Goal: Task Accomplishment & Management: Manage account settings

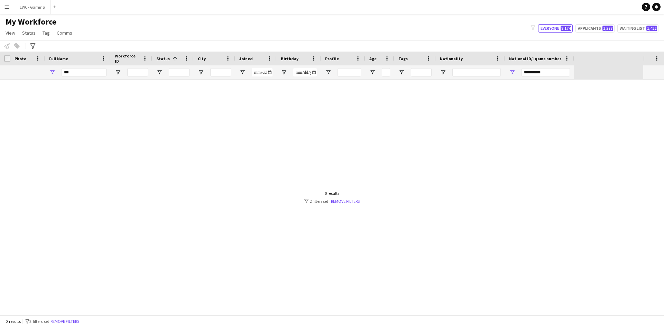
type input "**********"
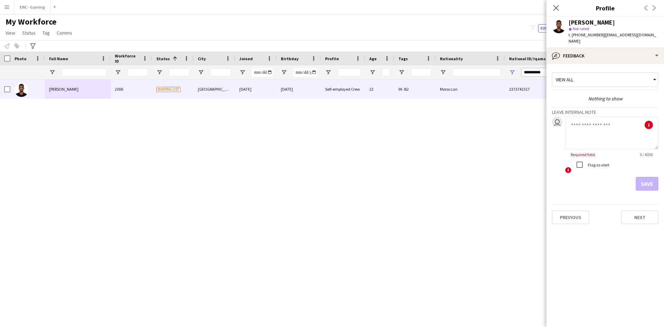
click at [527, 72] on input "**********" at bounding box center [545, 72] width 48 height 8
click at [557, 7] on icon at bounding box center [556, 7] width 7 height 7
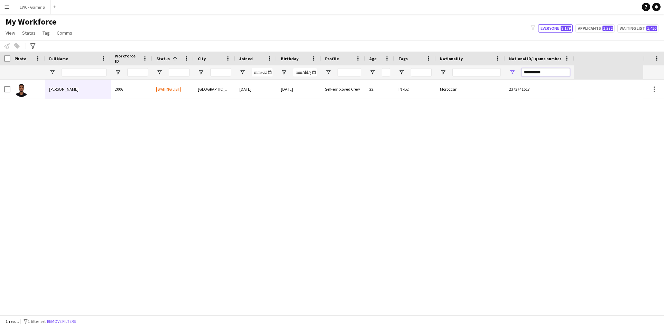
click at [554, 72] on input "**********" at bounding box center [545, 72] width 48 height 8
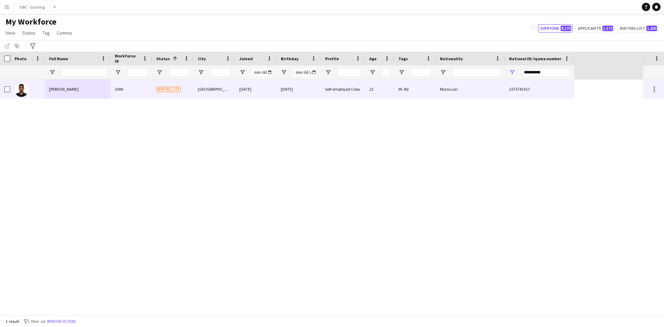
click at [168, 83] on div "Waiting list" at bounding box center [172, 89] width 41 height 19
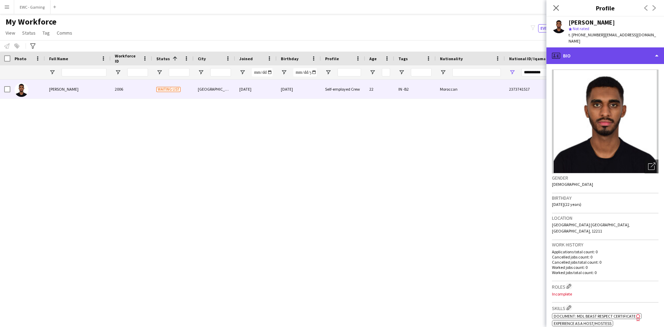
click at [582, 51] on div "profile Bio" at bounding box center [605, 55] width 118 height 17
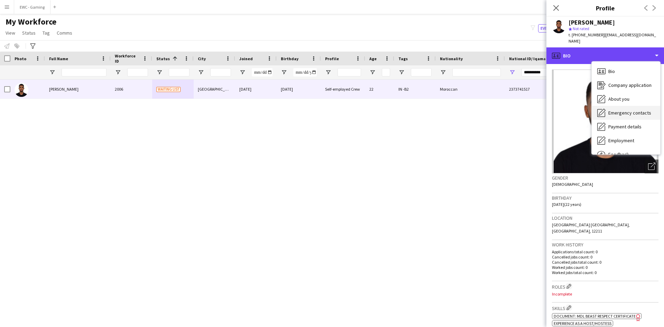
scroll to position [24, 0]
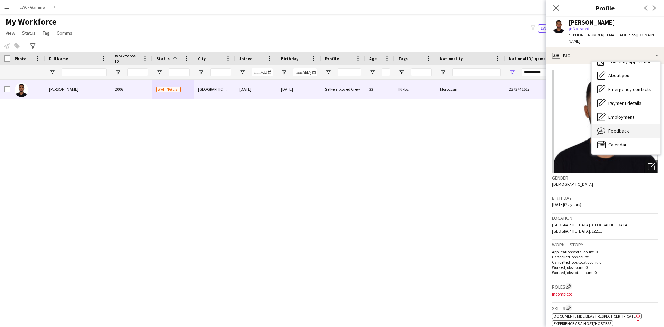
click at [608, 124] on div "Feedback Feedback" at bounding box center [626, 131] width 68 height 14
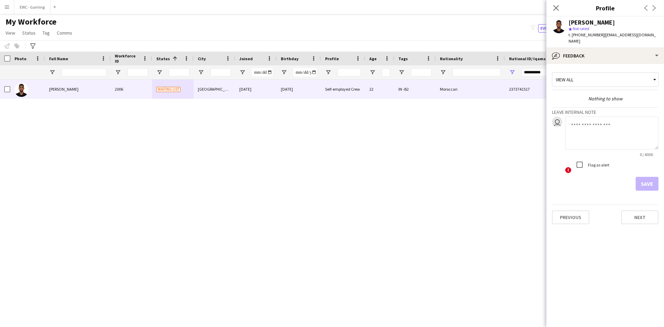
click at [590, 126] on textarea at bounding box center [611, 133] width 93 height 33
type textarea "*"
type textarea "*******"
click at [649, 177] on button "Save" at bounding box center [647, 184] width 23 height 14
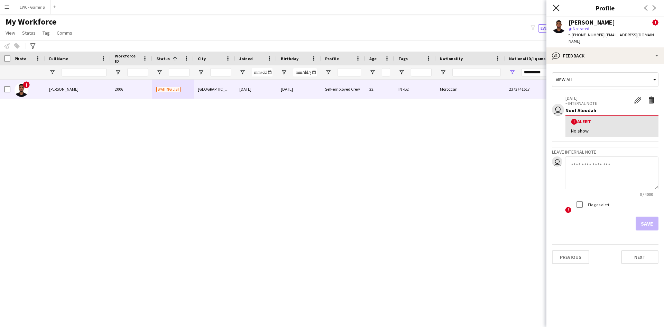
click at [556, 8] on icon at bounding box center [556, 7] width 7 height 7
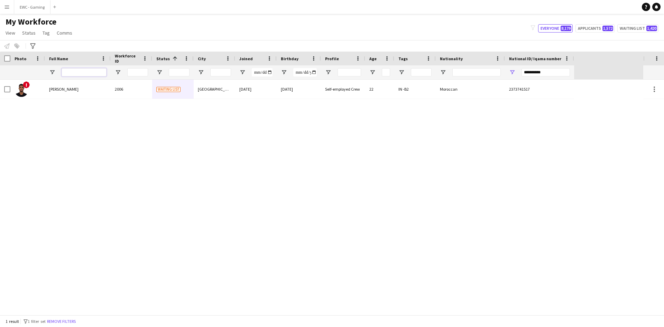
click at [84, 69] on input "Full Name Filter Input" at bounding box center [84, 72] width 45 height 8
paste input "**********"
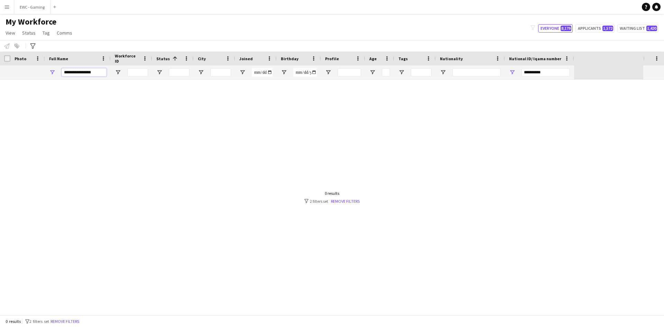
type input "**********"
click at [84, 69] on input "**********" at bounding box center [84, 72] width 45 height 8
click at [554, 70] on input "**********" at bounding box center [545, 72] width 48 height 8
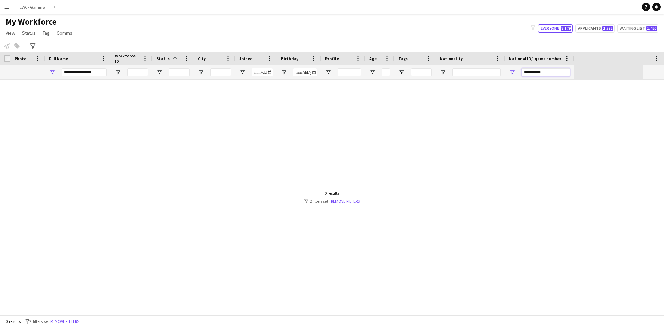
click at [554, 70] on input "**********" at bounding box center [545, 72] width 48 height 8
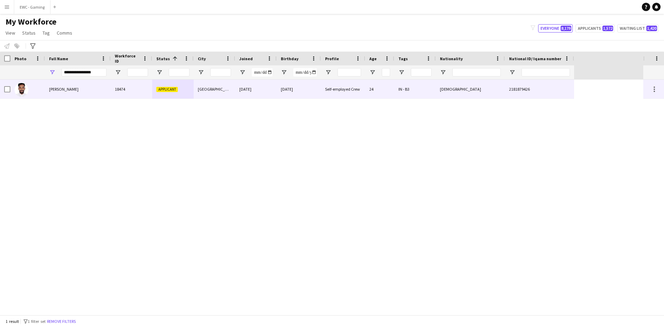
click at [65, 89] on span "Nawaf Baduwailan" at bounding box center [63, 88] width 29 height 5
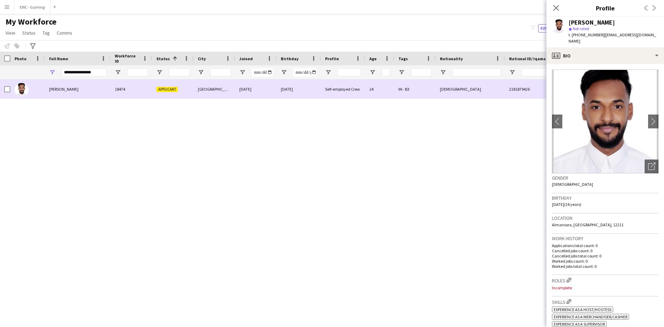
click at [71, 89] on span "Nawaf Baduwailan" at bounding box center [63, 88] width 29 height 5
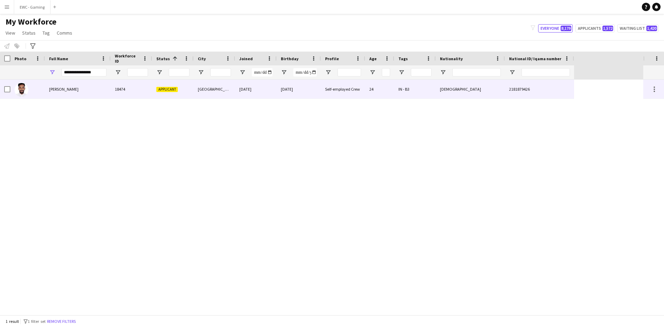
click at [394, 90] on div "24" at bounding box center [379, 89] width 29 height 19
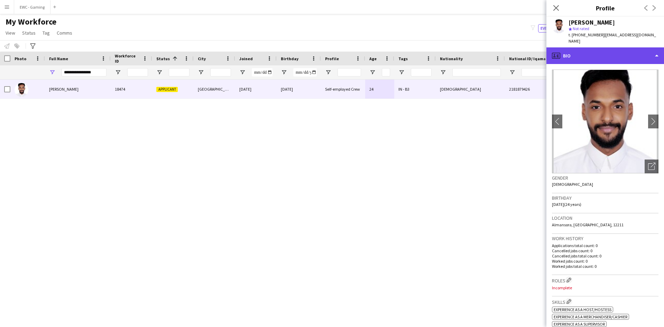
click at [577, 49] on div "profile Bio" at bounding box center [605, 55] width 118 height 17
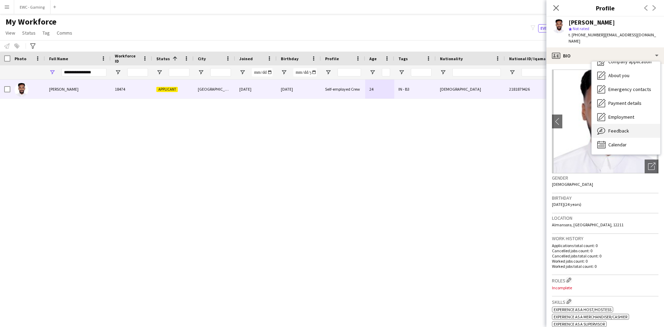
click at [615, 128] on span "Feedback" at bounding box center [618, 131] width 21 height 6
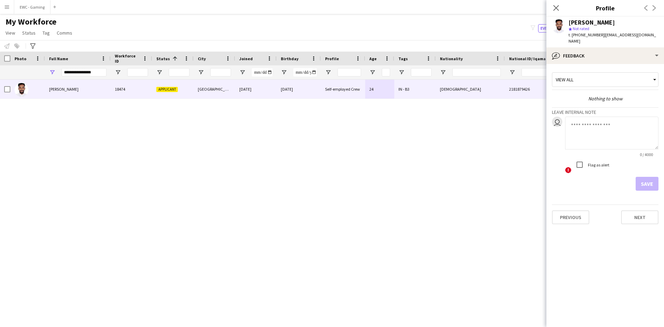
click at [601, 129] on textarea at bounding box center [611, 133] width 93 height 33
type textarea "*******"
click at [643, 179] on button "Save" at bounding box center [647, 184] width 23 height 14
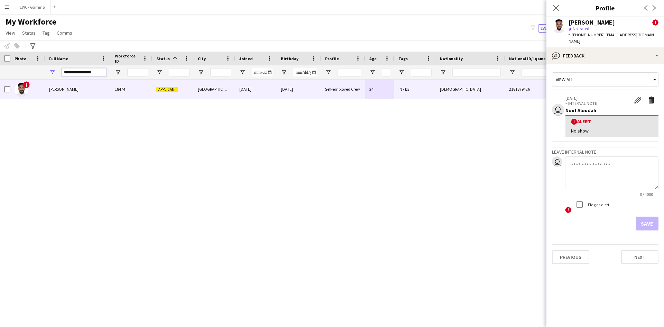
click at [98, 72] on input "**********" at bounding box center [84, 72] width 45 height 8
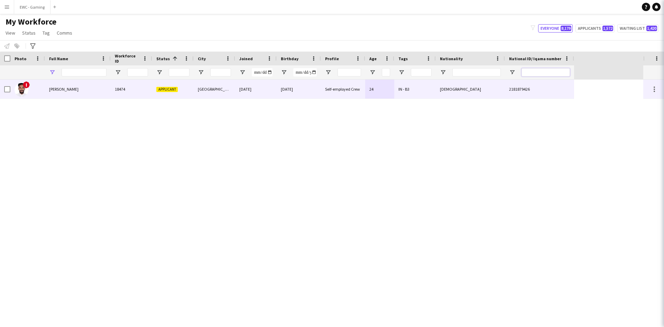
click at [536, 72] on input "National ID/ Iqama number Filter Input" at bounding box center [545, 72] width 48 height 8
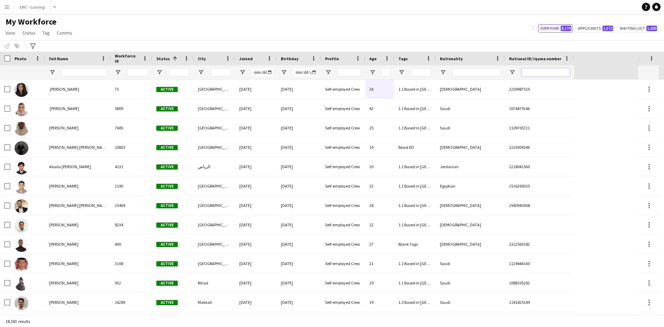
paste input "**********"
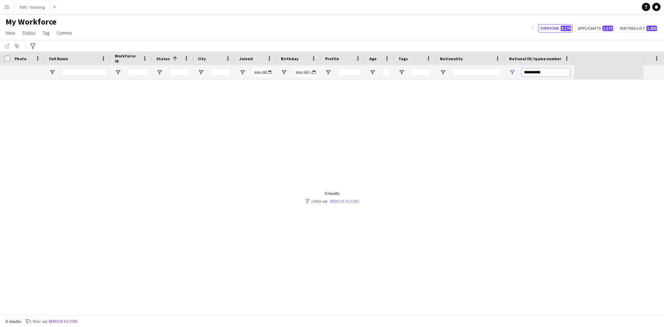
type input "**********"
click at [344, 199] on link "Remove filters" at bounding box center [344, 200] width 29 height 5
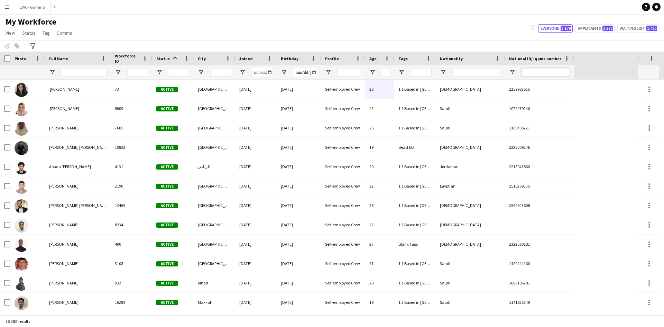
click at [537, 70] on input "National ID/ Iqama number Filter Input" at bounding box center [545, 72] width 48 height 8
paste input "**********"
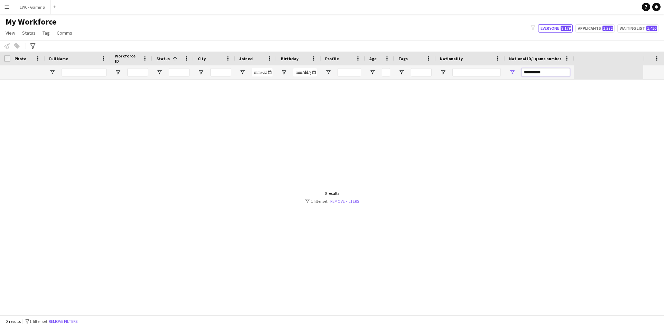
type input "**********"
click at [339, 203] on link "Remove filters" at bounding box center [344, 200] width 29 height 5
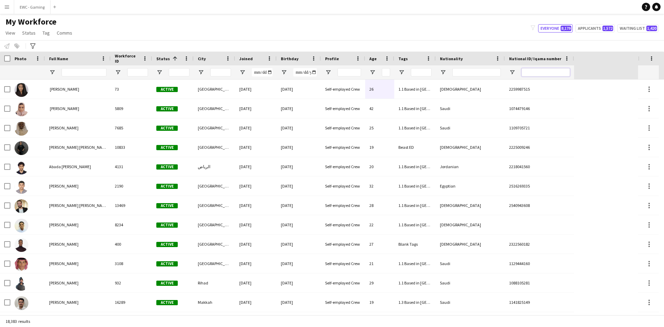
click at [537, 73] on input "National ID/ Iqama number Filter Input" at bounding box center [545, 72] width 48 height 8
paste input "**********"
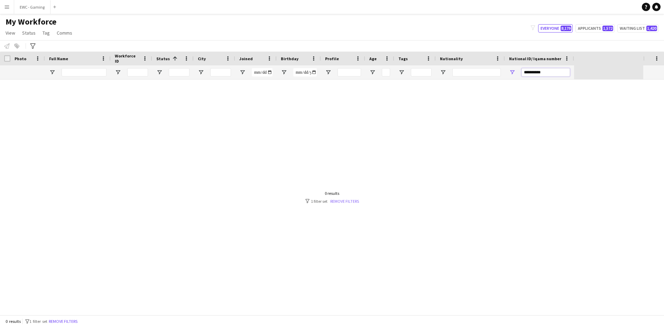
type input "**********"
click at [342, 200] on link "Remove filters" at bounding box center [344, 200] width 29 height 5
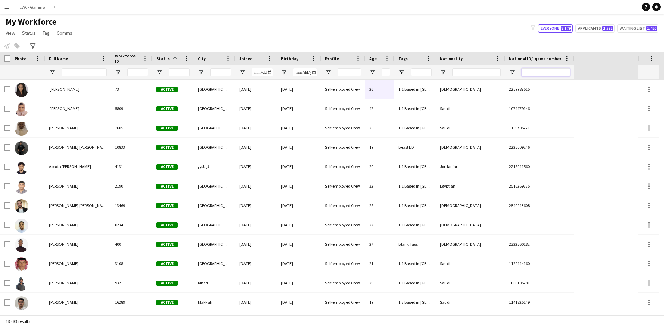
click at [541, 73] on input "National ID/ Iqama number Filter Input" at bounding box center [545, 72] width 48 height 8
paste input "**********"
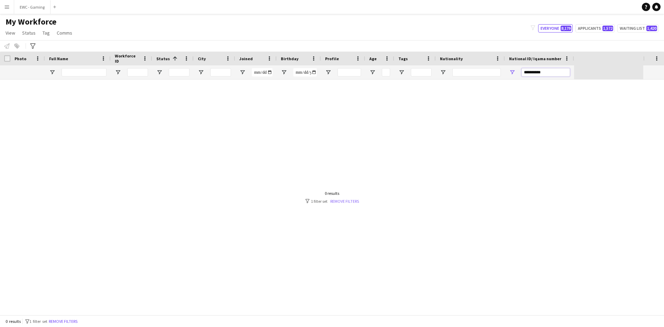
type input "**********"
click at [337, 198] on link "Remove filters" at bounding box center [344, 200] width 29 height 5
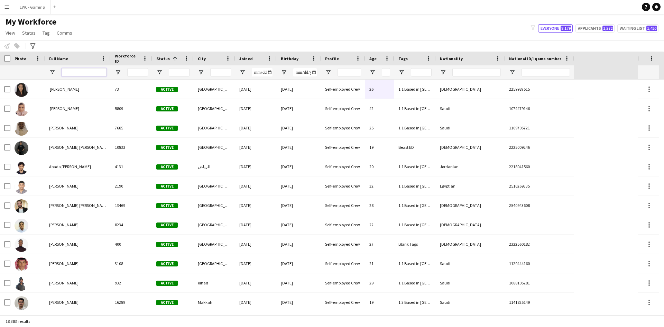
click at [75, 71] on input "Full Name Filter Input" at bounding box center [84, 72] width 45 height 8
paste input "**********"
type input "**********"
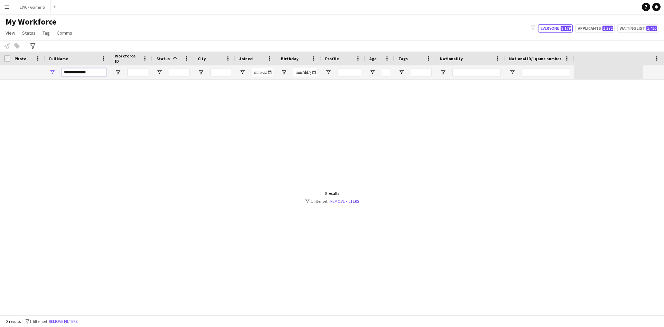
click at [83, 72] on input "**********" at bounding box center [84, 72] width 45 height 8
paste input "**********"
click at [89, 73] on input "**********" at bounding box center [84, 72] width 45 height 8
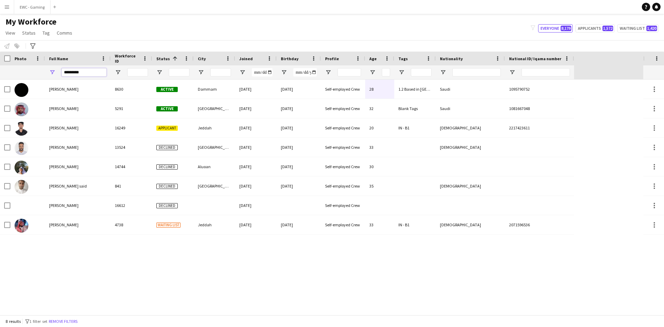
click at [90, 73] on input "********" at bounding box center [84, 72] width 45 height 8
paste input "*****"
type input "**********"
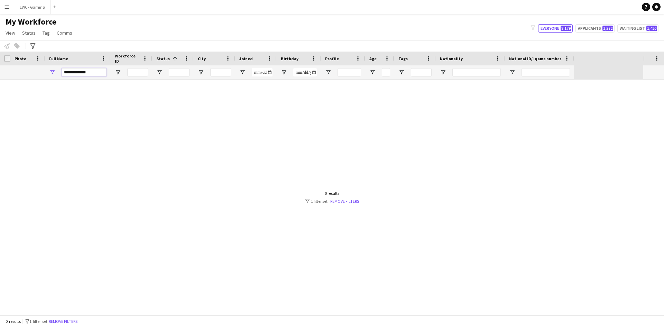
click at [90, 73] on input "**********" at bounding box center [84, 72] width 45 height 8
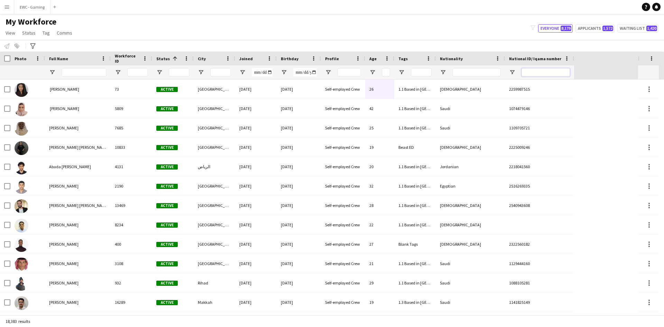
click at [530, 71] on input "National ID/ Iqama number Filter Input" at bounding box center [545, 72] width 48 height 8
paste input "**********"
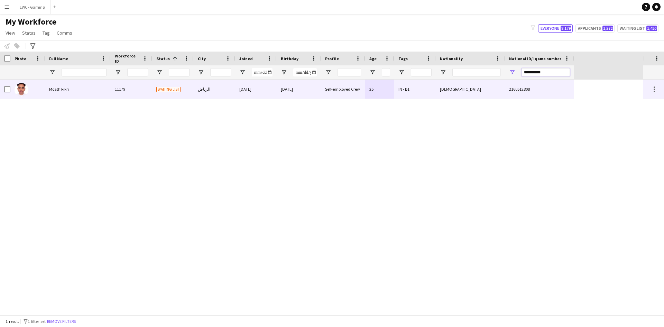
type input "**********"
click at [85, 90] on div "Moath Fikri" at bounding box center [78, 89] width 66 height 19
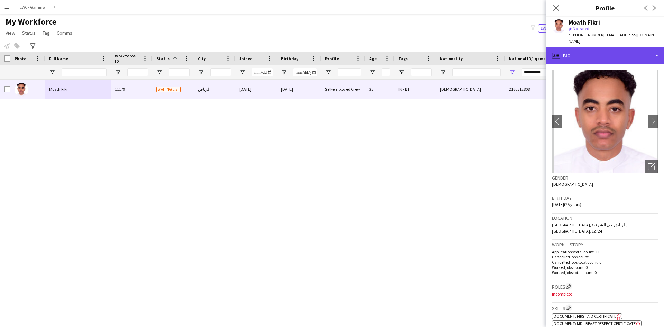
click at [600, 53] on div "profile Bio" at bounding box center [605, 55] width 118 height 17
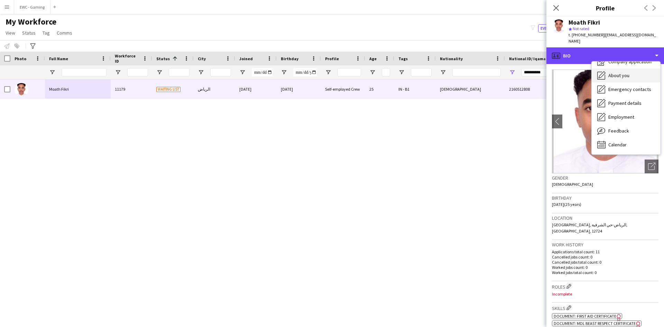
scroll to position [0, 0]
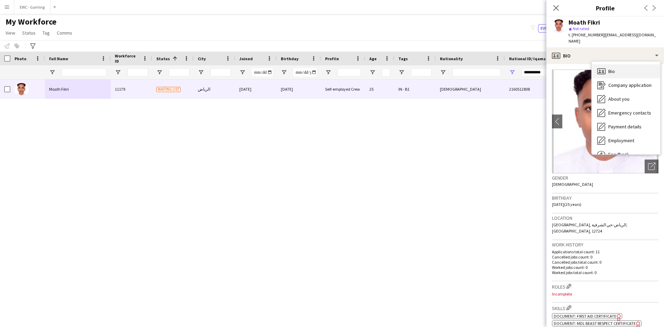
click at [629, 66] on div "Bio Bio" at bounding box center [626, 71] width 68 height 14
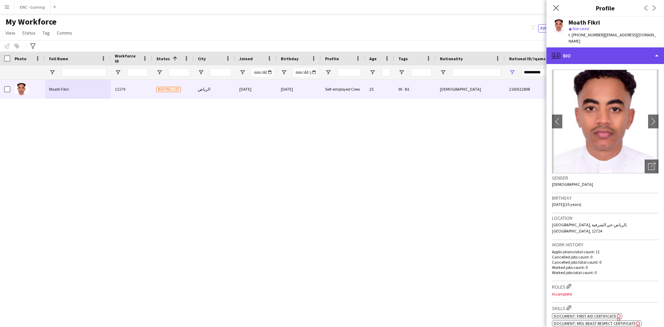
click at [619, 47] on div "profile Bio" at bounding box center [605, 55] width 118 height 17
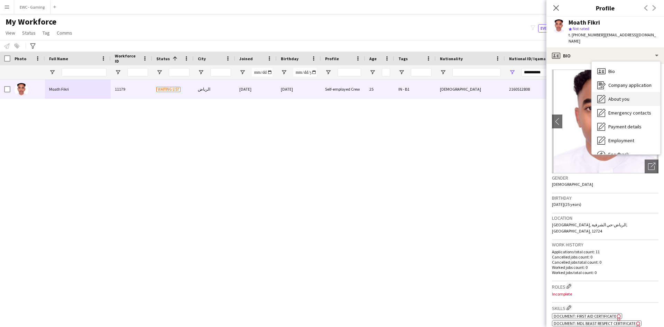
click at [625, 92] on div "About you About you" at bounding box center [626, 99] width 68 height 14
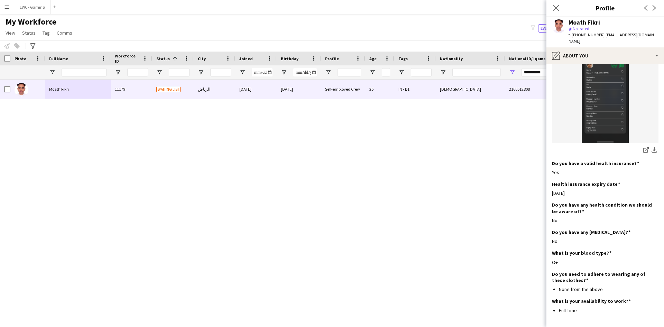
scroll to position [387, 0]
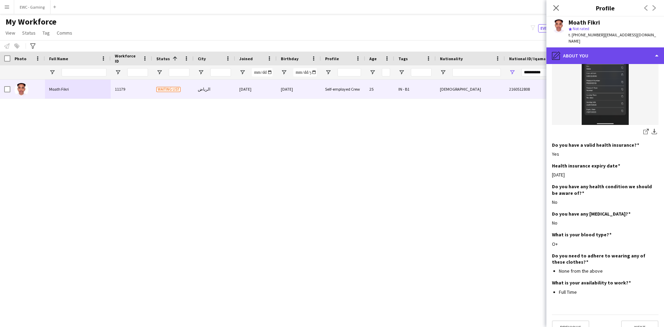
click at [602, 49] on div "pencil4 About you" at bounding box center [605, 55] width 118 height 17
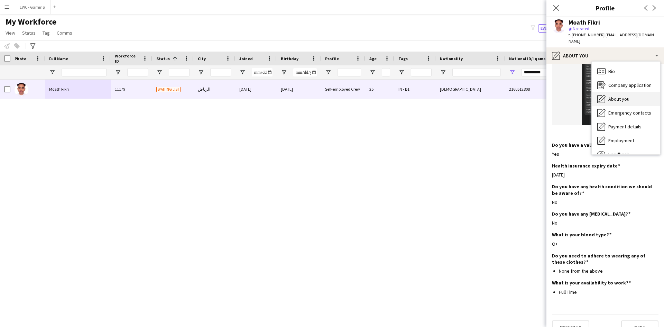
click at [616, 96] on span "About you" at bounding box center [618, 99] width 21 height 6
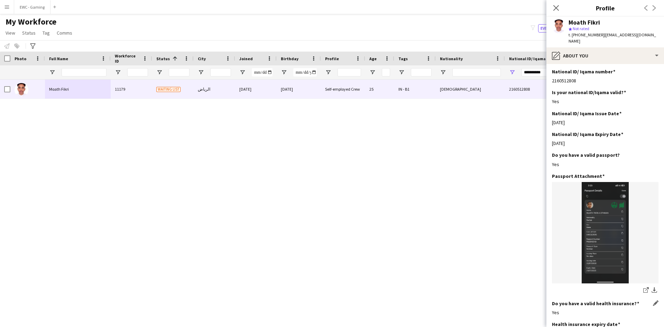
scroll to position [229, 0]
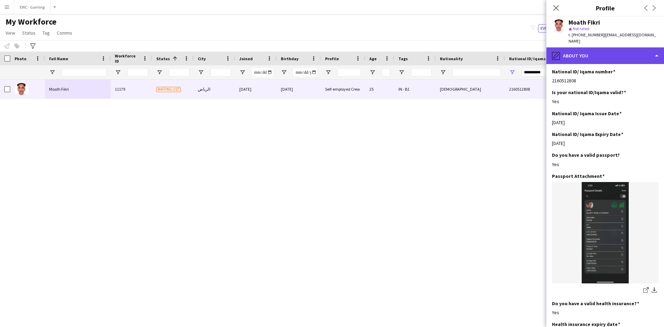
click at [599, 50] on div "pencil4 About you" at bounding box center [605, 55] width 118 height 17
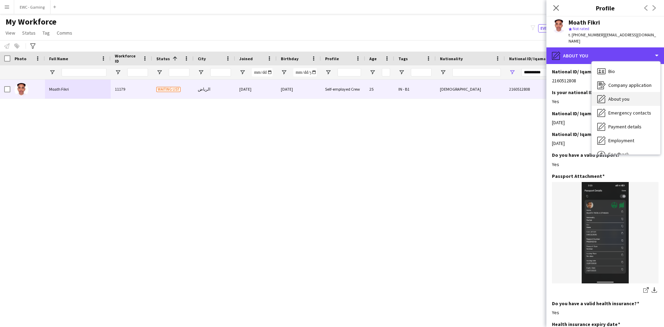
scroll to position [24, 0]
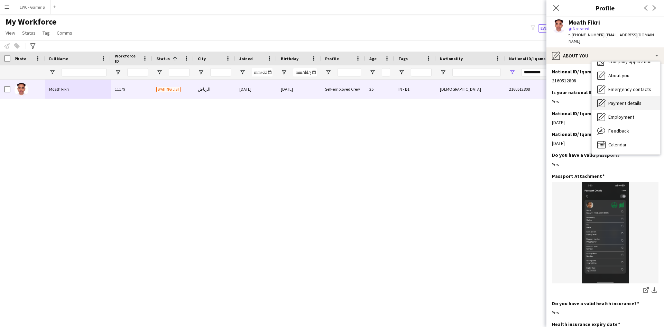
click at [636, 100] on span "Payment details" at bounding box center [624, 103] width 33 height 6
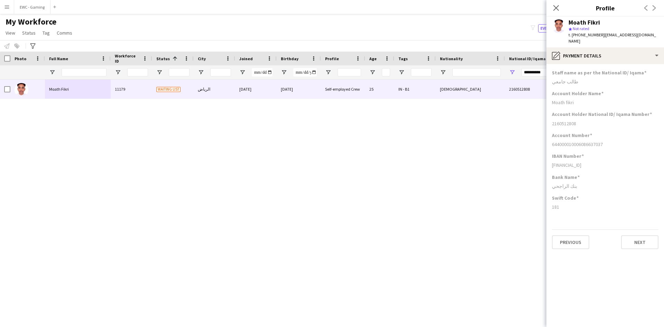
scroll to position [0, 0]
click at [581, 70] on h3 "Staff name as per the National ID/ Iqama" at bounding box center [599, 73] width 94 height 6
click at [562, 183] on div "بنك الراجحي" at bounding box center [605, 186] width 106 height 6
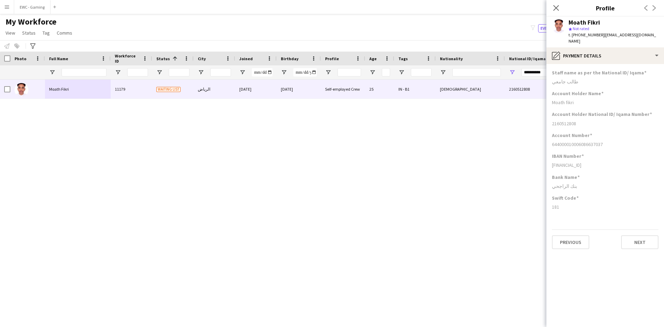
click at [562, 183] on div "بنك الراجحي" at bounding box center [605, 186] width 106 height 6
click at [557, 204] on div "181" at bounding box center [605, 207] width 106 height 6
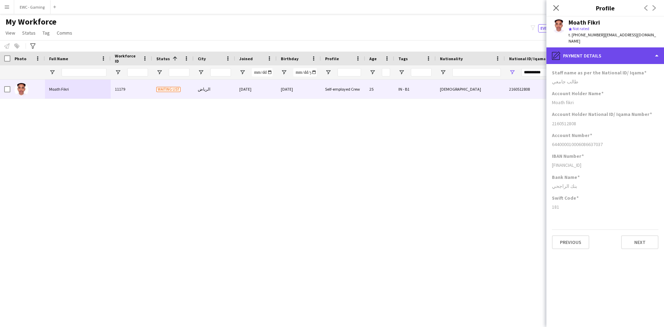
click at [620, 54] on div "pencil4 Payment details" at bounding box center [605, 55] width 118 height 17
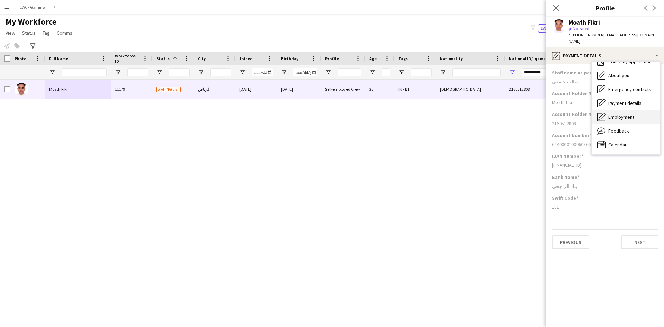
click at [633, 114] on div "Employment Employment" at bounding box center [626, 117] width 68 height 14
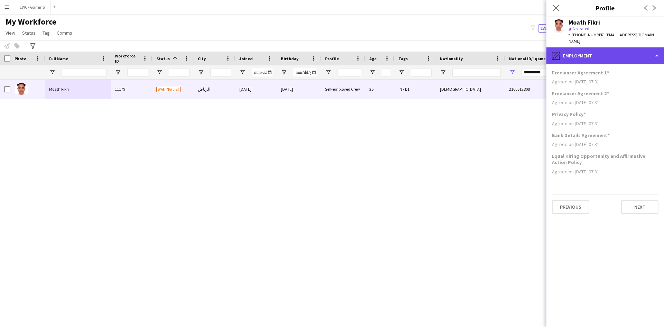
click at [612, 55] on div "pencil4 Employment" at bounding box center [605, 55] width 118 height 17
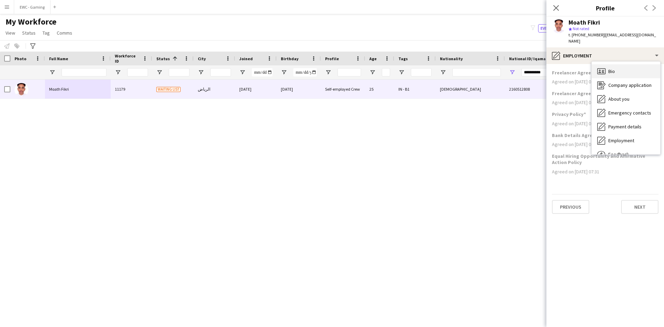
click at [618, 67] on div "Bio Bio" at bounding box center [626, 71] width 68 height 14
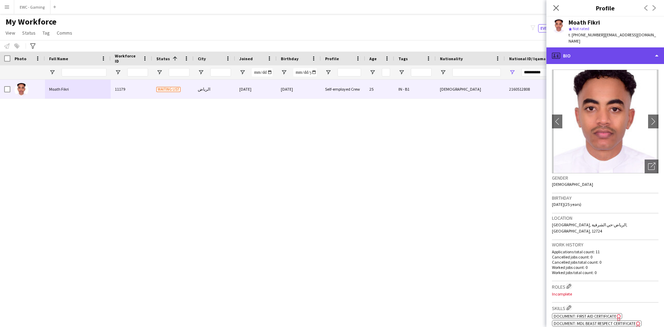
click at [575, 53] on div "profile Bio" at bounding box center [605, 55] width 118 height 17
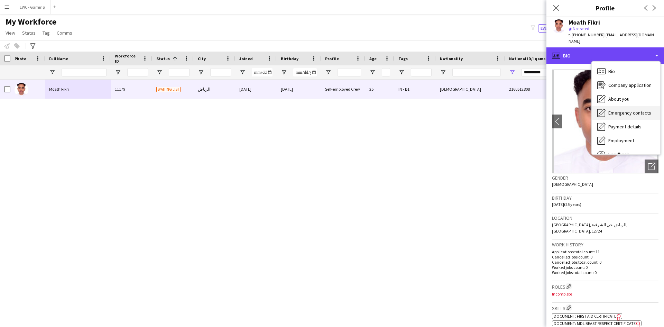
scroll to position [24, 0]
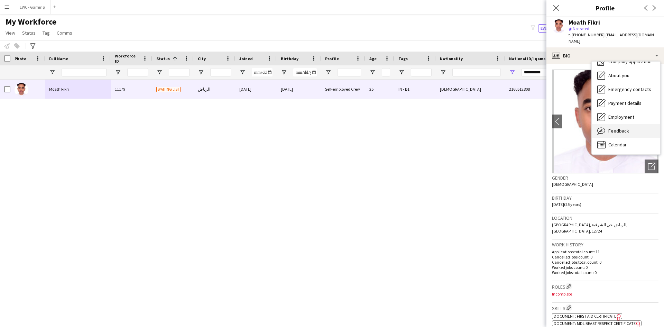
click at [636, 126] on div "Feedback Feedback" at bounding box center [626, 131] width 68 height 14
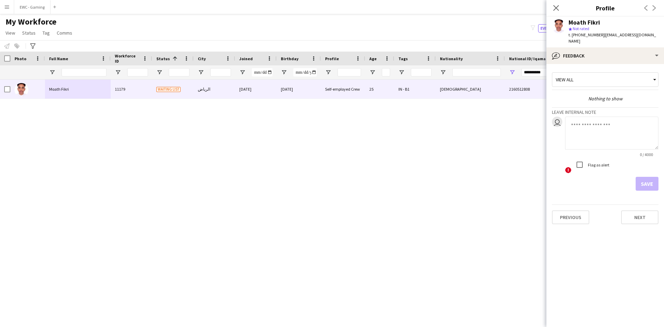
click at [599, 128] on textarea at bounding box center [611, 133] width 93 height 33
click at [601, 123] on textarea "**" at bounding box center [611, 133] width 93 height 33
paste textarea "**********"
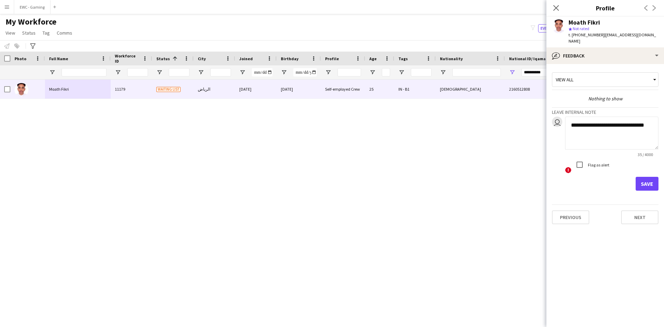
type textarea "**********"
click at [651, 178] on button "Save" at bounding box center [647, 184] width 23 height 14
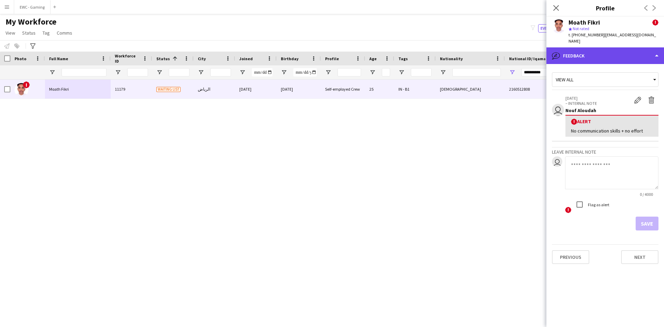
click at [642, 53] on div "bubble-pencil Feedback" at bounding box center [605, 55] width 118 height 17
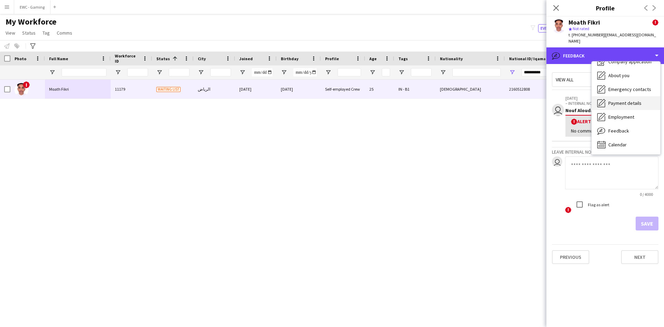
scroll to position [0, 0]
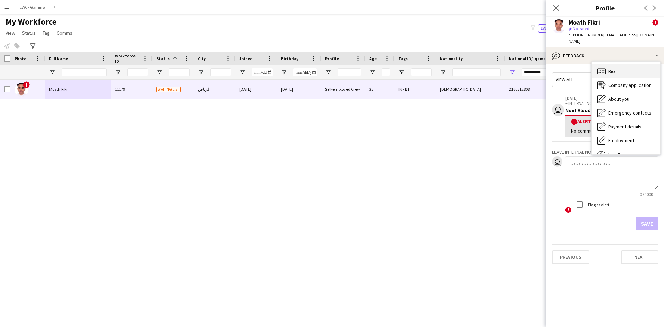
click at [622, 71] on div "Bio Bio" at bounding box center [626, 71] width 68 height 14
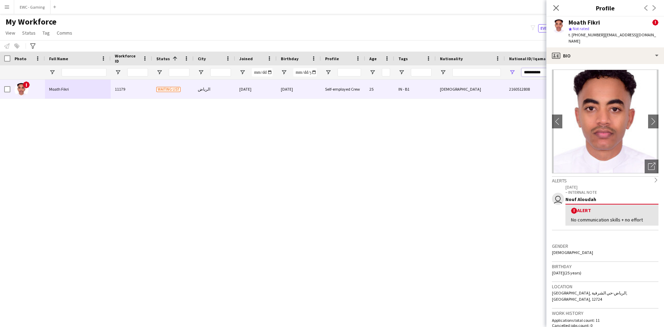
click at [536, 75] on input "**********" at bounding box center [545, 72] width 48 height 8
paste input "*******"
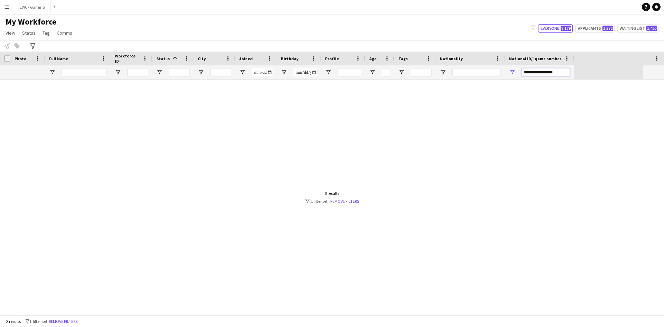
type input "**********"
click at [557, 74] on input "**********" at bounding box center [545, 72] width 48 height 8
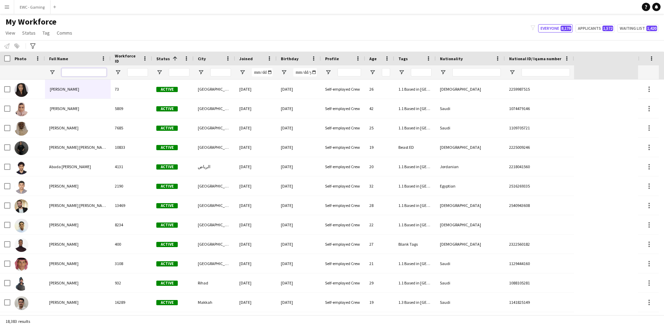
click at [82, 72] on input "Full Name Filter Input" at bounding box center [84, 72] width 45 height 8
paste input "**********"
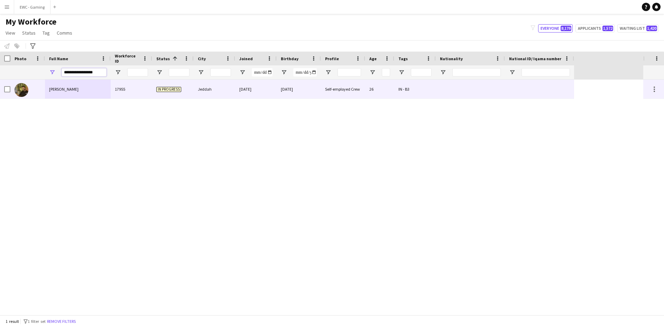
type input "**********"
click at [37, 84] on div at bounding box center [27, 89] width 35 height 19
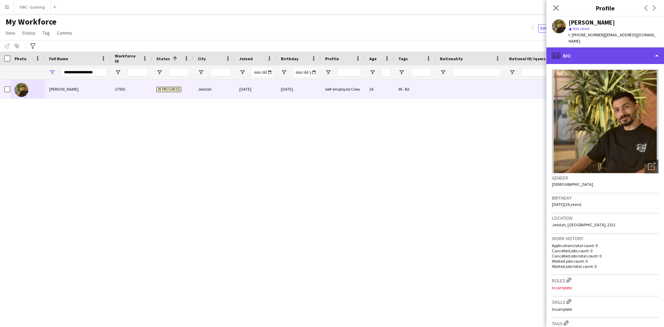
click at [620, 52] on div "profile Bio" at bounding box center [605, 55] width 118 height 17
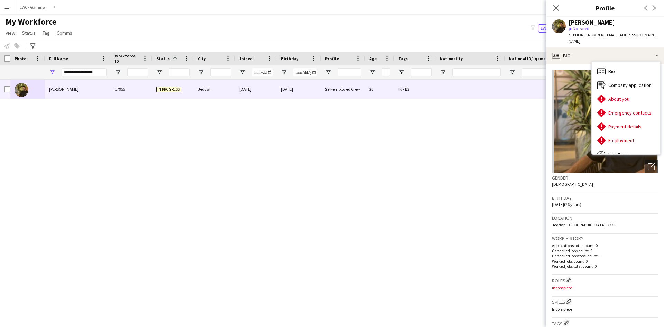
click at [597, 195] on h3 "Birthday" at bounding box center [605, 198] width 106 height 6
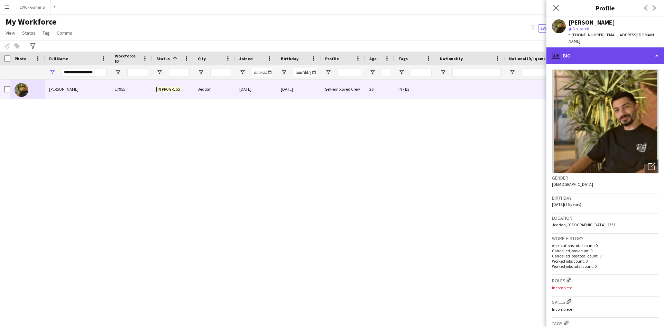
click at [616, 54] on div "profile Bio" at bounding box center [605, 55] width 118 height 17
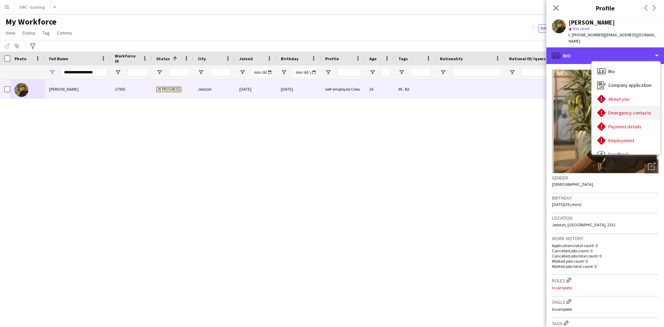
scroll to position [24, 0]
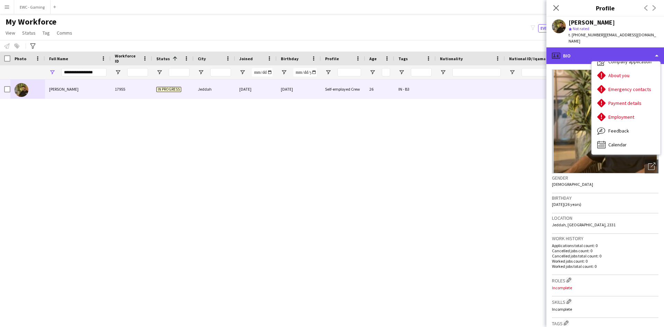
click at [577, 49] on div "profile Bio" at bounding box center [605, 55] width 118 height 17
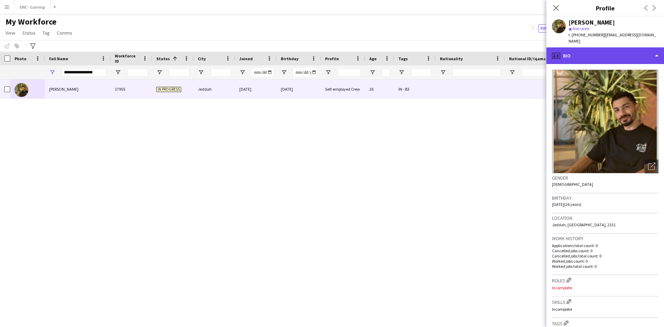
click at [578, 49] on div "profile Bio" at bounding box center [605, 55] width 118 height 17
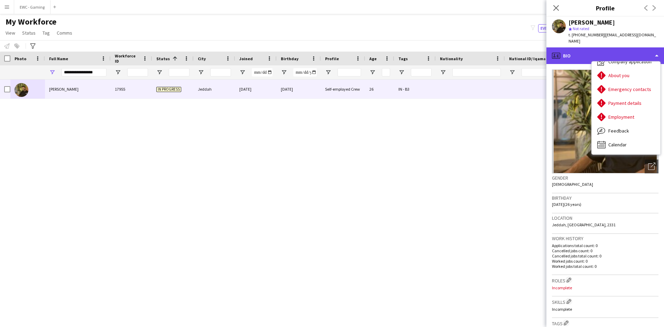
click at [575, 48] on div "profile Bio" at bounding box center [605, 55] width 118 height 17
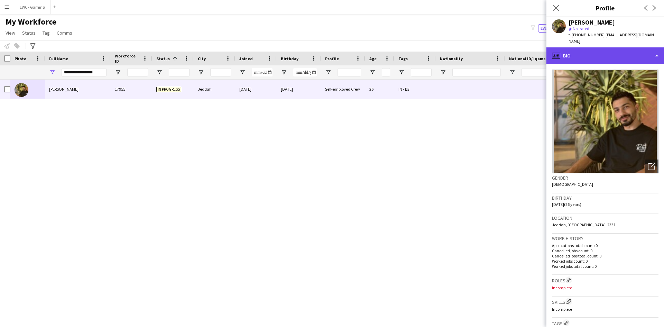
click at [575, 48] on div "profile Bio" at bounding box center [605, 55] width 118 height 17
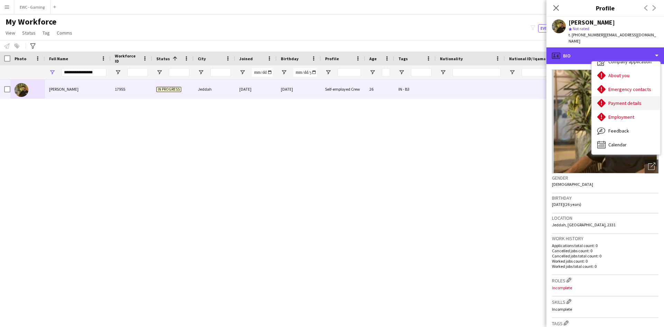
scroll to position [0, 0]
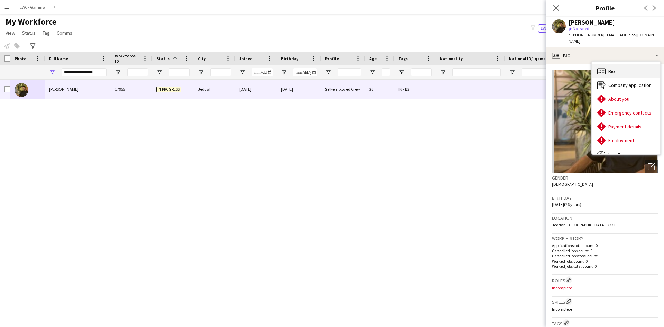
click at [617, 66] on div "Bio Bio" at bounding box center [626, 71] width 68 height 14
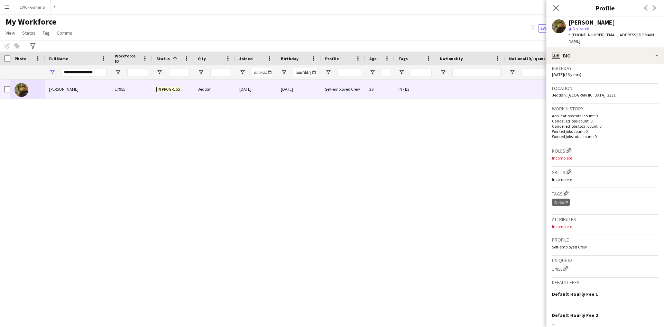
scroll to position [133, 0]
click at [571, 145] on app-icon "Edit crew company roles" at bounding box center [568, 147] width 5 height 5
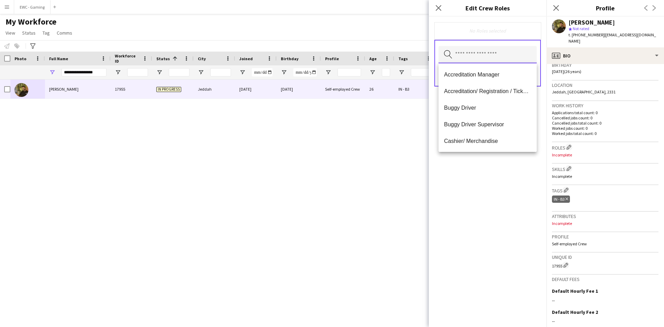
click at [491, 62] on input "text" at bounding box center [487, 54] width 98 height 17
click at [484, 74] on span "Accreditation Manager" at bounding box center [487, 74] width 87 height 7
click at [489, 56] on input "text" at bounding box center [487, 55] width 98 height 17
type input "****"
click at [487, 75] on span "F&B Manager" at bounding box center [487, 75] width 87 height 7
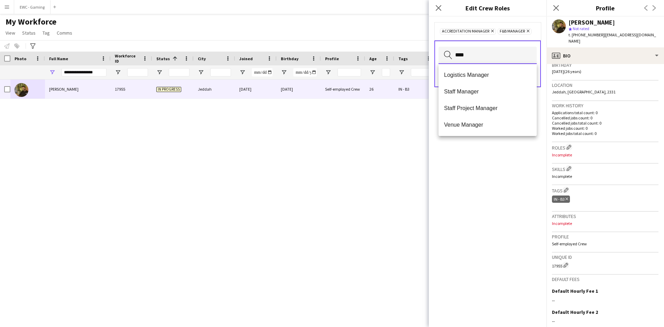
type input "****"
click at [487, 75] on span "Logistics Manager" at bounding box center [487, 75] width 87 height 7
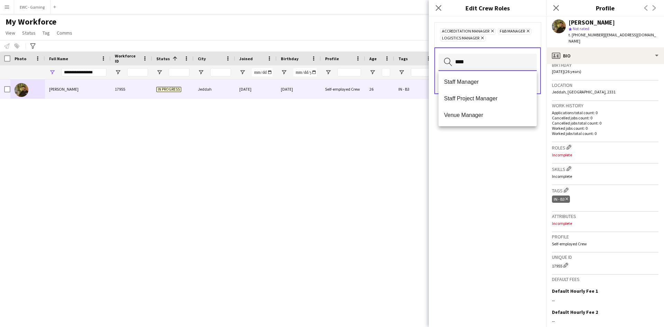
type input "****"
click at [487, 75] on mat-option "Staff Manager" at bounding box center [487, 82] width 98 height 17
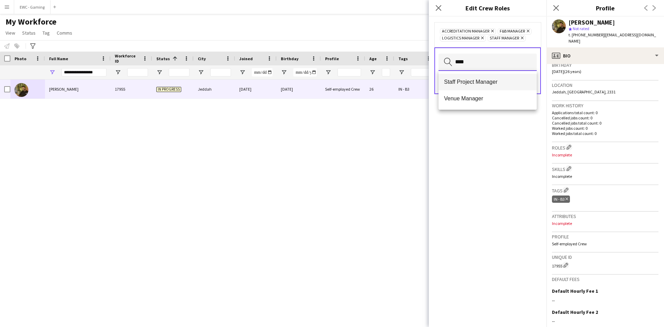
type input "****"
click at [486, 79] on span "Staff Project Manager" at bounding box center [487, 81] width 87 height 7
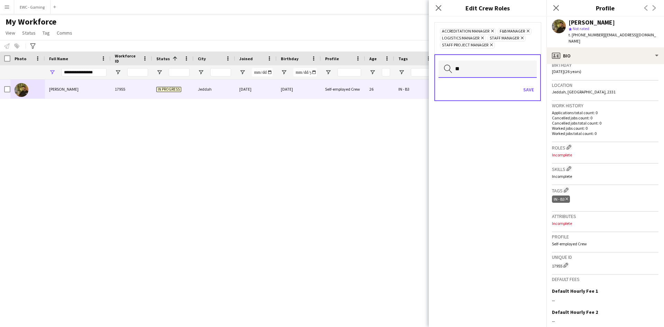
type input "*"
type input "****"
click at [489, 87] on span "Venue Manager" at bounding box center [487, 88] width 87 height 7
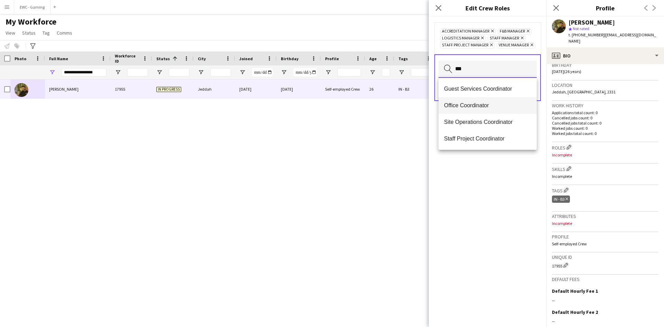
type input "***"
click at [487, 109] on mat-option "Office Coordinator" at bounding box center [487, 105] width 98 height 17
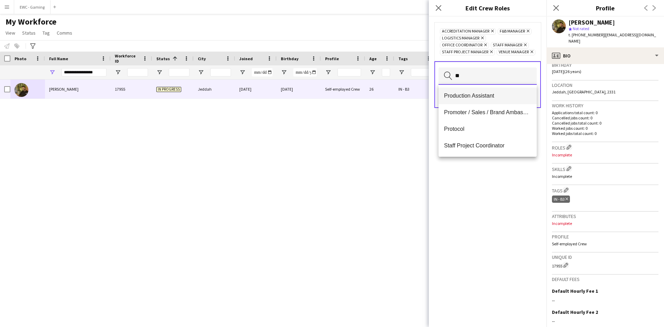
type input "**"
click at [489, 96] on span "Production Assistant" at bounding box center [487, 95] width 87 height 7
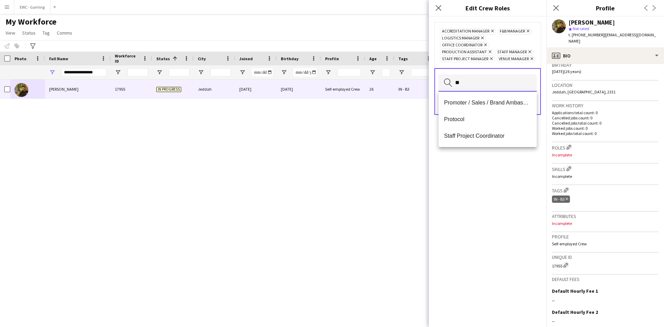
type input "**"
click at [489, 96] on mat-option "Promoter / Sales / Brand Ambassador" at bounding box center [487, 102] width 98 height 17
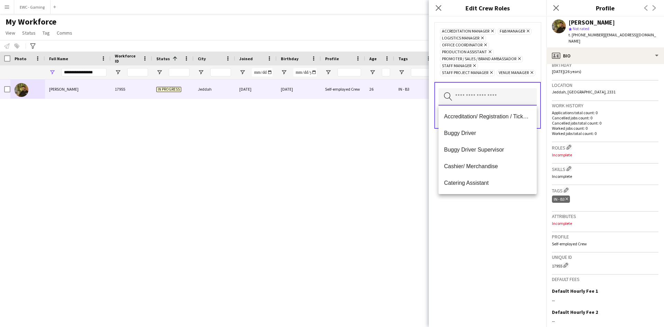
scroll to position [0, 0]
click at [492, 207] on div "Accreditation Manager Remove F&B Manager Remove Logistics Manager Remove Office…" at bounding box center [488, 172] width 118 height 310
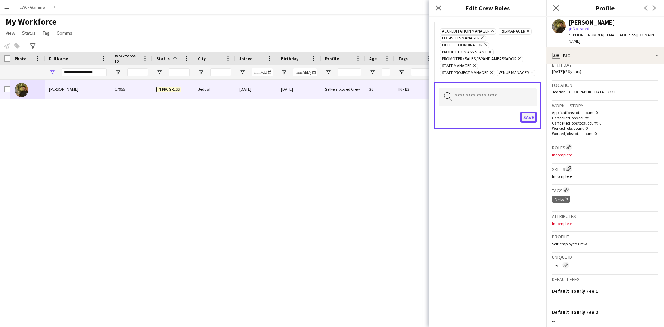
click at [525, 115] on button "Save" at bounding box center [528, 117] width 16 height 11
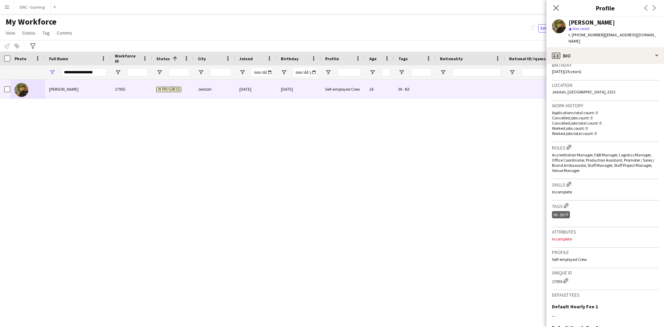
scroll to position [212, 0]
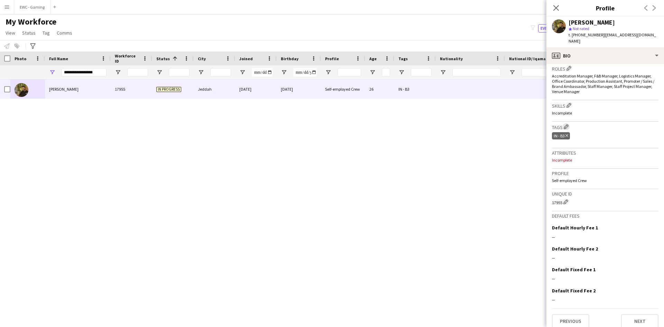
click at [568, 124] on app-icon "Edit crew company tags" at bounding box center [566, 126] width 5 height 5
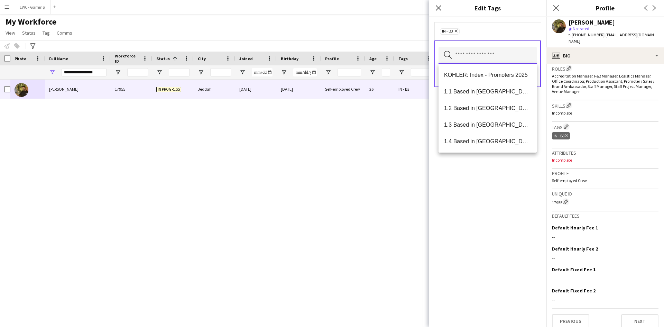
click at [490, 54] on input "text" at bounding box center [487, 55] width 98 height 17
click at [476, 91] on span "1.1 Based in [GEOGRAPHIC_DATA]" at bounding box center [487, 91] width 87 height 7
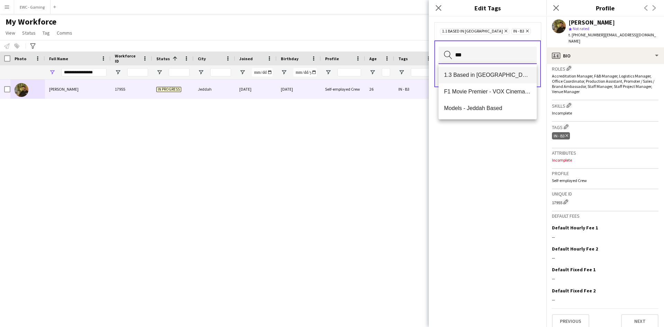
type input "***"
click at [486, 75] on span "1.3 Based in [GEOGRAPHIC_DATA]" at bounding box center [487, 75] width 87 height 7
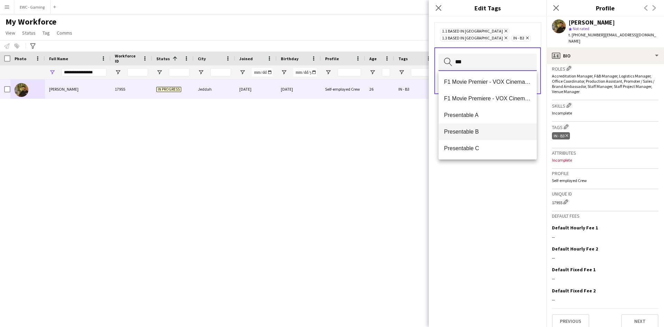
type input "***"
click at [482, 128] on mat-option "Presentable B" at bounding box center [487, 131] width 98 height 17
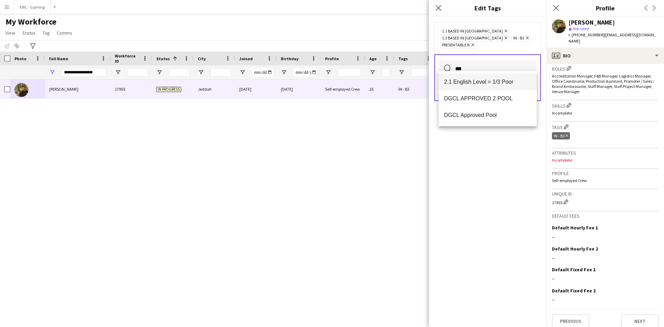
type input "***"
click at [499, 80] on span "2.1 English Level = 1/3 Poor" at bounding box center [487, 81] width 87 height 7
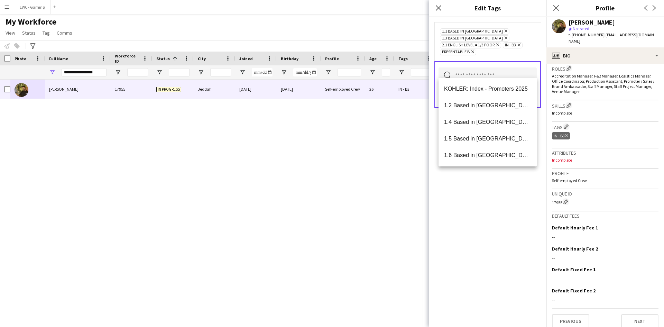
click at [504, 188] on div "1.1 Based in Riyadh Remove 1.3 Based in Jeddah Remove 2.1 English Level = 1/3 P…" at bounding box center [488, 172] width 118 height 310
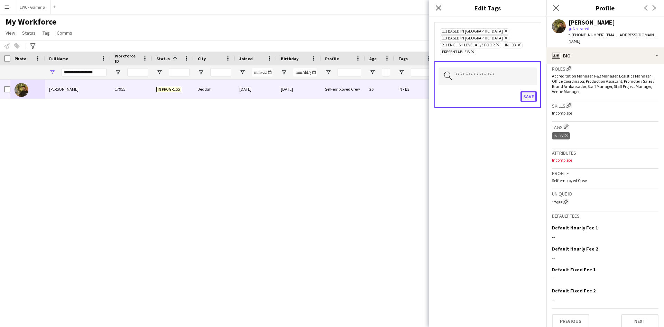
click at [529, 91] on button "Save" at bounding box center [528, 96] width 16 height 11
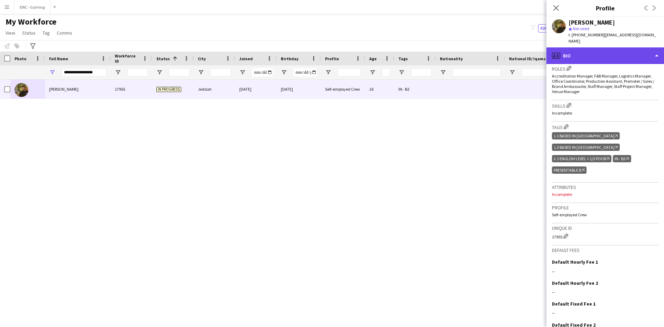
click at [612, 49] on div "profile Bio" at bounding box center [605, 55] width 118 height 17
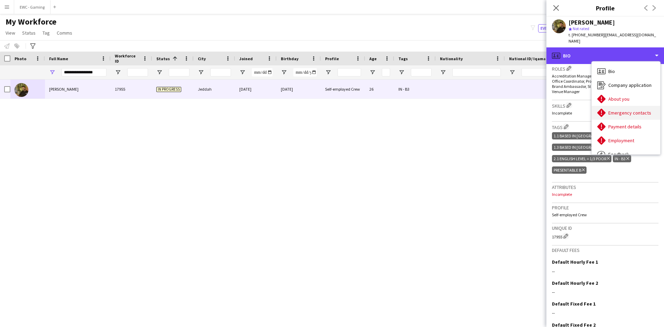
scroll to position [24, 0]
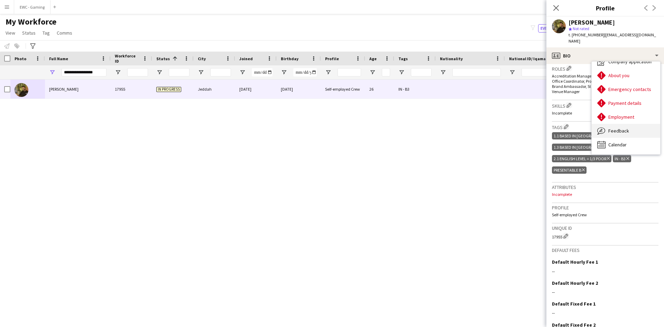
click at [626, 124] on div "Feedback Feedback" at bounding box center [626, 131] width 68 height 14
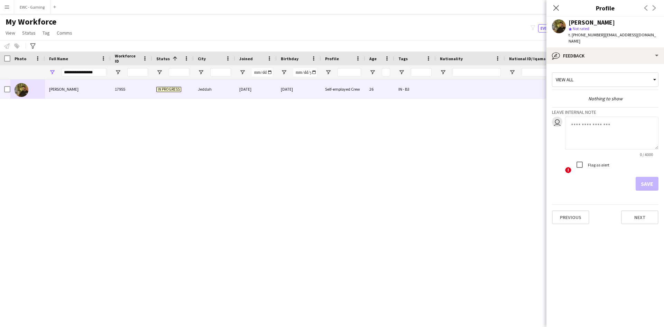
click at [599, 132] on textarea at bounding box center [611, 133] width 93 height 33
type textarea "**********"
click at [646, 179] on button "Save" at bounding box center [647, 184] width 23 height 14
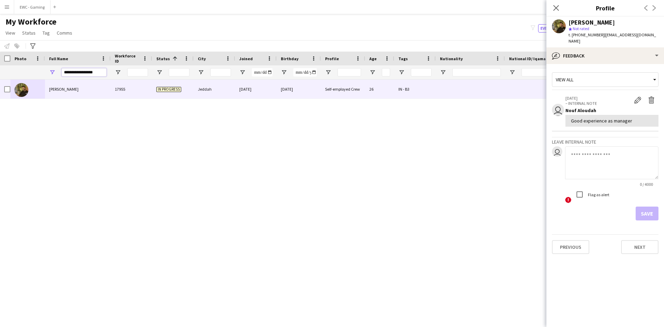
click at [98, 70] on input "**********" at bounding box center [84, 72] width 45 height 8
paste input "Full Name Filter Input"
type input "**********"
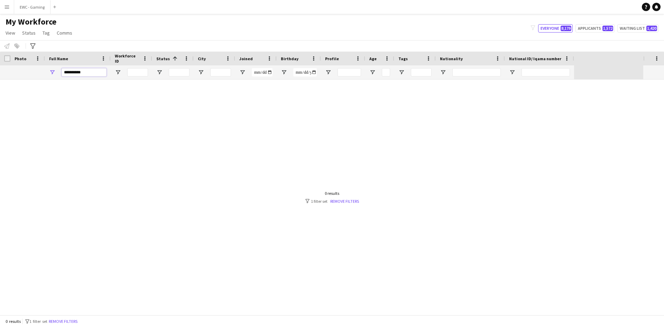
click at [97, 72] on input "**********" at bounding box center [84, 72] width 45 height 8
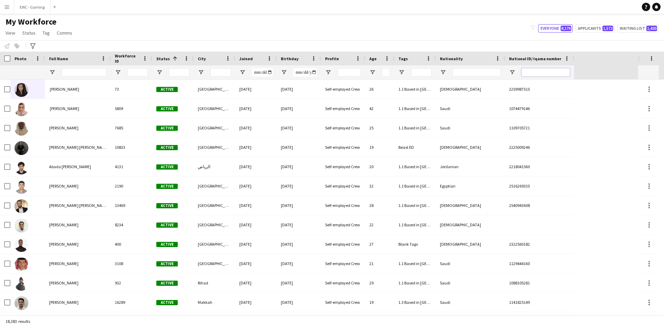
click at [537, 74] on input "National ID/ Iqama number Filter Input" at bounding box center [545, 72] width 48 height 8
paste input "**********"
type input "**********"
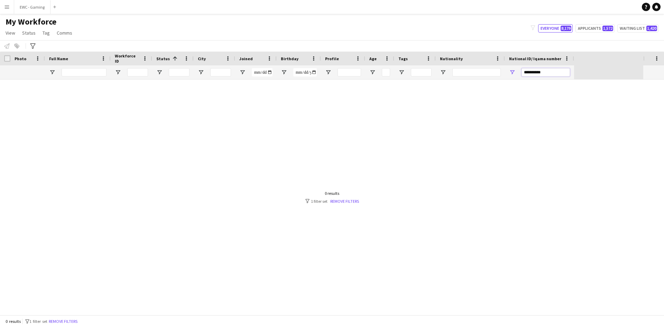
click at [530, 72] on input "**********" at bounding box center [545, 72] width 48 height 8
click at [72, 75] on input "Full Name Filter Input" at bounding box center [84, 72] width 45 height 8
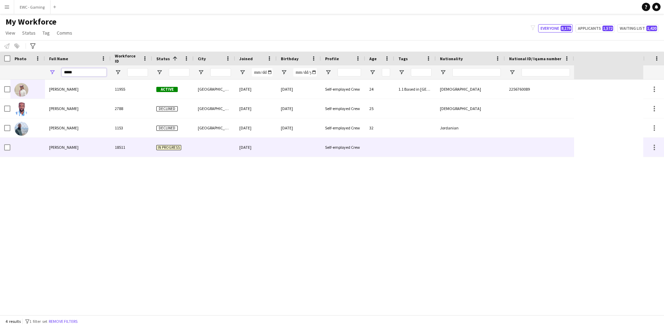
type input "*****"
click at [89, 150] on div "Jihad Almahri" at bounding box center [78, 147] width 66 height 19
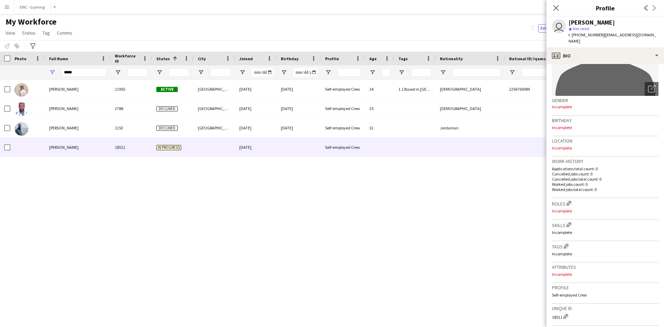
scroll to position [78, 0]
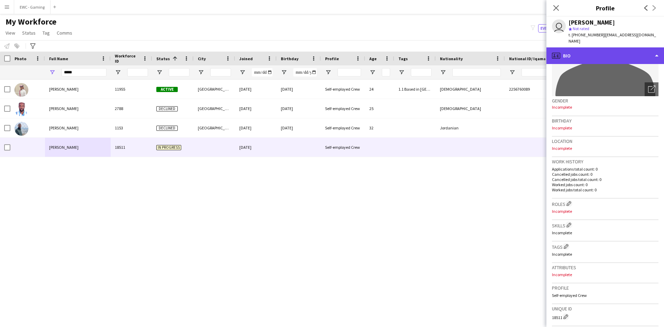
click at [604, 47] on div "profile Bio" at bounding box center [605, 55] width 118 height 17
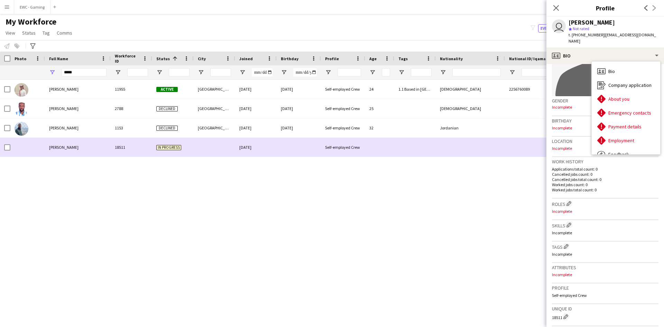
click at [89, 147] on div "Jihad Almahri" at bounding box center [78, 147] width 66 height 19
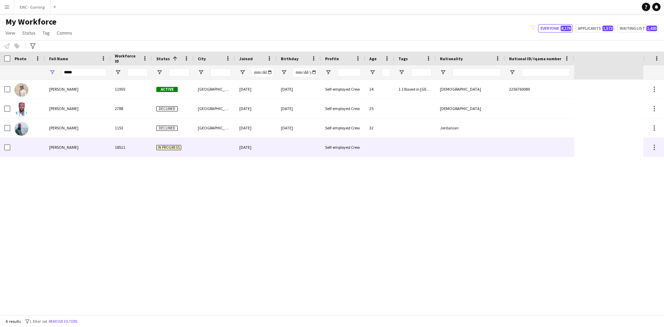
click at [89, 147] on div "Jihad Almahri" at bounding box center [78, 147] width 66 height 19
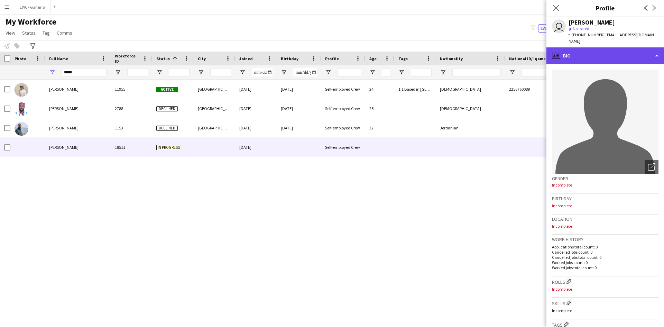
click at [603, 47] on div "profile Bio" at bounding box center [605, 55] width 118 height 17
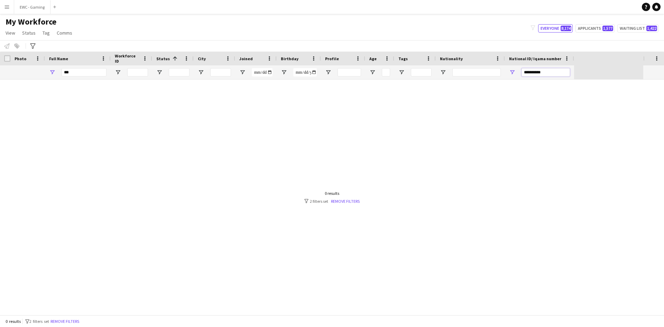
click at [534, 75] on input "**********" at bounding box center [545, 72] width 48 height 8
click at [533, 73] on input "**********" at bounding box center [545, 72] width 48 height 8
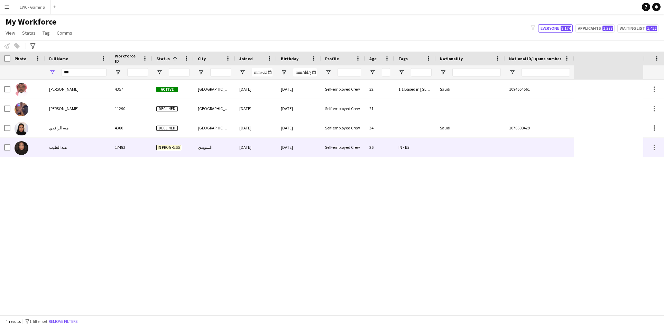
click at [34, 151] on div at bounding box center [27, 147] width 35 height 19
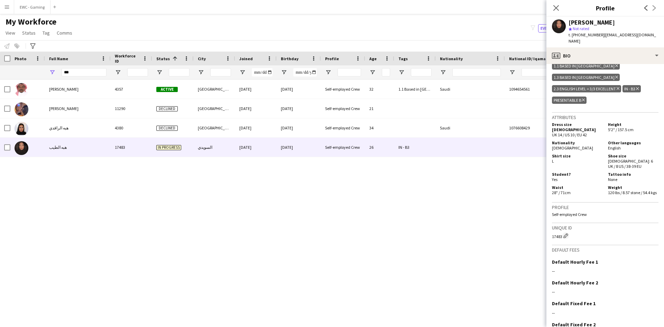
scroll to position [541, 0]
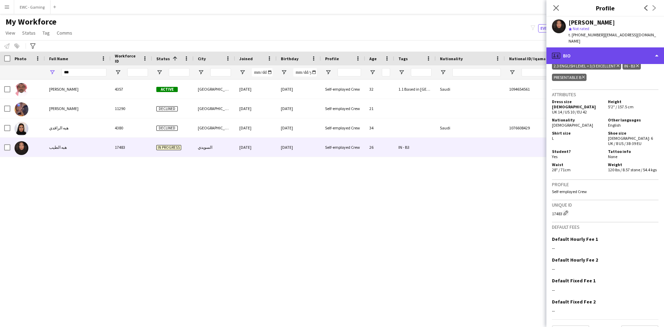
click at [616, 53] on div "profile Bio" at bounding box center [605, 55] width 118 height 17
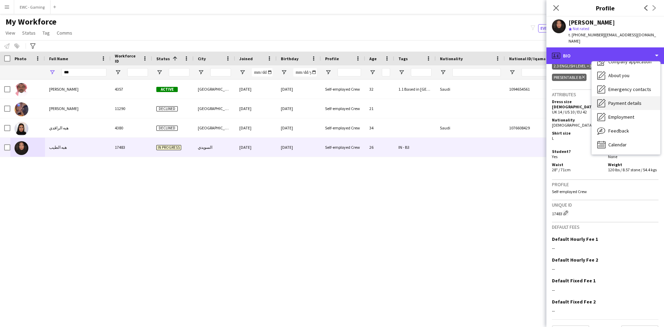
scroll to position [24, 0]
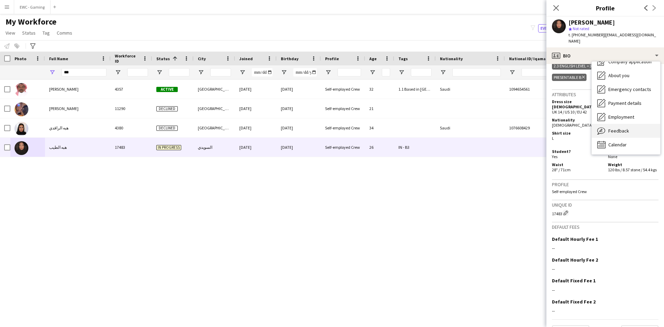
click at [628, 124] on div "Feedback Feedback" at bounding box center [626, 131] width 68 height 14
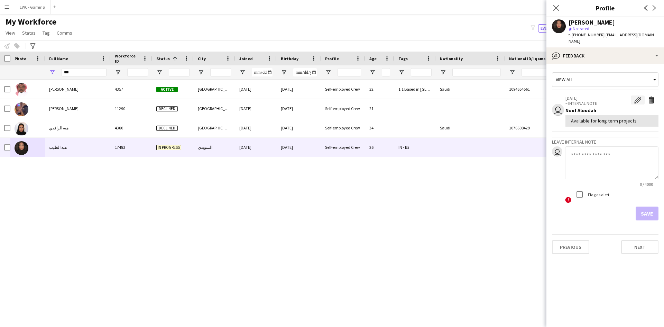
click at [637, 96] on app-icon "Edit internal note" at bounding box center [637, 99] width 7 height 7
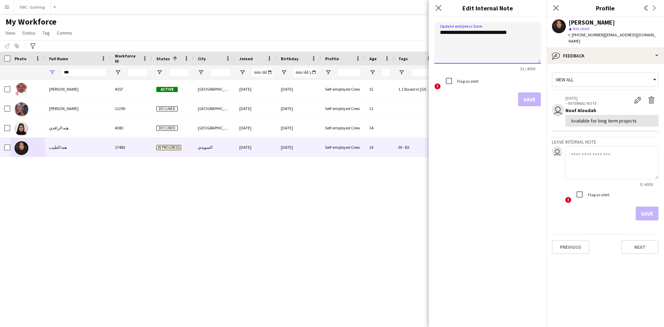
click at [526, 31] on textarea "**********" at bounding box center [487, 42] width 106 height 41
click at [438, 10] on icon "Close pop-in" at bounding box center [438, 7] width 7 height 7
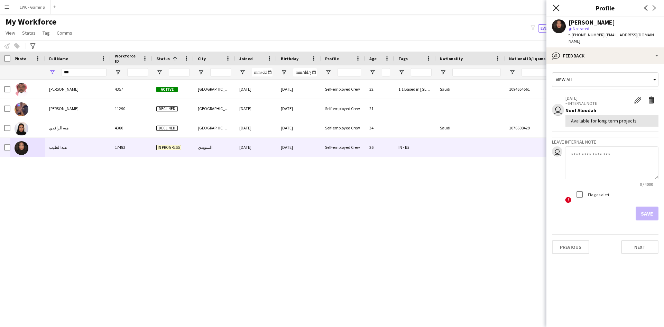
click at [557, 8] on icon "Close pop-in" at bounding box center [556, 7] width 7 height 7
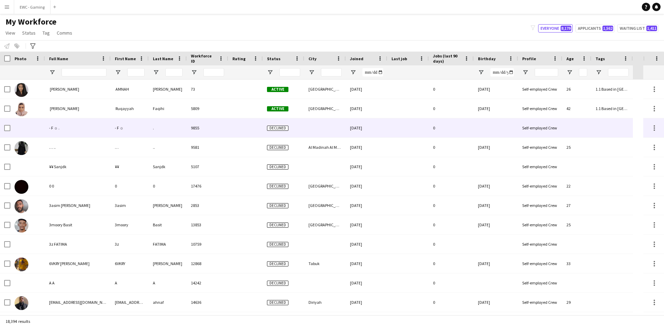
type input "*****"
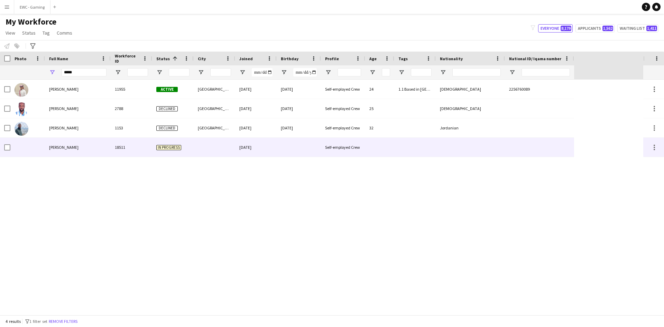
click at [83, 146] on div "[PERSON_NAME]" at bounding box center [78, 147] width 66 height 19
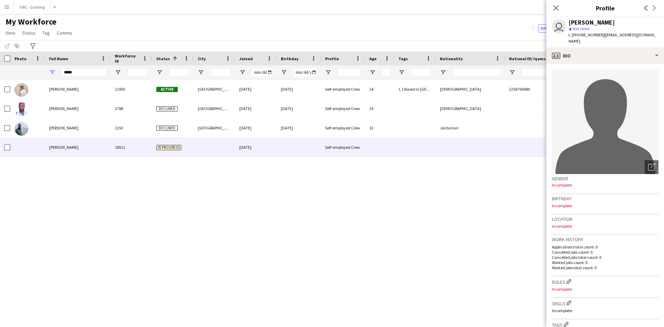
scroll to position [193, 0]
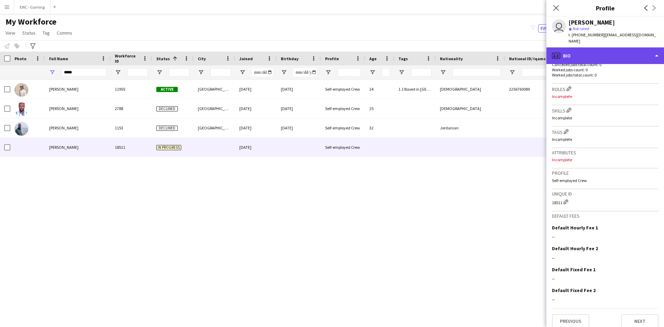
click at [602, 50] on div "profile Bio" at bounding box center [605, 55] width 118 height 17
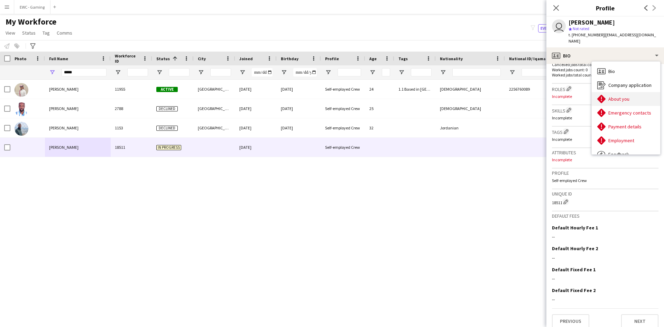
click at [618, 96] on span "About you" at bounding box center [618, 99] width 21 height 6
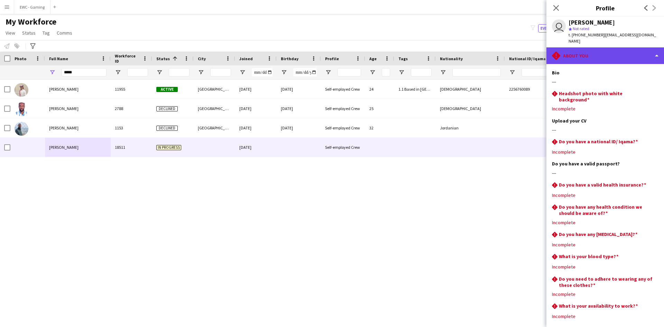
click at [596, 50] on div "rhombus-alert About you" at bounding box center [605, 55] width 118 height 17
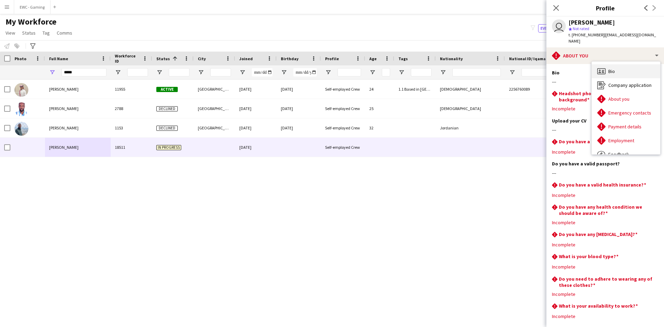
click at [610, 70] on div "Bio Bio" at bounding box center [626, 71] width 68 height 14
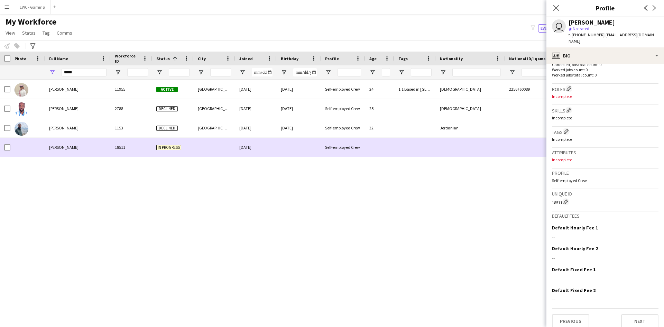
click at [54, 149] on span "[PERSON_NAME]" at bounding box center [63, 147] width 29 height 5
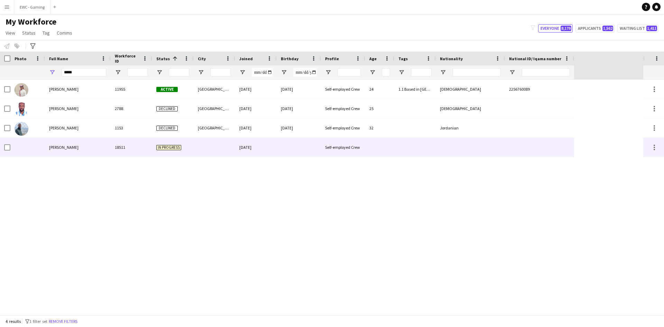
click at [54, 149] on span "[PERSON_NAME]" at bounding box center [63, 147] width 29 height 5
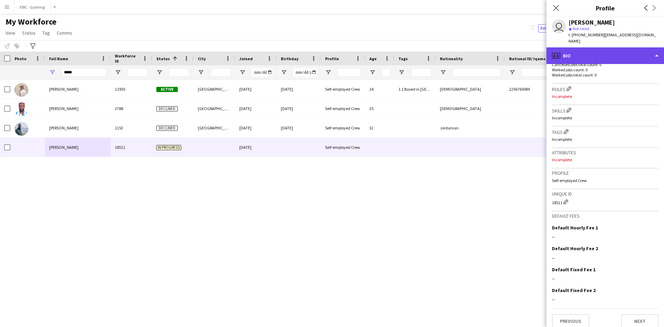
click at [599, 53] on div "profile Bio" at bounding box center [605, 55] width 118 height 17
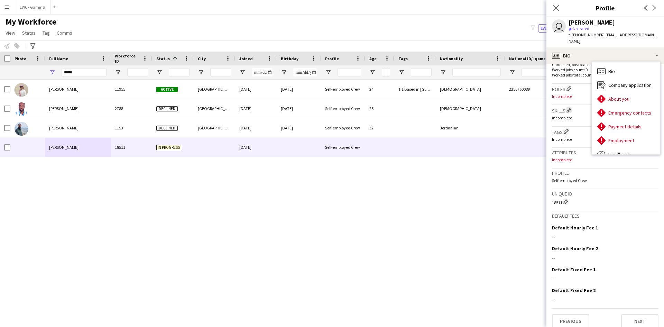
click at [570, 108] on app-icon "Edit crew company skills" at bounding box center [568, 110] width 5 height 5
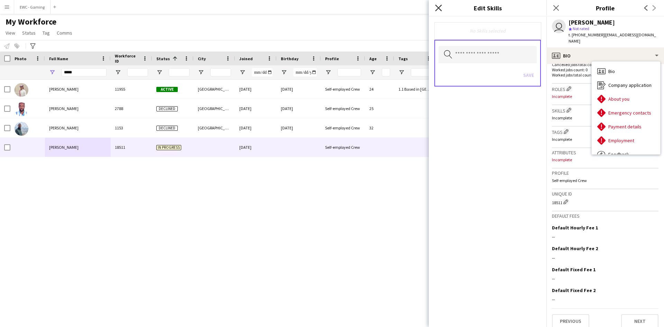
click at [439, 5] on icon "Close pop-in" at bounding box center [438, 7] width 7 height 7
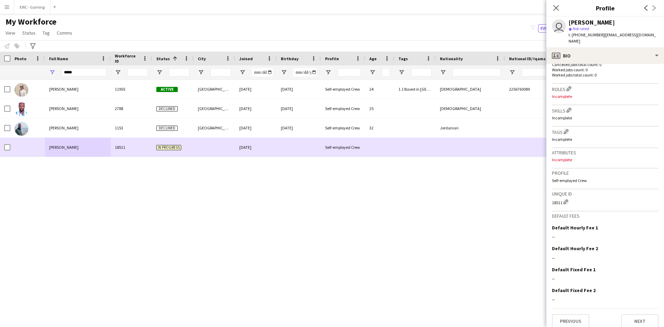
click at [122, 147] on div "18511" at bounding box center [131, 147] width 41 height 19
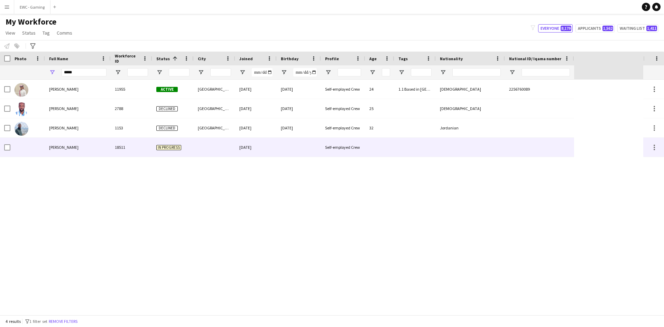
click at [122, 146] on div "18511" at bounding box center [131, 147] width 41 height 19
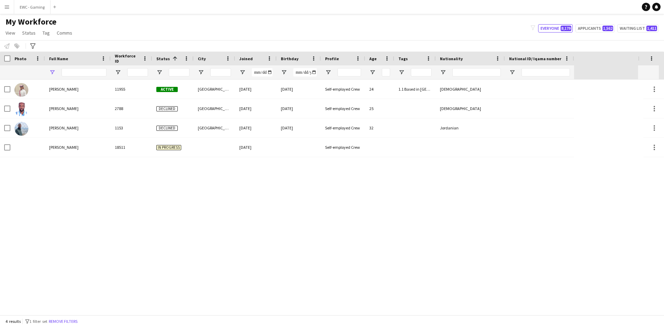
type input "*****"
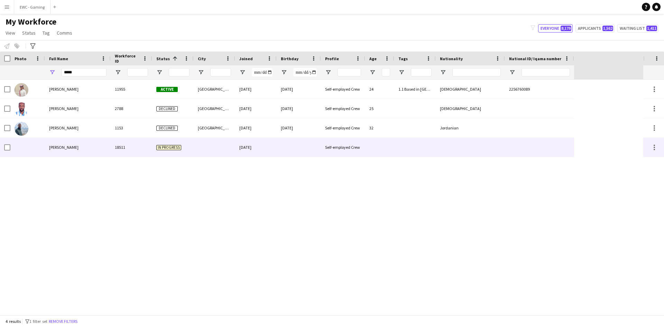
click at [83, 147] on div "[PERSON_NAME]" at bounding box center [78, 147] width 66 height 19
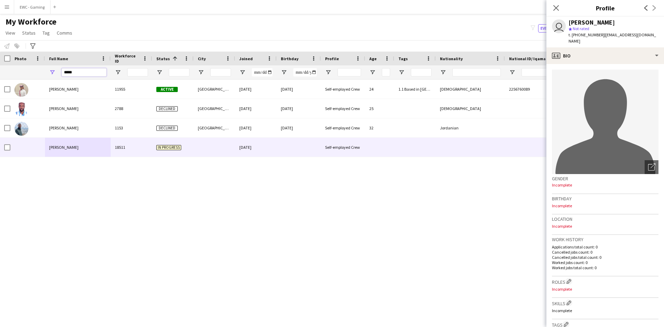
click at [83, 74] on input "*****" at bounding box center [84, 72] width 45 height 8
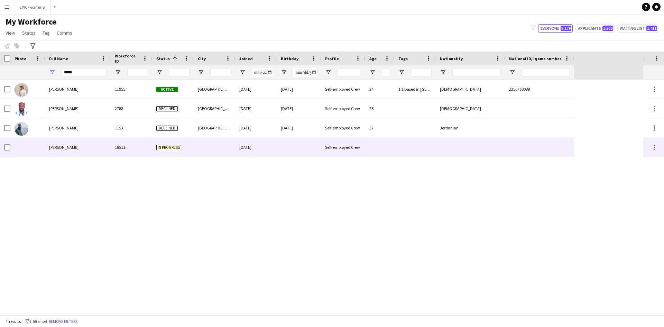
click at [50, 148] on span "[PERSON_NAME]" at bounding box center [63, 147] width 29 height 5
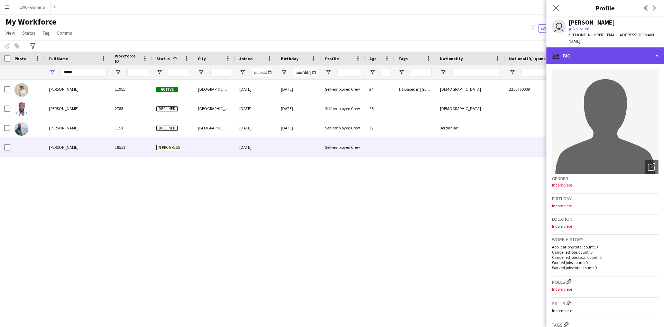
click at [587, 48] on div "profile Bio" at bounding box center [605, 55] width 118 height 17
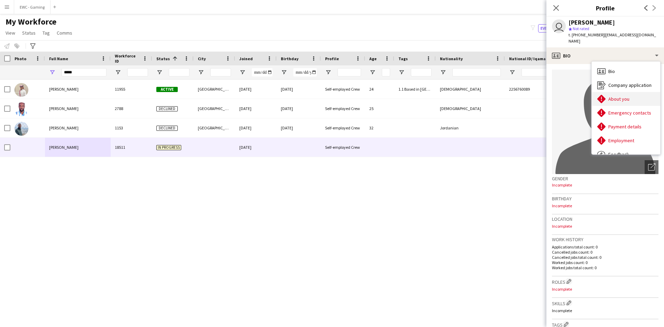
click at [618, 96] on span "About you" at bounding box center [618, 99] width 21 height 6
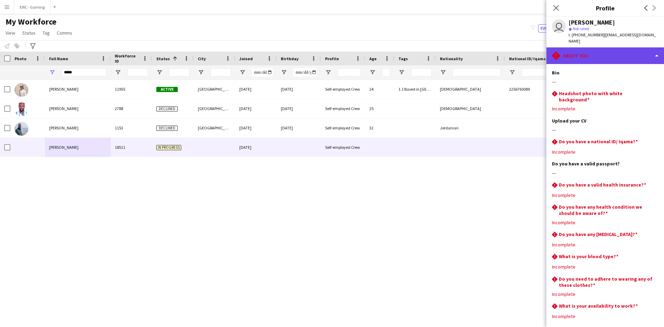
click at [589, 50] on div "rhombus-alert About you" at bounding box center [605, 55] width 118 height 17
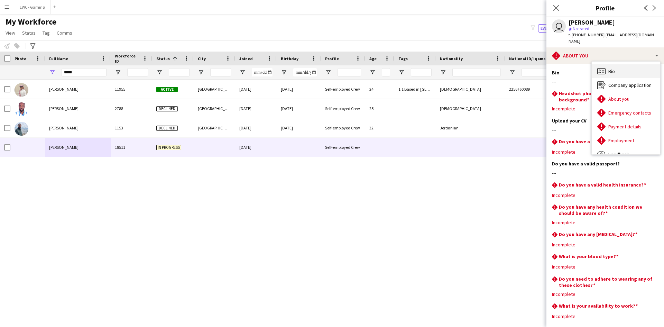
click at [619, 71] on div "Bio Bio" at bounding box center [626, 71] width 68 height 14
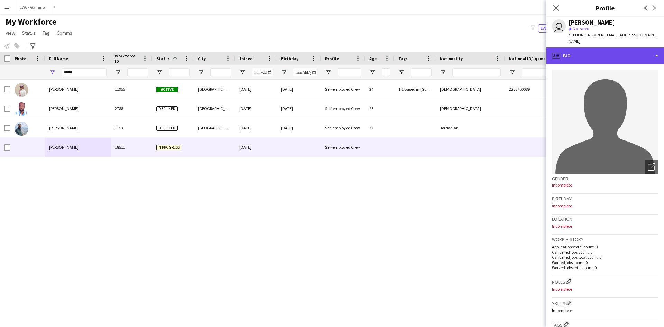
click at [599, 47] on div "profile Bio" at bounding box center [605, 55] width 118 height 17
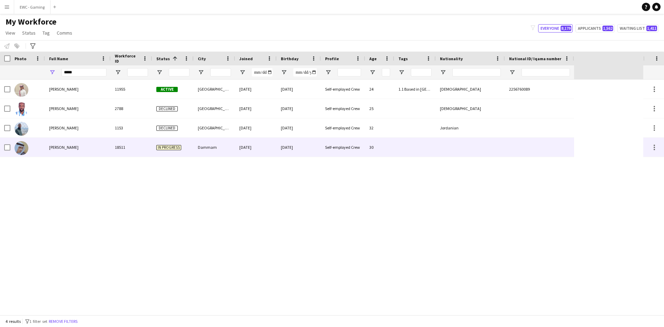
click at [103, 149] on div "[PERSON_NAME]" at bounding box center [78, 147] width 66 height 19
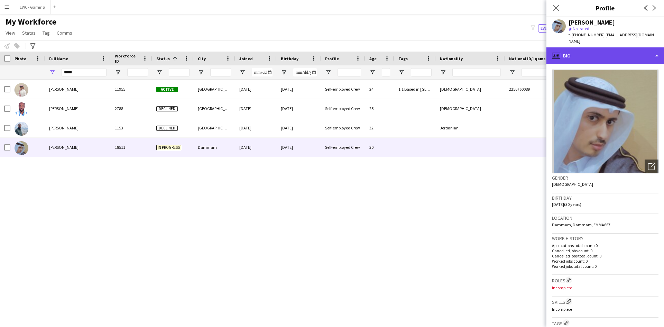
click at [591, 47] on div "profile Bio" at bounding box center [605, 55] width 118 height 17
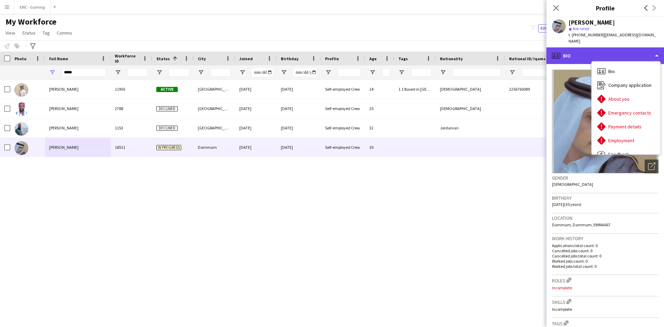
click at [575, 53] on div "profile Bio" at bounding box center [605, 55] width 118 height 17
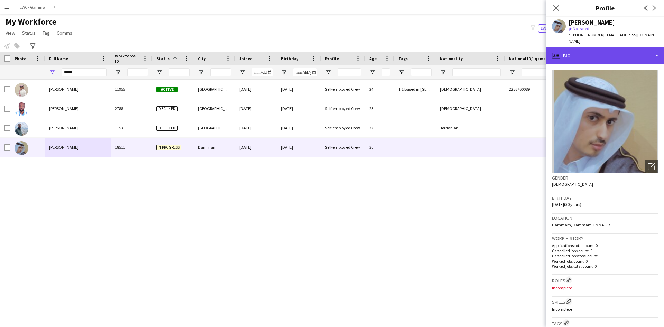
click at [575, 53] on div "profile Bio" at bounding box center [605, 55] width 118 height 17
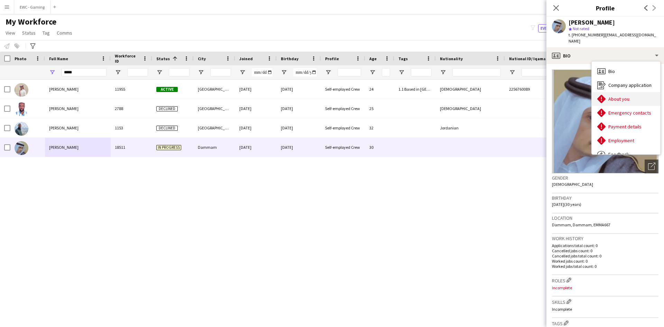
click at [620, 96] on span "About you" at bounding box center [618, 99] width 21 height 6
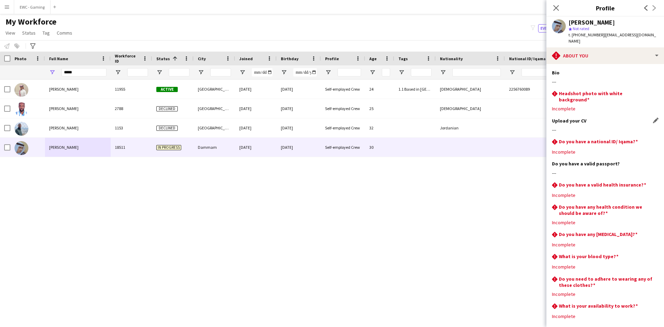
scroll to position [26, 0]
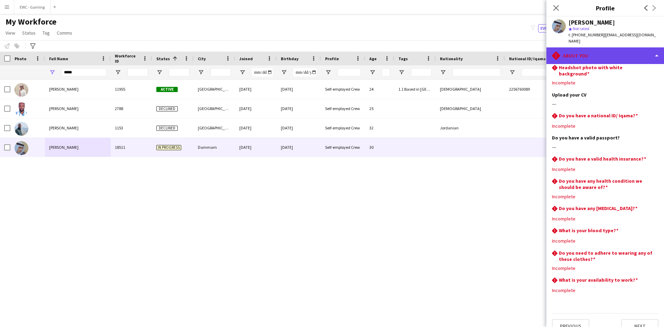
click at [592, 54] on div "rhombus-alert About you" at bounding box center [605, 55] width 118 height 17
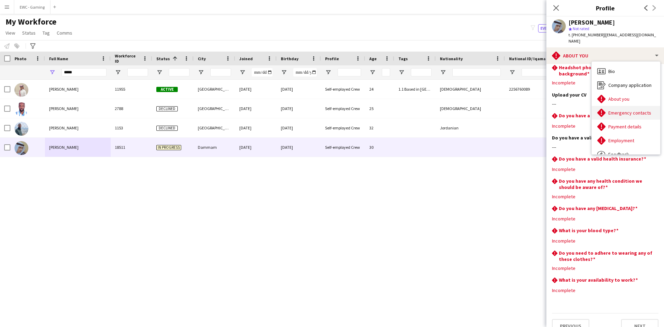
click at [615, 110] on span "Emergency contacts" at bounding box center [629, 113] width 43 height 6
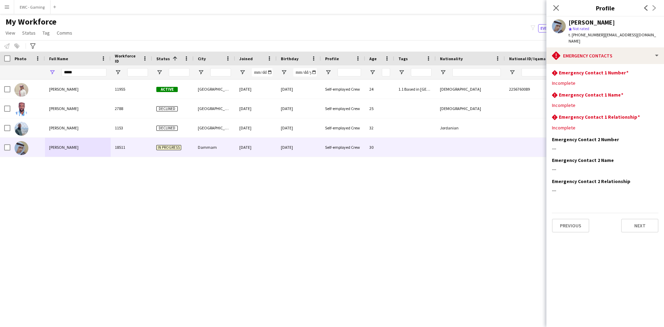
scroll to position [0, 0]
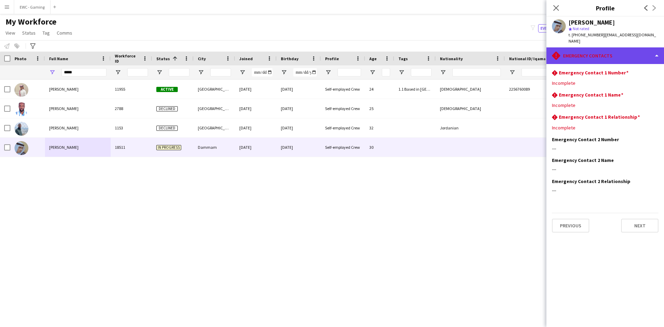
click at [598, 48] on div "rhombus-alert Emergency contacts" at bounding box center [605, 55] width 118 height 17
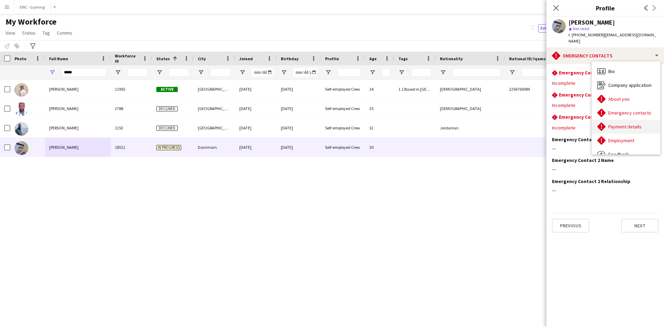
click at [616, 123] on span "Payment details" at bounding box center [624, 126] width 33 height 6
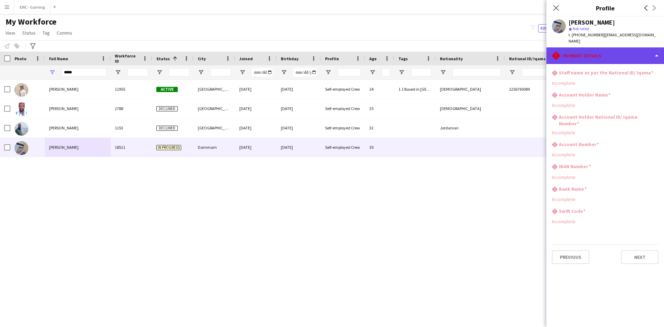
click at [599, 52] on div "rhombus-alert Payment details" at bounding box center [605, 55] width 118 height 17
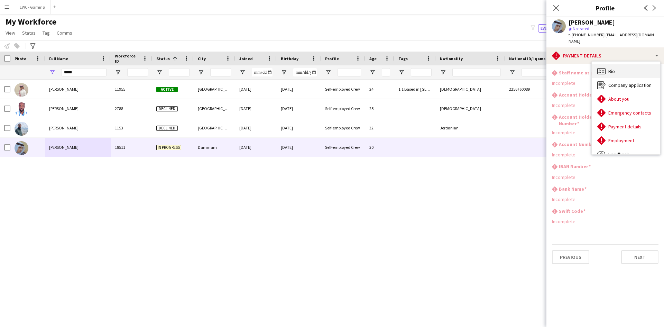
click at [619, 64] on div "Bio Bio" at bounding box center [626, 71] width 68 height 14
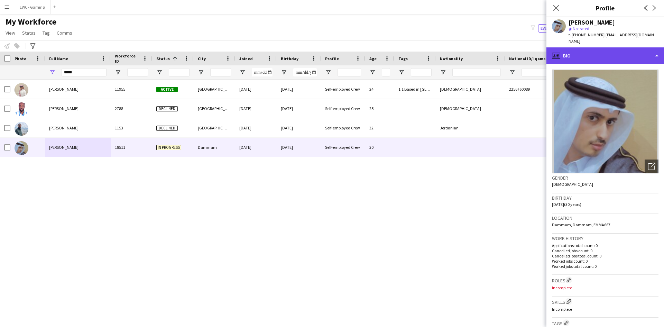
click at [603, 47] on div "profile Bio" at bounding box center [605, 55] width 118 height 17
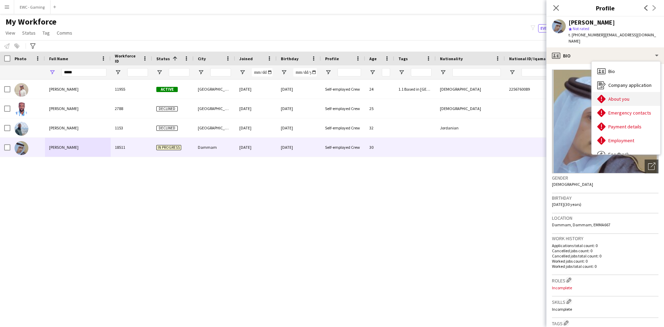
click at [618, 96] on span "About you" at bounding box center [618, 99] width 21 height 6
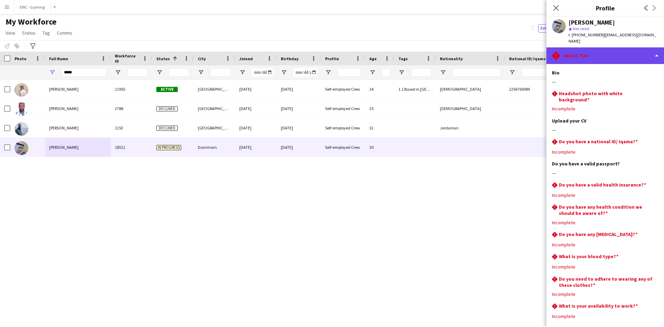
click at [597, 48] on div "rhombus-alert About you" at bounding box center [605, 55] width 118 height 17
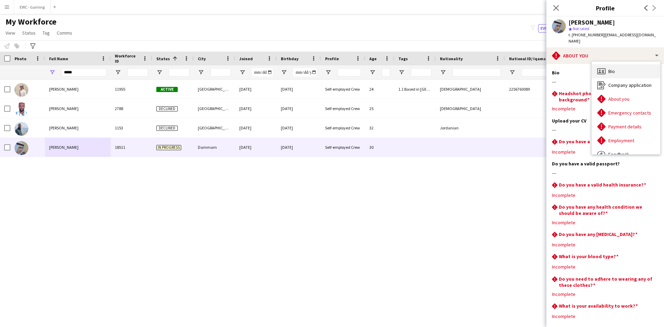
click at [614, 68] on span "Bio" at bounding box center [611, 71] width 7 height 6
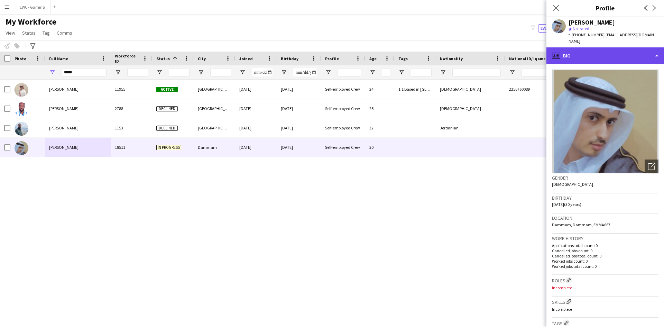
click at [601, 48] on div "profile Bio" at bounding box center [605, 55] width 118 height 17
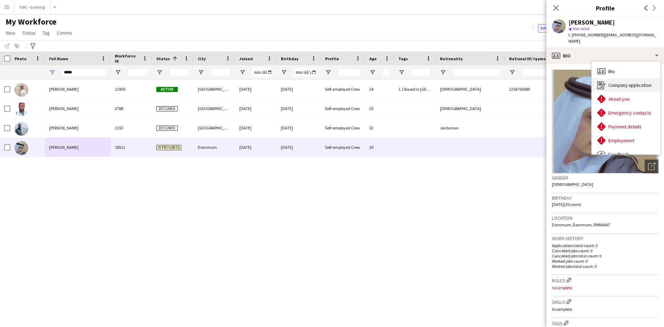
click at [616, 84] on div "Company application Company application" at bounding box center [626, 85] width 68 height 14
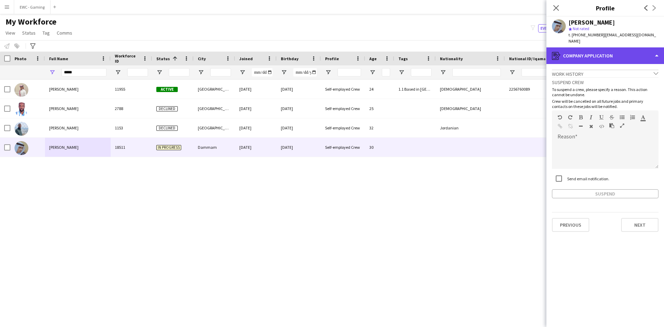
click at [612, 47] on div "register Company application" at bounding box center [605, 55] width 118 height 17
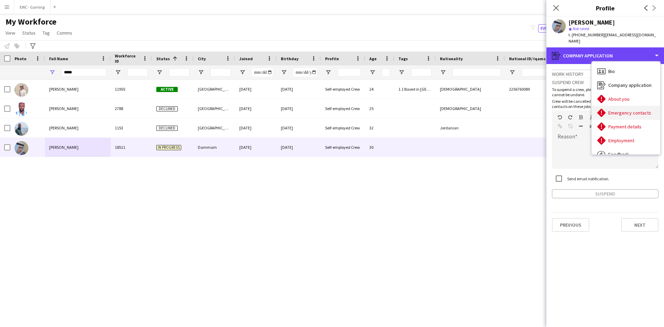
scroll to position [24, 0]
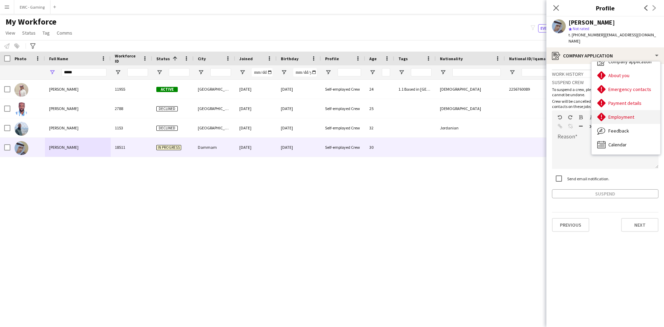
click at [632, 114] on span "Employment" at bounding box center [621, 117] width 26 height 6
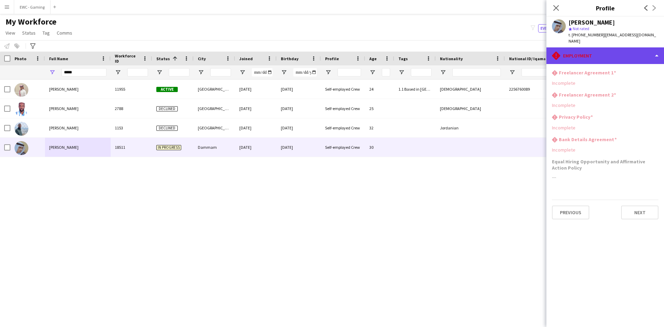
click at [600, 53] on div "rhombus-alert Employment" at bounding box center [605, 55] width 118 height 17
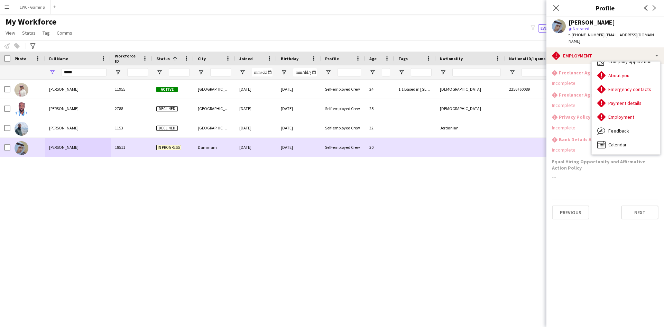
click at [46, 148] on div "[PERSON_NAME]" at bounding box center [78, 147] width 66 height 19
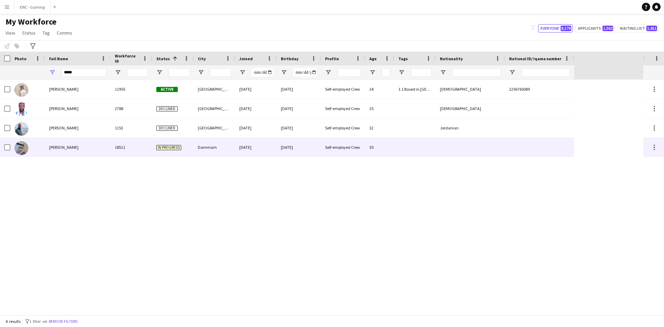
click at [46, 148] on div "[PERSON_NAME]" at bounding box center [78, 147] width 66 height 19
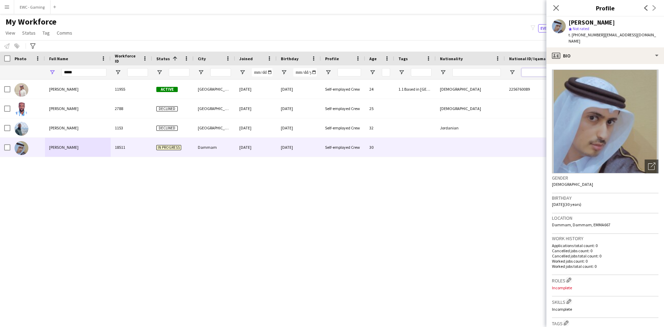
click at [536, 72] on input "National ID/ Iqama number Filter Input" at bounding box center [545, 72] width 48 height 8
paste input "**********"
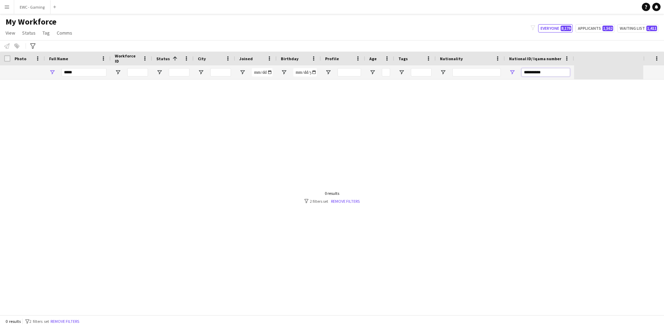
type input "**********"
click at [90, 70] on input "*****" at bounding box center [84, 72] width 45 height 8
click at [534, 71] on input "**********" at bounding box center [545, 72] width 48 height 8
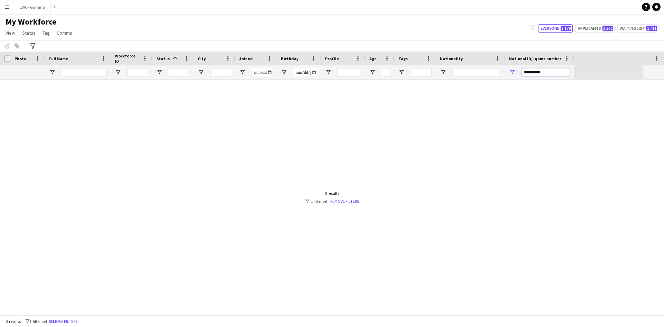
click at [534, 71] on input "**********" at bounding box center [545, 72] width 48 height 8
click at [72, 71] on input "Full Name Filter Input" at bounding box center [84, 72] width 45 height 8
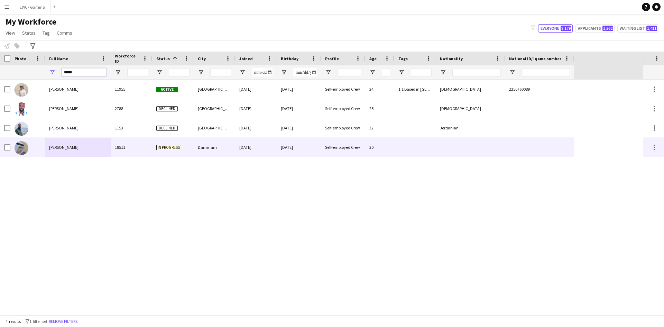
type input "*****"
click at [31, 155] on div at bounding box center [27, 147] width 35 height 19
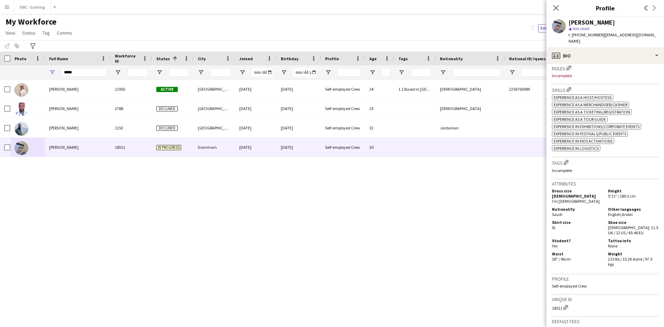
scroll to position [195, 0]
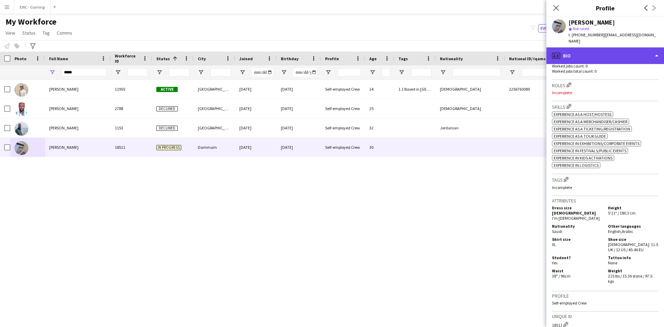
click at [594, 52] on div "profile Bio" at bounding box center [605, 55] width 118 height 17
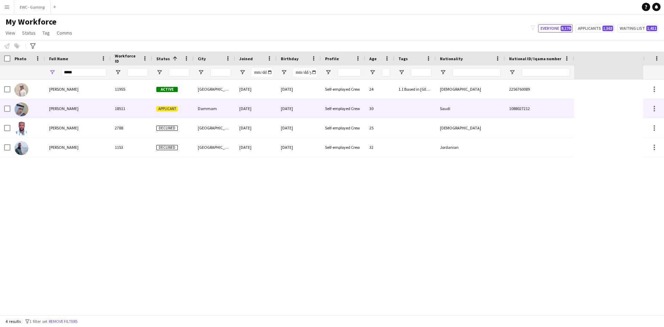
click at [92, 106] on div "[PERSON_NAME]" at bounding box center [78, 108] width 66 height 19
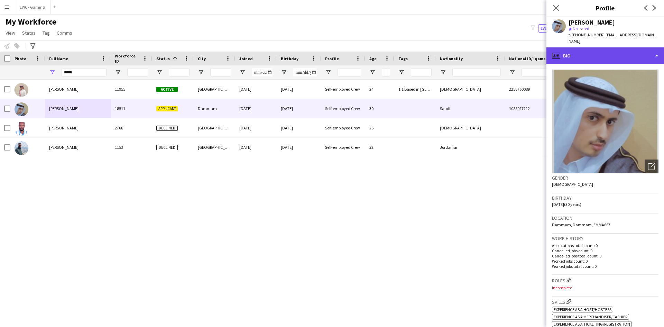
click at [587, 48] on div "profile Bio" at bounding box center [605, 55] width 118 height 17
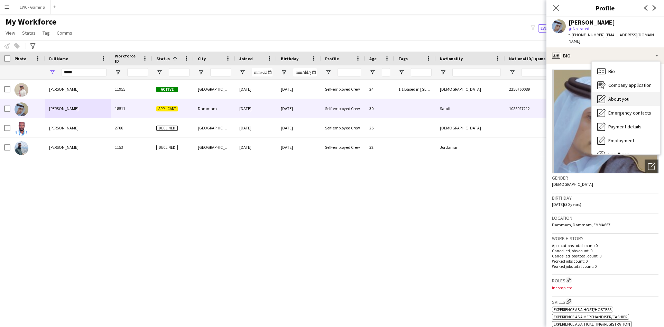
click at [621, 96] on span "About you" at bounding box center [618, 99] width 21 height 6
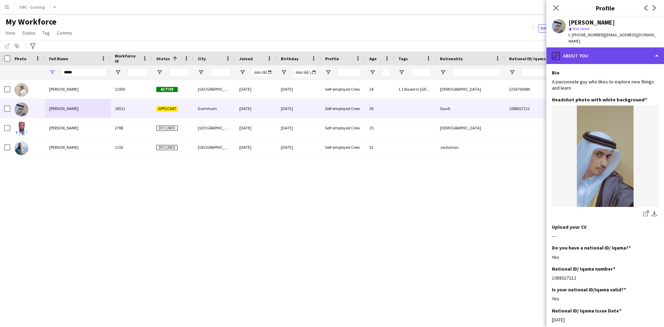
click at [611, 49] on div "pencil4 About you" at bounding box center [605, 55] width 118 height 17
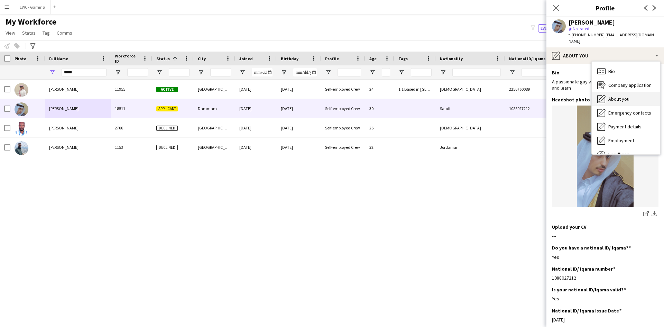
click at [628, 96] on span "About you" at bounding box center [618, 99] width 21 height 6
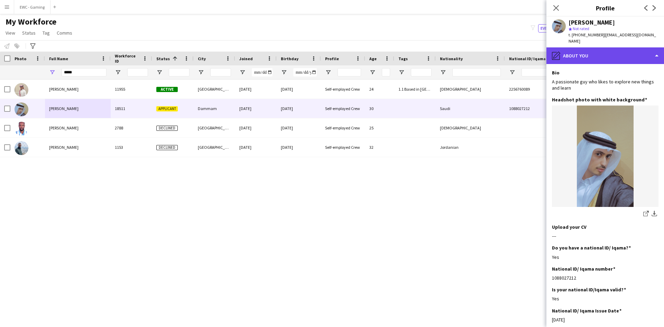
click at [605, 54] on div "pencil4 About you" at bounding box center [605, 55] width 118 height 17
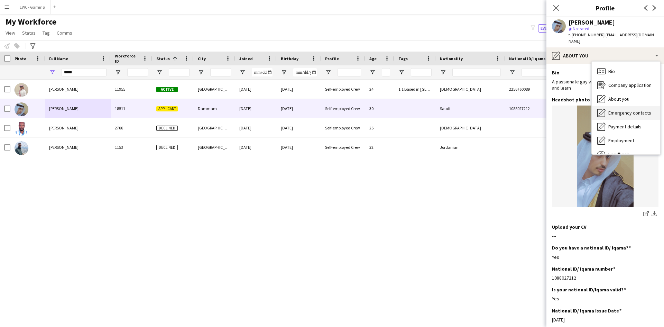
click at [622, 110] on span "Emergency contacts" at bounding box center [629, 113] width 43 height 6
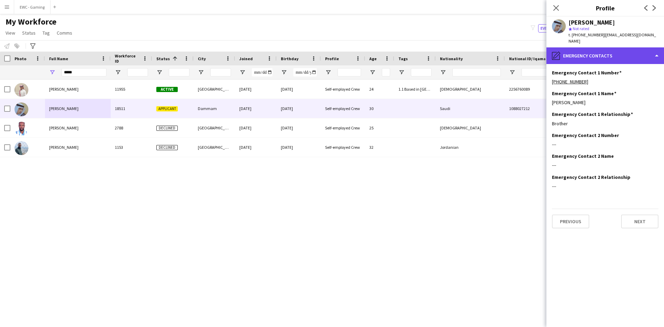
click at [601, 47] on div "pencil4 Emergency contacts" at bounding box center [605, 55] width 118 height 17
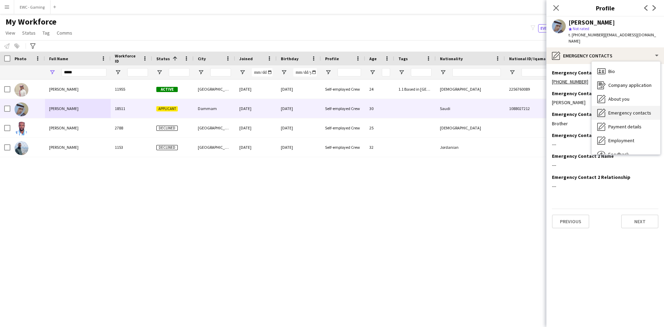
click at [623, 110] on div "Emergency contacts Emergency contacts" at bounding box center [626, 113] width 68 height 14
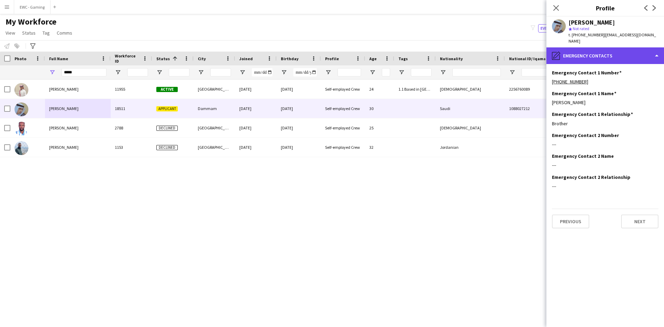
click at [597, 50] on div "pencil4 Emergency contacts" at bounding box center [605, 55] width 118 height 17
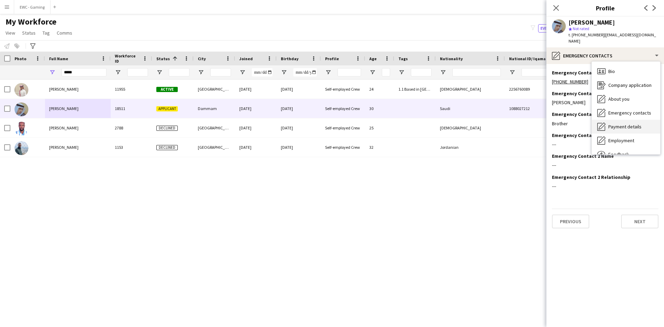
click at [623, 123] on span "Payment details" at bounding box center [624, 126] width 33 height 6
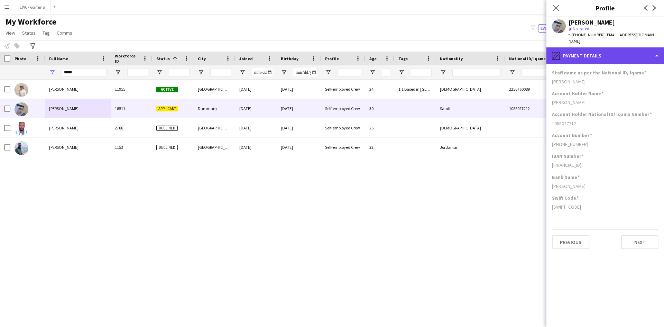
click at [608, 47] on div "pencil4 Payment details" at bounding box center [605, 55] width 118 height 17
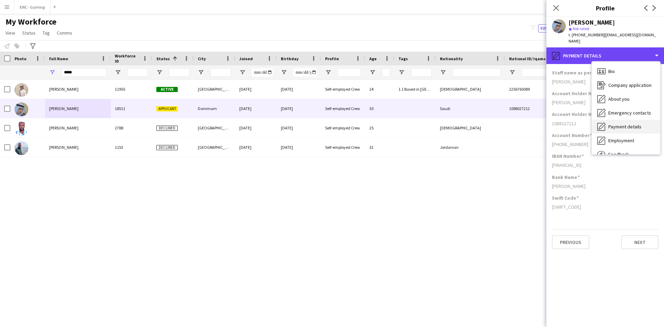
scroll to position [24, 0]
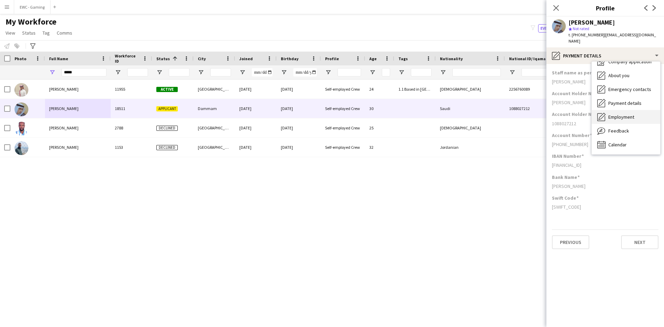
click at [635, 114] on div "Employment Employment" at bounding box center [626, 117] width 68 height 14
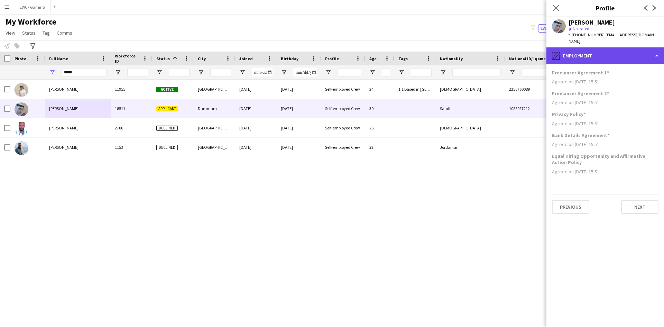
click at [602, 47] on div "pencil4 Employment" at bounding box center [605, 55] width 118 height 17
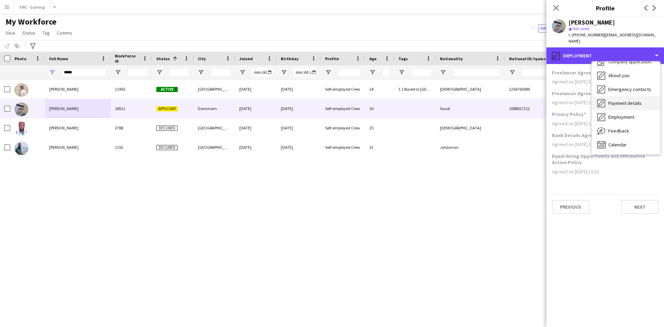
scroll to position [0, 0]
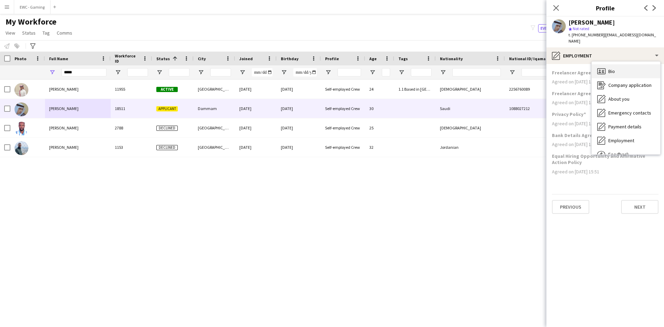
click at [632, 68] on div "Bio Bio" at bounding box center [626, 71] width 68 height 14
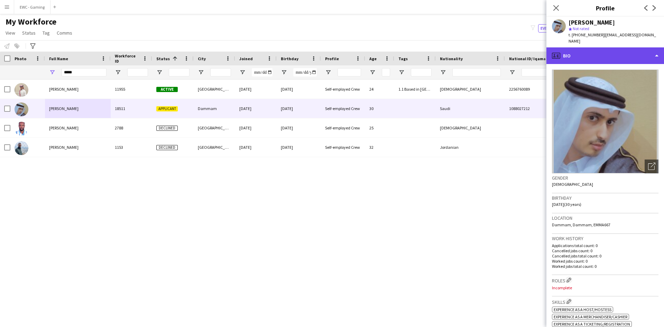
click at [607, 50] on div "profile Bio" at bounding box center [605, 55] width 118 height 17
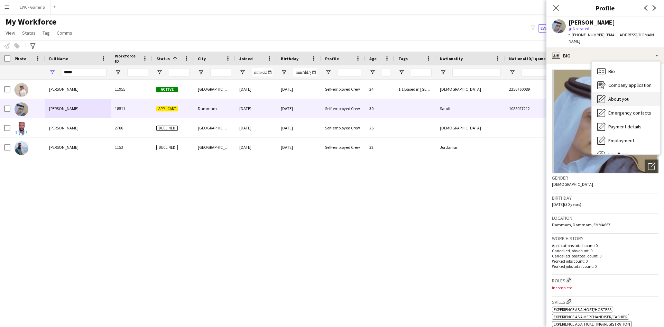
click at [632, 98] on div "About you About you" at bounding box center [626, 99] width 68 height 14
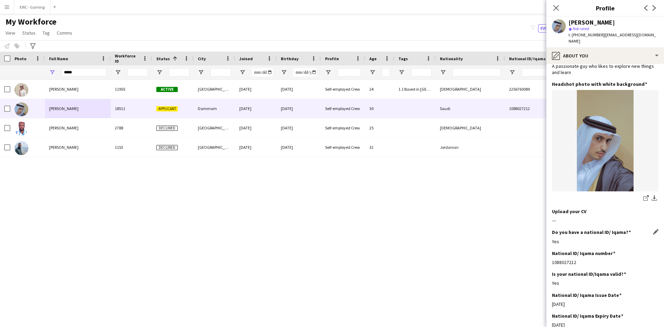
scroll to position [12, 0]
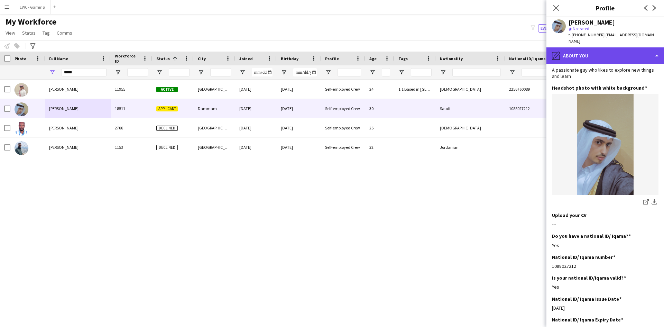
click at [597, 49] on div "pencil4 About you" at bounding box center [605, 55] width 118 height 17
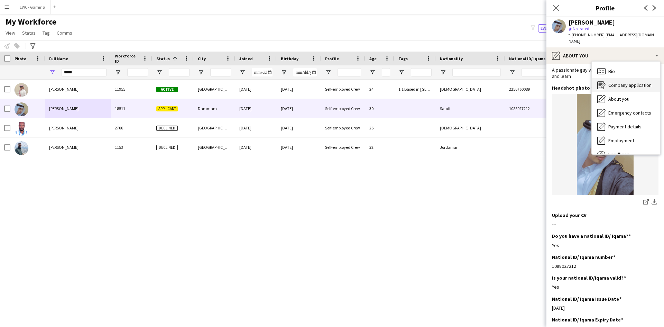
click at [628, 82] on span "Company application" at bounding box center [629, 85] width 43 height 6
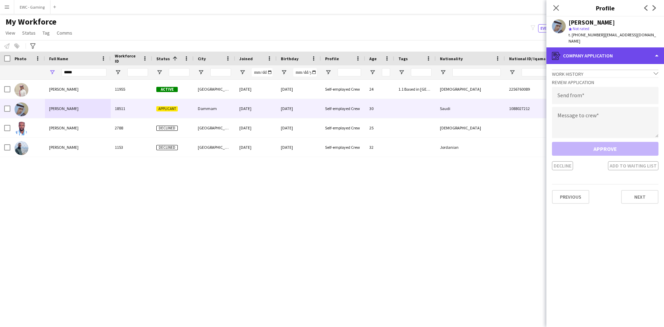
click at [608, 52] on div "register Company application" at bounding box center [605, 55] width 118 height 17
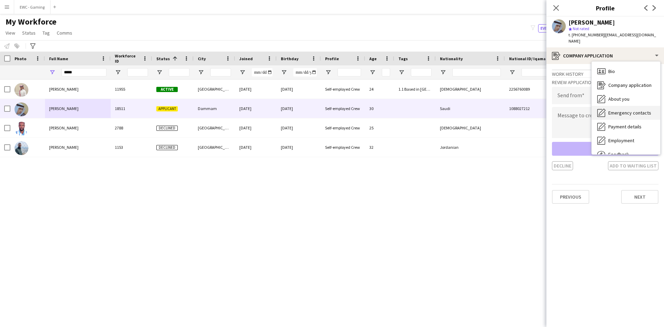
click at [620, 110] on span "Emergency contacts" at bounding box center [629, 113] width 43 height 6
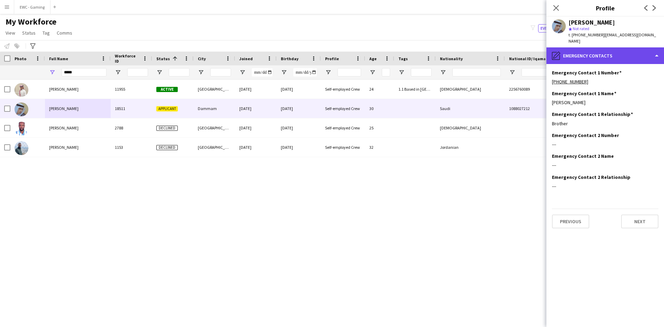
click at [609, 52] on div "pencil4 Emergency contacts" at bounding box center [605, 55] width 118 height 17
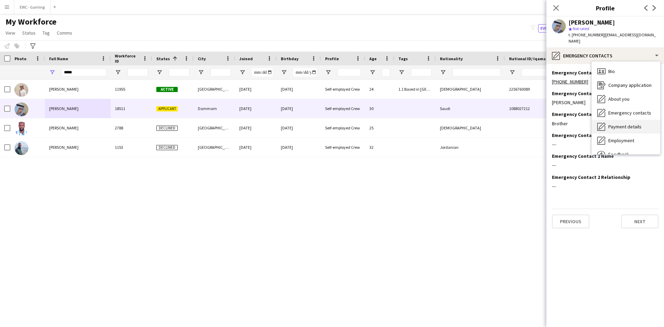
click at [619, 123] on div "Payment details Payment details" at bounding box center [626, 127] width 68 height 14
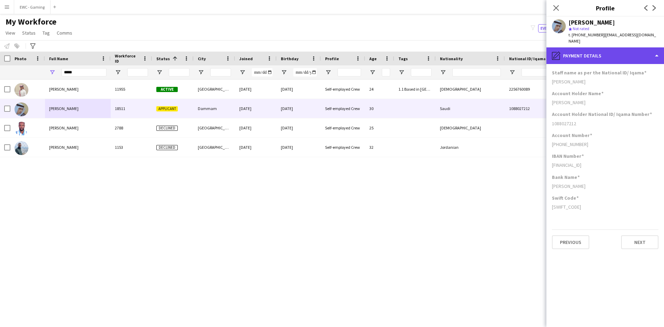
click at [605, 48] on div "pencil4 Payment details" at bounding box center [605, 55] width 118 height 17
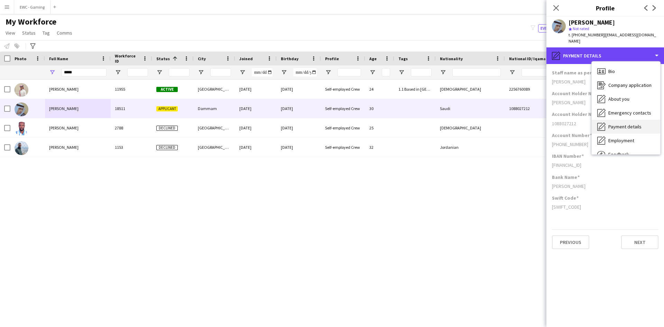
scroll to position [24, 0]
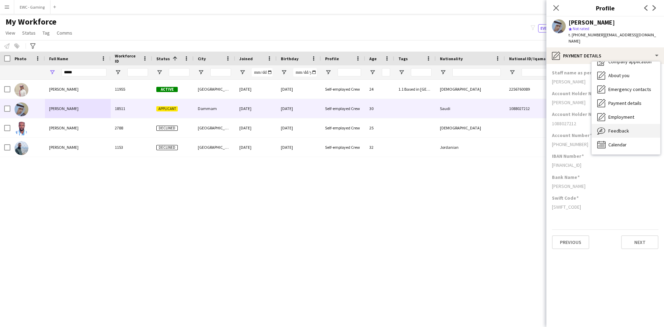
click at [623, 128] on span "Feedback" at bounding box center [618, 131] width 21 height 6
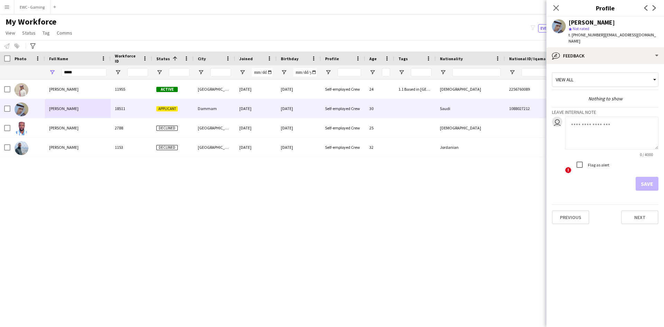
click at [593, 158] on div "Flag as alert" at bounding box center [591, 165] width 37 height 14
click at [602, 133] on textarea at bounding box center [611, 133] width 93 height 33
type textarea "**********"
click at [643, 177] on button "Save" at bounding box center [647, 184] width 23 height 14
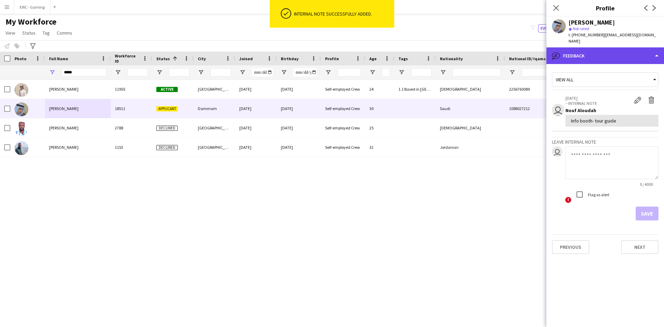
click at [581, 50] on div "bubble-pencil Feedback" at bounding box center [605, 55] width 118 height 17
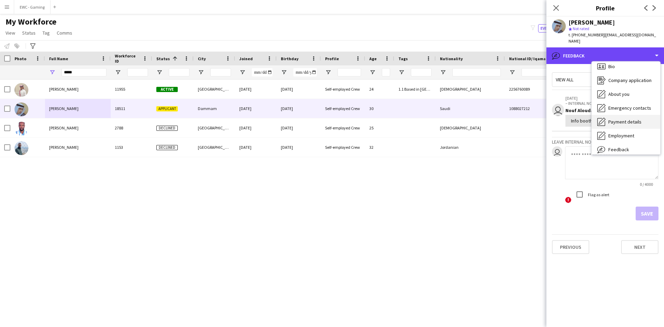
scroll to position [4, 0]
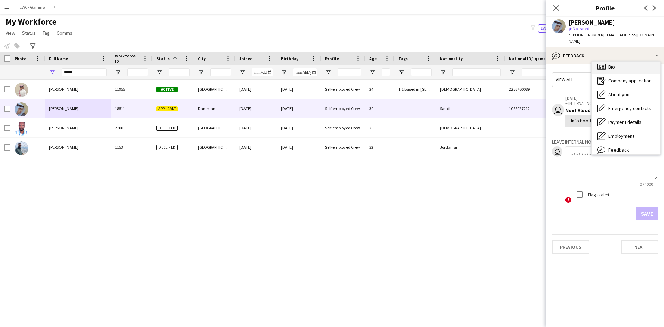
click at [617, 61] on div "Bio Bio" at bounding box center [626, 67] width 68 height 14
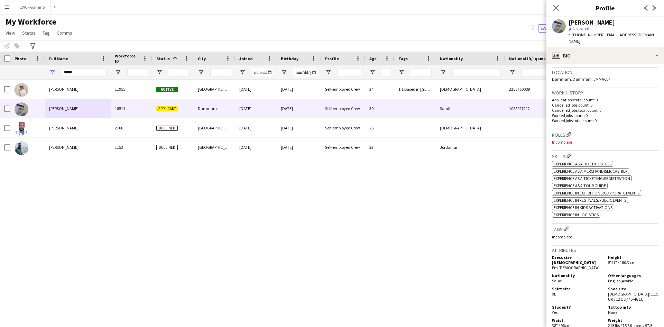
scroll to position [146, 0]
click at [568, 131] on app-icon "Edit crew company roles" at bounding box center [568, 133] width 5 height 5
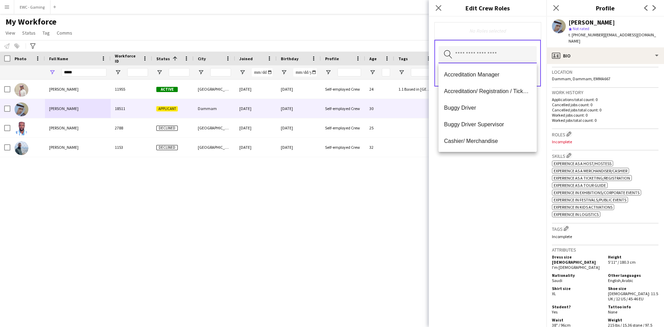
click at [481, 52] on input "text" at bounding box center [487, 54] width 98 height 17
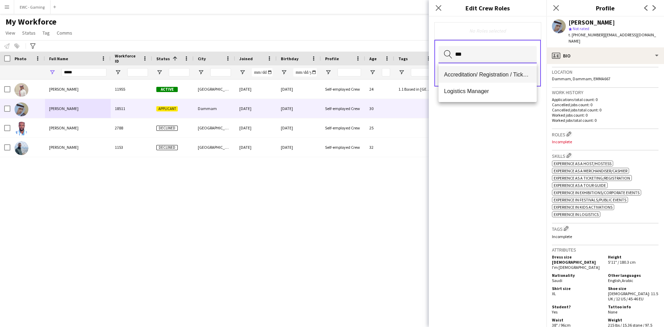
type input "***"
click at [477, 70] on mat-option "Accreditation/ Registration / Ticketing" at bounding box center [487, 74] width 98 height 17
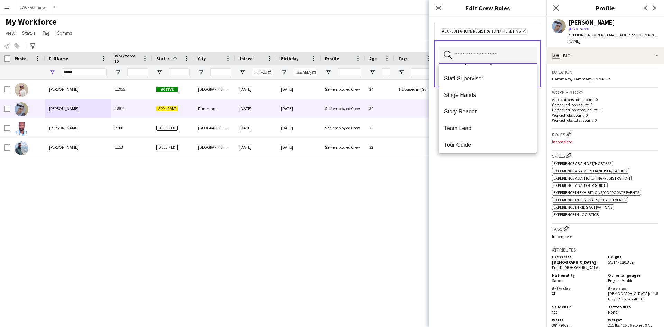
scroll to position [680, 0]
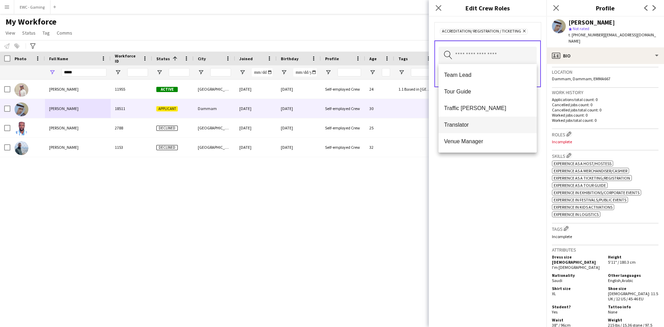
click at [488, 122] on span "Translator" at bounding box center [487, 124] width 87 height 7
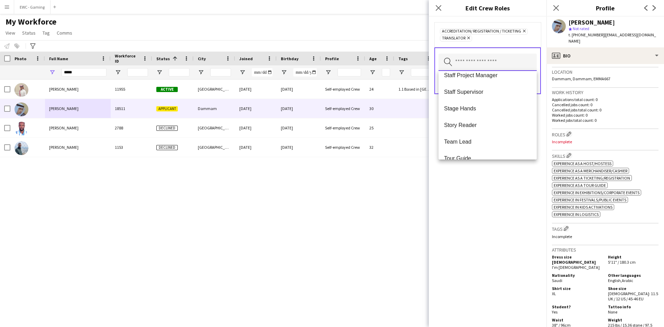
scroll to position [634, 0]
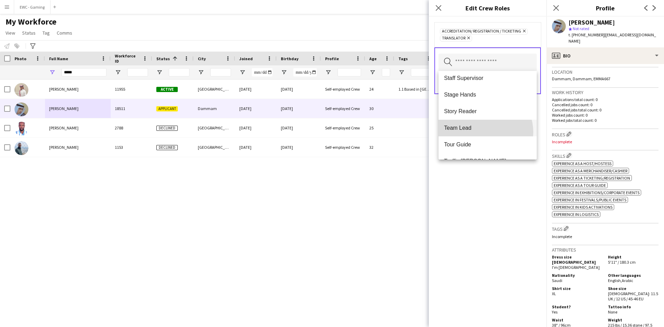
click at [483, 132] on mat-option "Team Lead" at bounding box center [487, 128] width 98 height 17
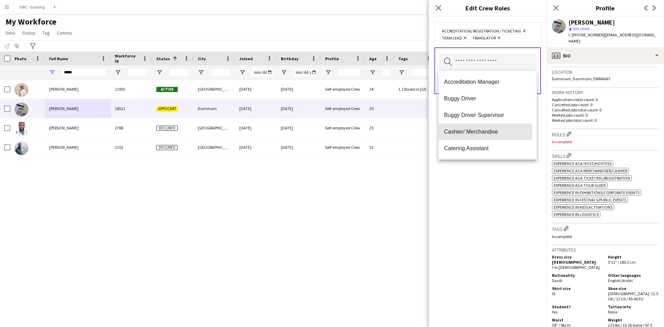
click at [483, 132] on span "Cashier/ Merchandise" at bounding box center [487, 131] width 87 height 7
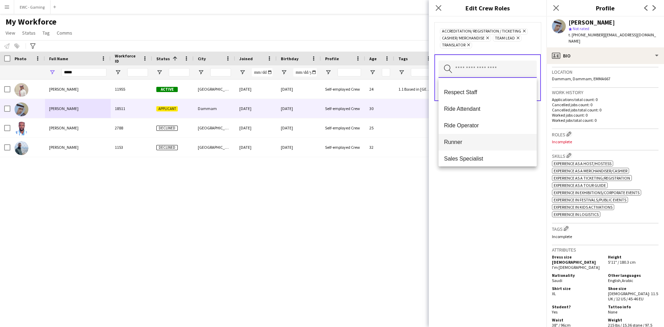
scroll to position [425, 0]
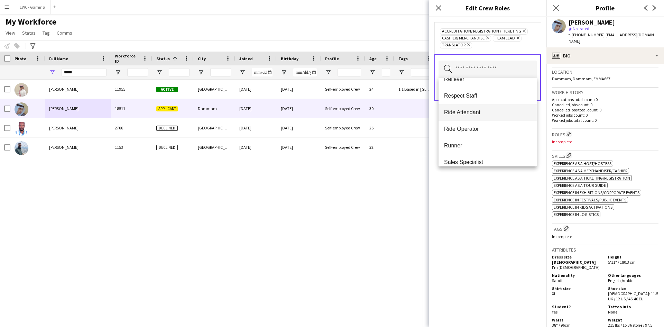
click at [490, 107] on mat-option "Ride Attendant" at bounding box center [487, 112] width 98 height 17
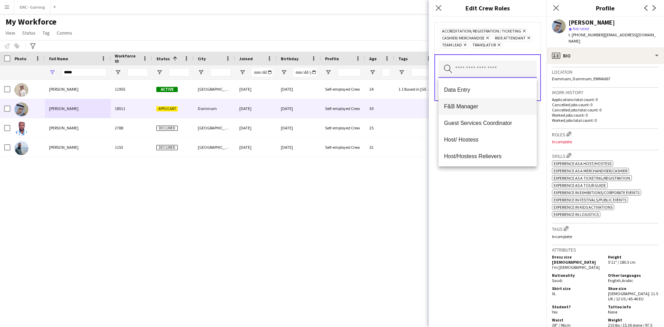
scroll to position [115, 0]
click at [492, 121] on span "Guest Services Coordinator" at bounding box center [487, 122] width 87 height 7
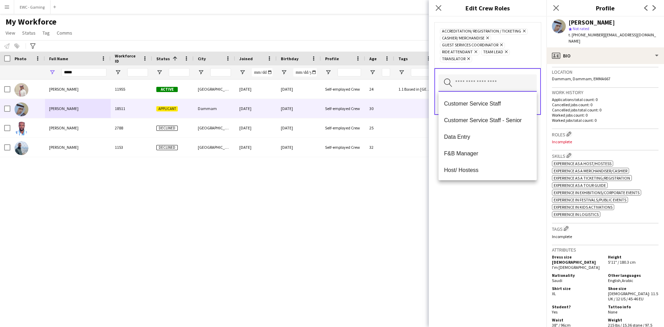
scroll to position [82, 0]
click at [495, 137] on span "Data Entry" at bounding box center [487, 136] width 87 height 7
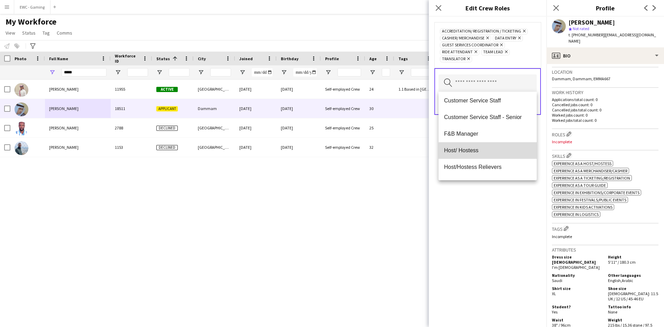
click at [494, 151] on span "Host/ Hostess" at bounding box center [487, 150] width 87 height 7
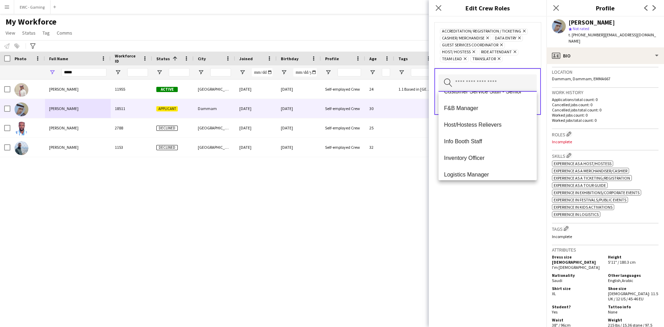
scroll to position [116, 0]
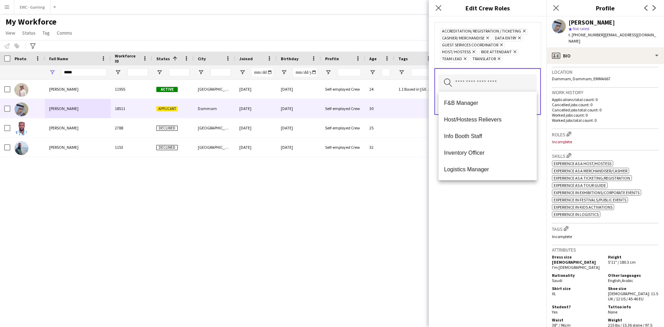
click at [494, 151] on span "Inventory Officer" at bounding box center [487, 152] width 87 height 7
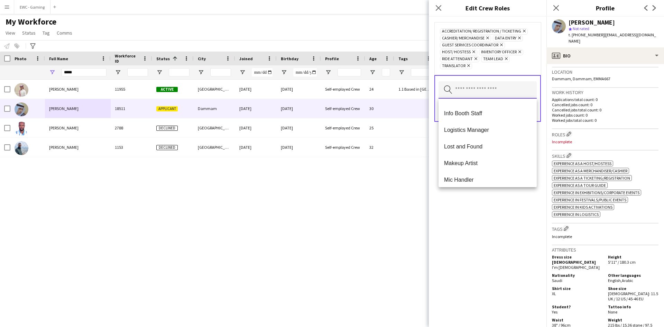
scroll to position [146, 0]
drag, startPoint x: 494, startPoint y: 151, endPoint x: 481, endPoint y: 146, distance: 13.8
click at [481, 146] on span "Lost and Found" at bounding box center [487, 146] width 87 height 7
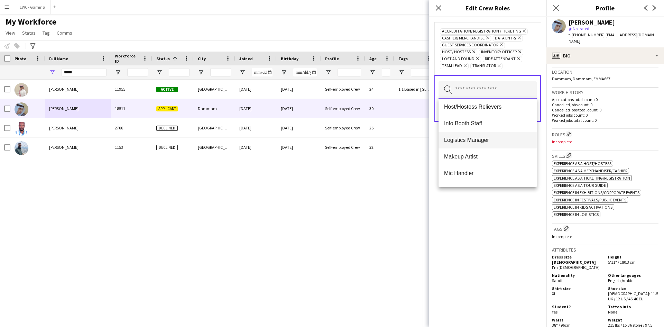
scroll to position [135, 0]
click at [479, 130] on mat-option "Info Booth Staff" at bounding box center [487, 124] width 98 height 17
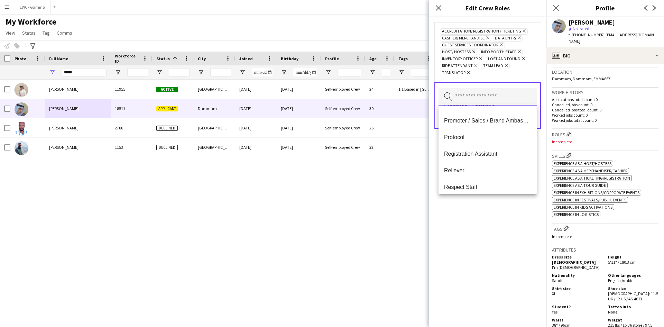
scroll to position [262, 0]
click at [477, 122] on span "Promoter / Sales / Brand Ambassador" at bounding box center [487, 120] width 87 height 7
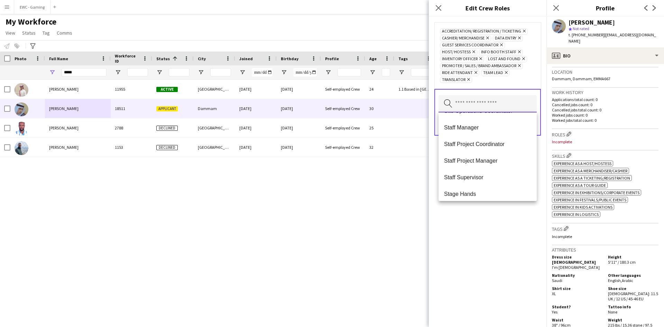
scroll to position [498, 0]
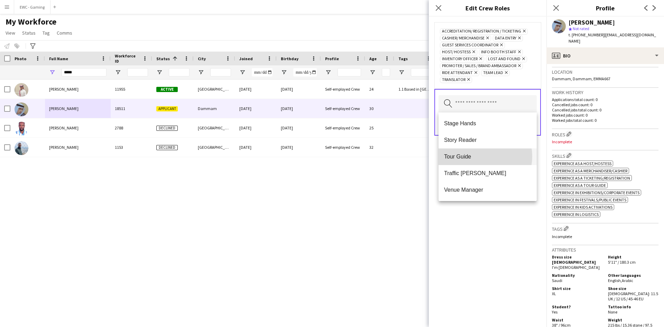
click at [478, 156] on span "Tour Guide" at bounding box center [487, 156] width 87 height 7
click at [478, 156] on span "Buggy Driver Supervisor" at bounding box center [487, 156] width 87 height 7
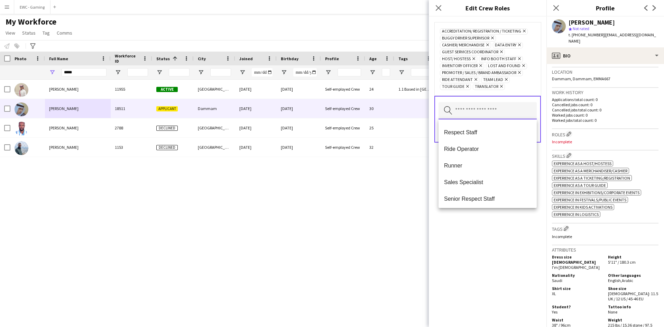
scroll to position [297, 0]
click at [478, 156] on mat-option "Ride Operator" at bounding box center [487, 148] width 98 height 17
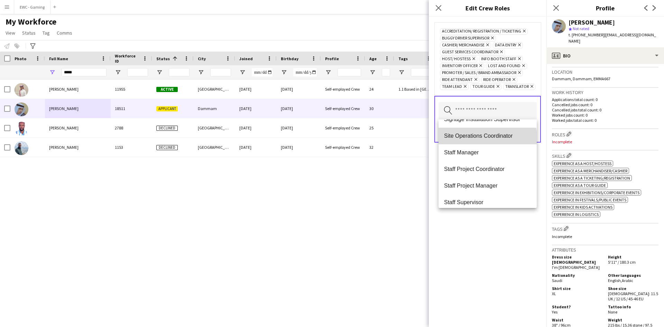
click at [487, 139] on mat-option "Site Operations Coordinator" at bounding box center [487, 136] width 98 height 17
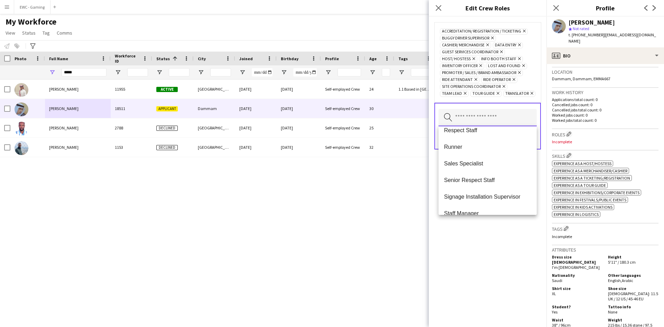
scroll to position [306, 0]
click at [501, 161] on span "Sales Specialist" at bounding box center [487, 163] width 87 height 7
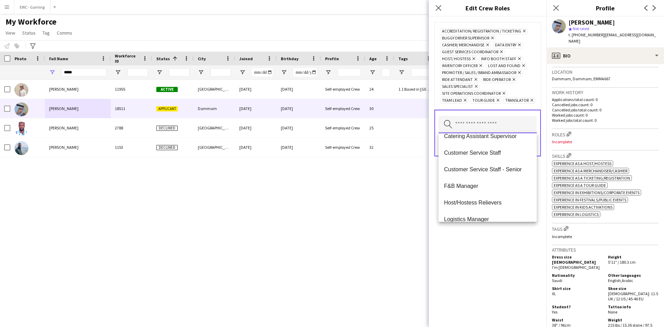
scroll to position [58, 0]
click at [511, 151] on span "Customer Service Staff" at bounding box center [487, 152] width 87 height 7
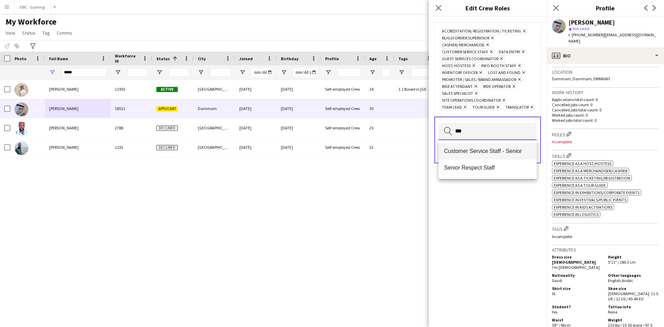
type input "***"
click at [496, 149] on span "Customer Service Staff - Senior" at bounding box center [487, 151] width 87 height 7
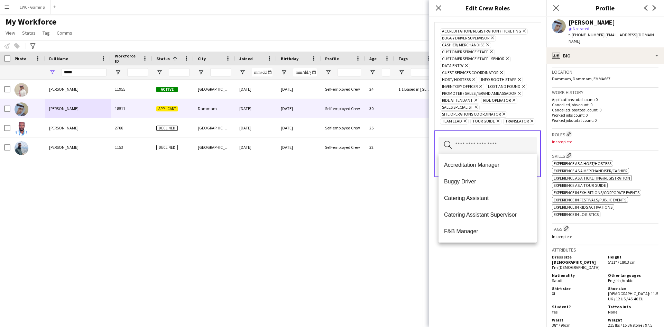
click at [482, 293] on div "Accreditation/ Registration / Ticketing Remove Buggy Driver Supervisor Remove C…" at bounding box center [488, 172] width 118 height 310
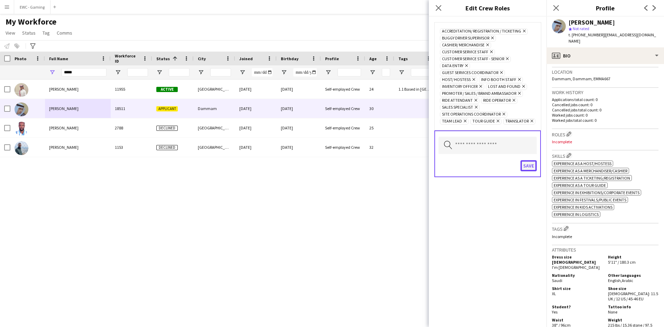
click at [528, 168] on button "Save" at bounding box center [528, 165] width 16 height 11
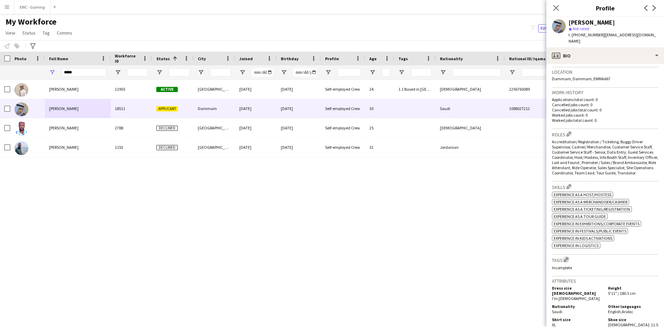
click at [568, 259] on app-icon "Edit crew company tags" at bounding box center [566, 259] width 5 height 5
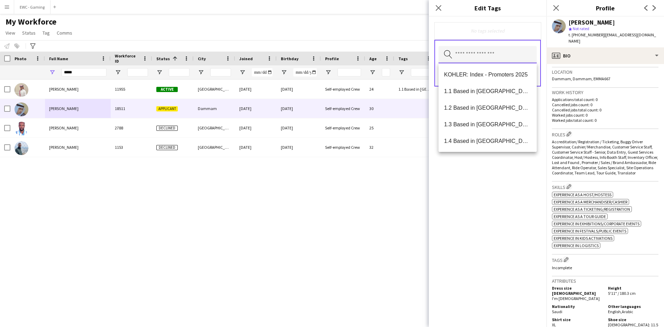
click at [469, 58] on input "text" at bounding box center [487, 54] width 98 height 17
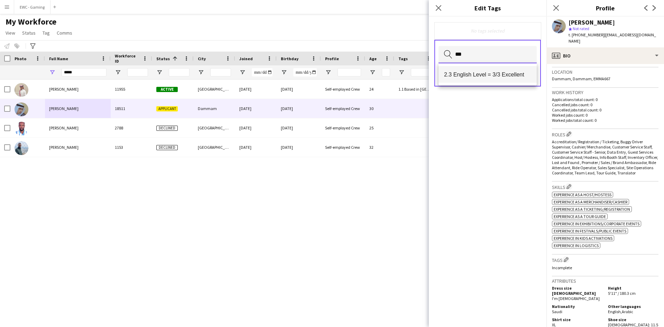
type input "***"
click at [466, 74] on span "2.3 English Level = 3/3 Excellent" at bounding box center [487, 74] width 87 height 7
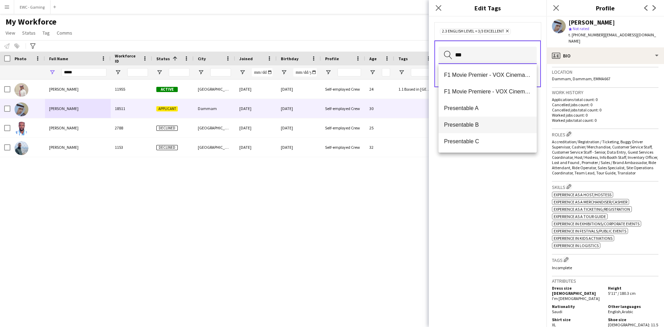
type input "***"
click at [476, 127] on span "Presentable B" at bounding box center [487, 124] width 87 height 7
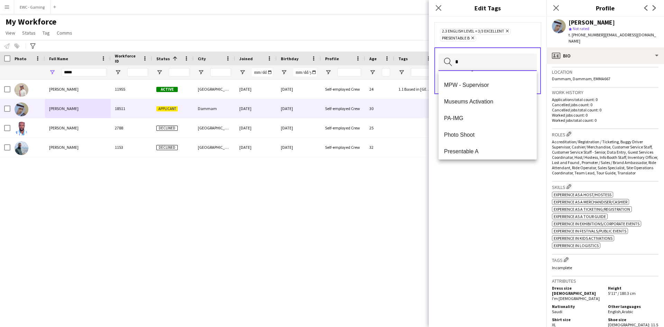
scroll to position [0, 0]
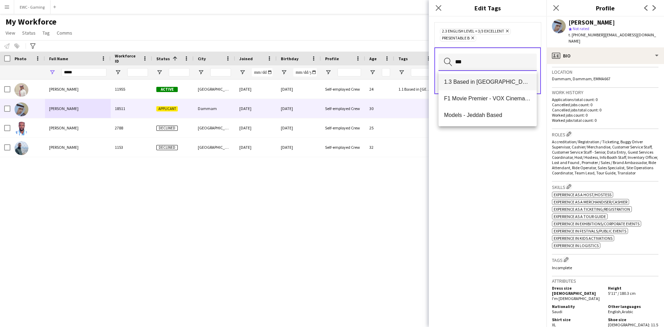
type input "***"
click at [486, 79] on span "1.3 Based in [GEOGRAPHIC_DATA]" at bounding box center [487, 81] width 87 height 7
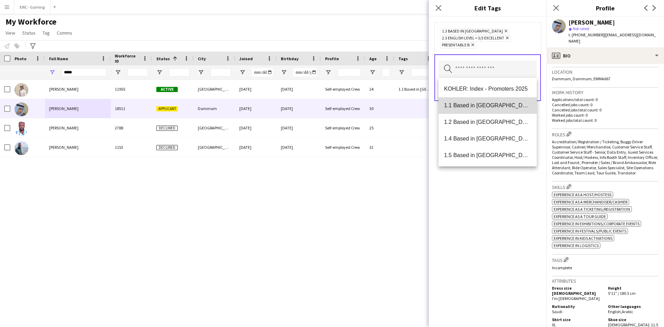
click at [491, 107] on span "1.1 Based in [GEOGRAPHIC_DATA]" at bounding box center [487, 105] width 87 height 7
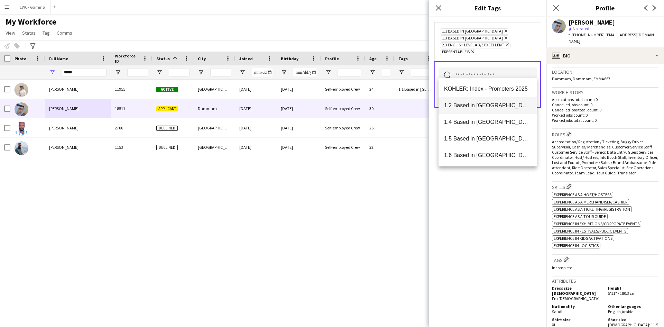
click at [491, 104] on span "1.2 Based in Eastern Province" at bounding box center [487, 105] width 87 height 7
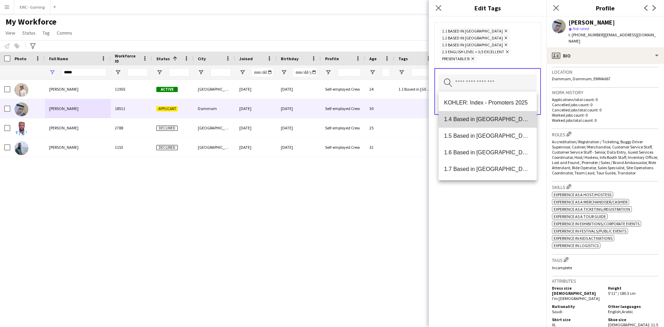
click at [489, 119] on span "1.4 Based in Tabuk" at bounding box center [487, 119] width 87 height 7
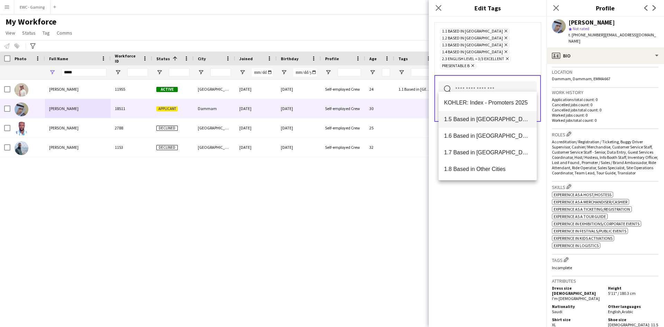
click at [489, 122] on span "1.5 Based in Al Ula" at bounding box center [487, 119] width 87 height 7
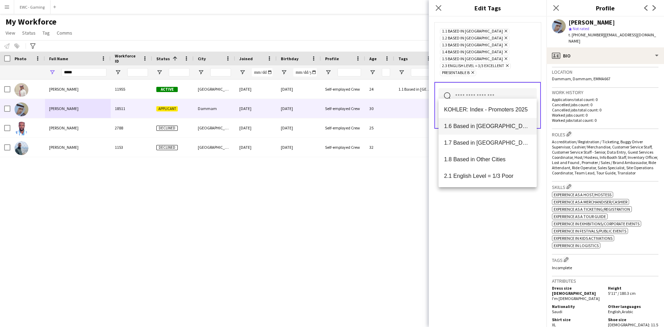
click at [488, 132] on mat-option "1.6 Based in Makkah" at bounding box center [487, 126] width 98 height 17
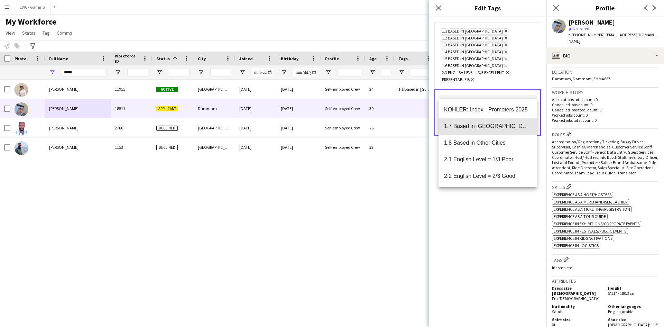
click at [488, 132] on mat-option "1.7 Based in Madinah" at bounding box center [487, 126] width 98 height 17
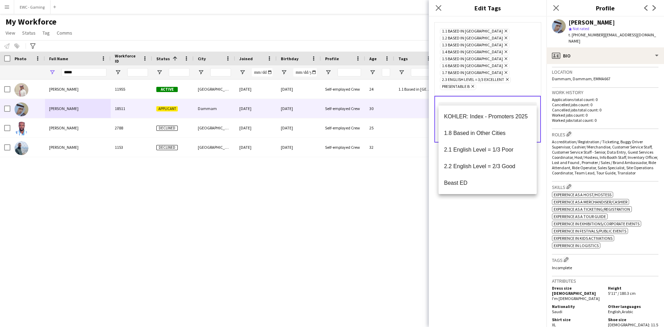
click at [489, 234] on div "1.1 Based in Riyadh Remove 1.2 Based in Eastern Province Remove 1.3 Based in Je…" at bounding box center [488, 172] width 118 height 310
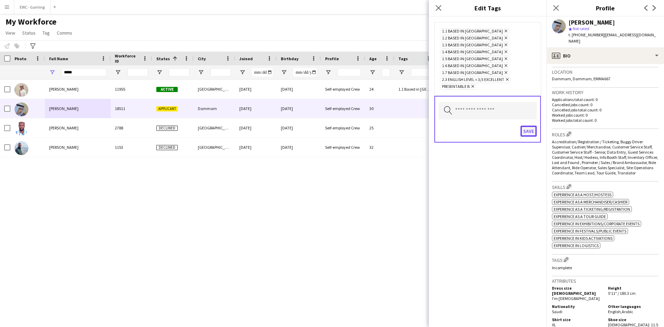
click at [531, 126] on button "Save" at bounding box center [528, 131] width 16 height 11
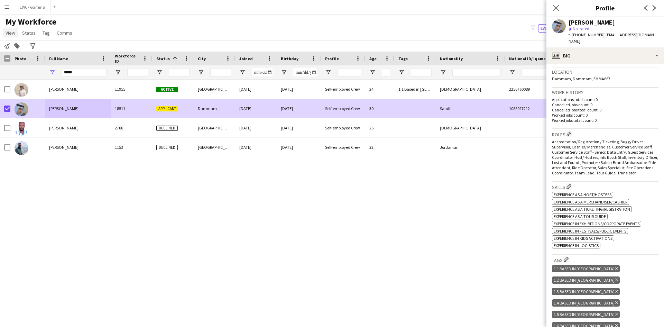
click at [14, 32] on span "View" at bounding box center [11, 33] width 10 height 6
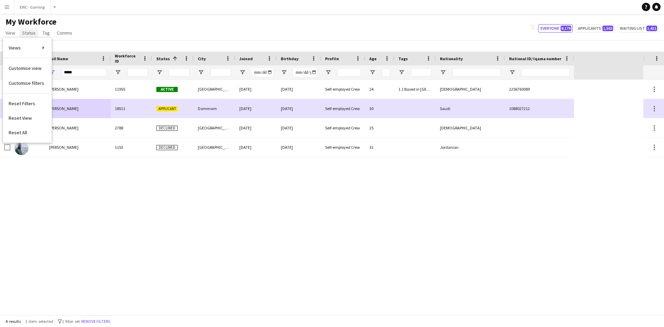
click at [30, 31] on span "Status" at bounding box center [28, 33] width 13 height 6
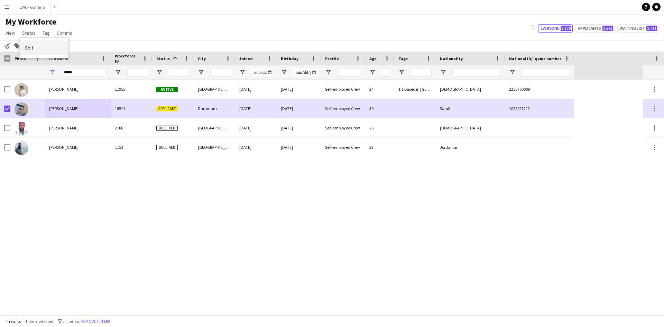
click at [39, 46] on link "Edit" at bounding box center [44, 47] width 48 height 15
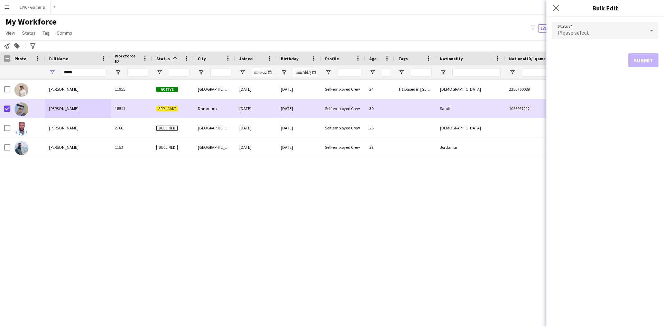
click at [621, 36] on div "Please select" at bounding box center [598, 30] width 93 height 17
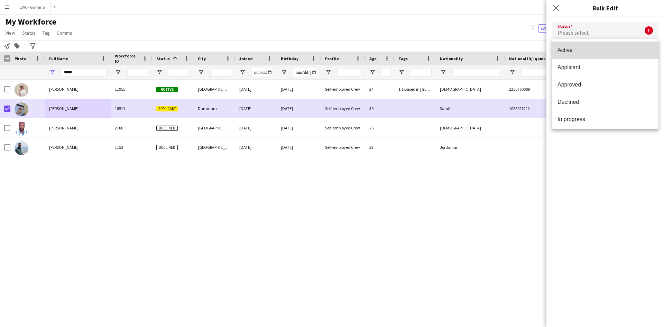
click at [607, 50] on span "Active" at bounding box center [604, 50] width 95 height 7
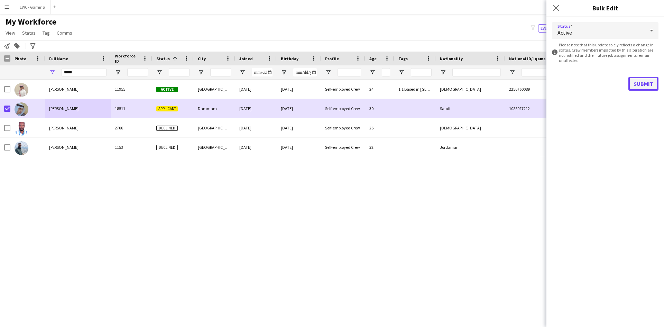
click at [643, 88] on button "Submit" at bounding box center [643, 84] width 30 height 14
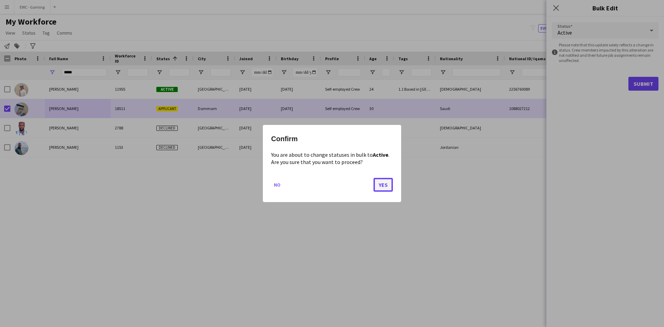
click at [387, 183] on button "Yes" at bounding box center [382, 185] width 19 height 14
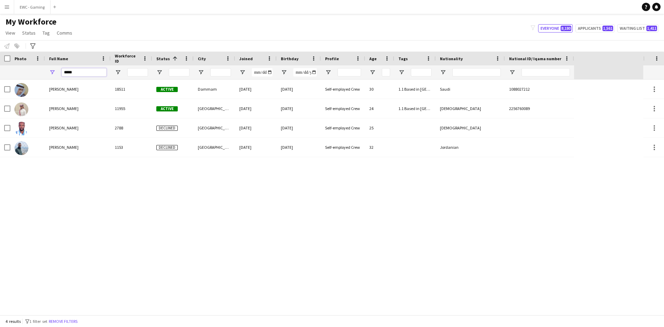
click at [89, 73] on input "*****" at bounding box center [84, 72] width 45 height 8
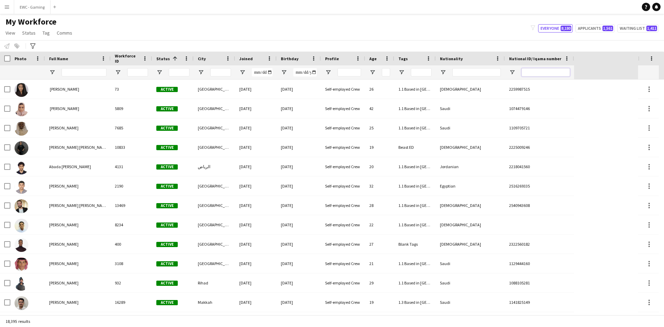
click at [528, 71] on input "National ID/ Iqama number Filter Input" at bounding box center [545, 72] width 48 height 8
paste input "**********"
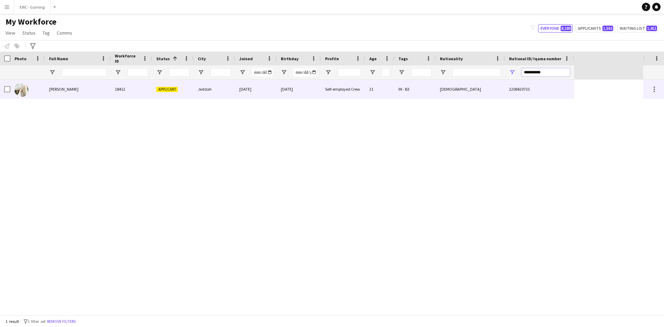
type input "**********"
click at [76, 84] on div "[PERSON_NAME]" at bounding box center [78, 89] width 66 height 19
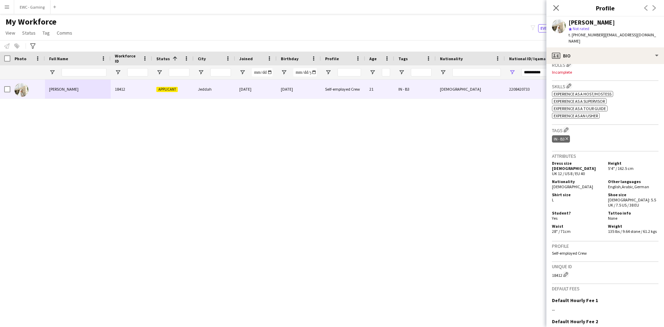
scroll to position [216, 0]
click at [592, 223] on h5 "Waist" at bounding box center [577, 225] width 50 height 5
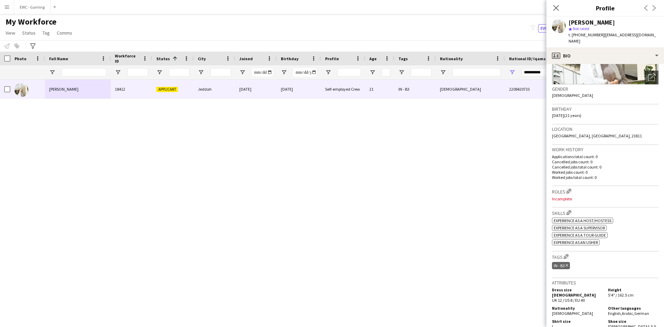
scroll to position [0, 0]
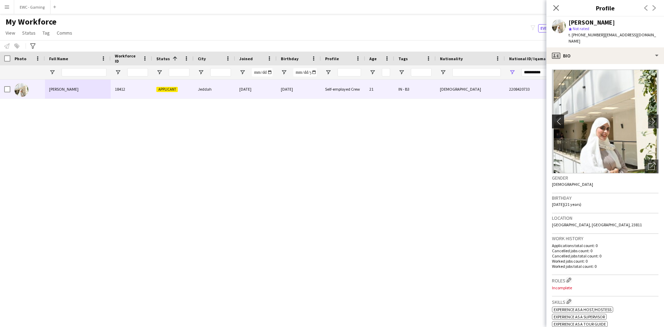
click at [553, 118] on app-icon "chevron-left" at bounding box center [557, 121] width 11 height 7
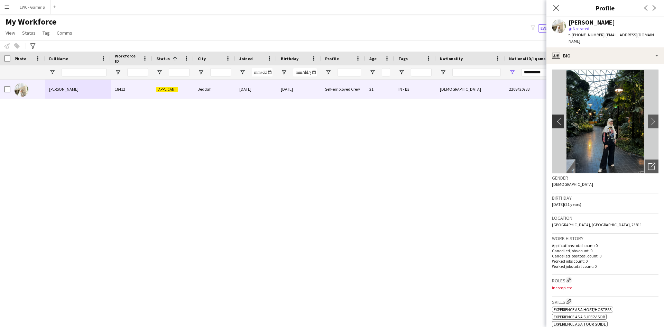
click at [554, 118] on app-icon "chevron-left" at bounding box center [557, 121] width 11 height 7
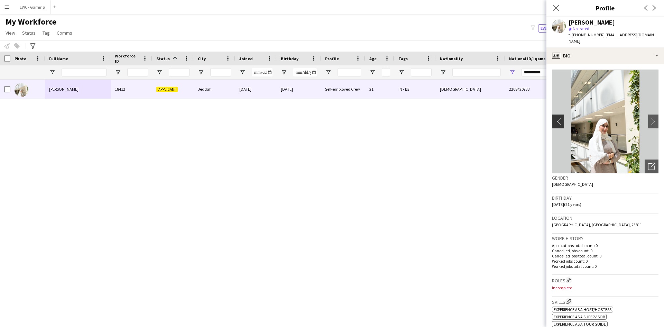
click at [554, 118] on app-icon "chevron-left" at bounding box center [557, 121] width 11 height 7
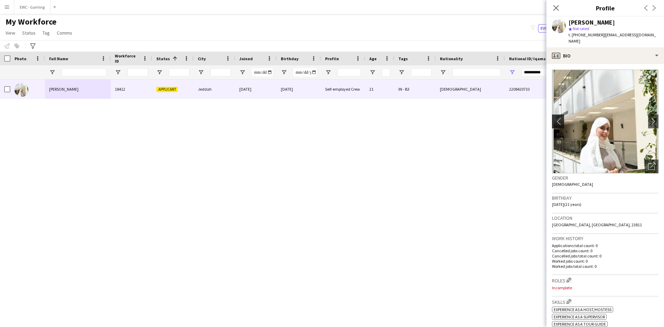
click at [554, 118] on app-icon "chevron-left" at bounding box center [557, 121] width 11 height 7
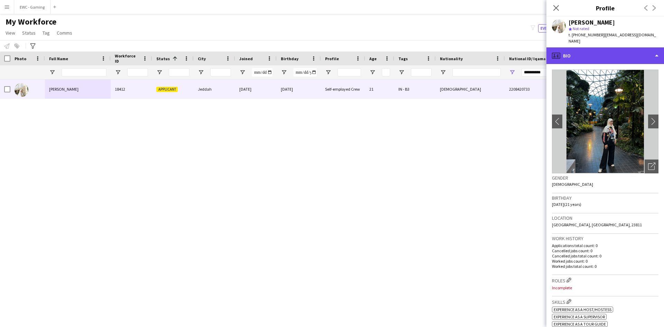
click at [596, 50] on div "profile Bio" at bounding box center [605, 55] width 118 height 17
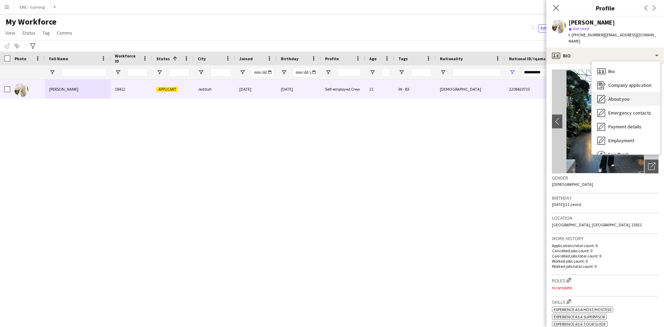
click at [635, 92] on div "About you About you" at bounding box center [626, 99] width 68 height 14
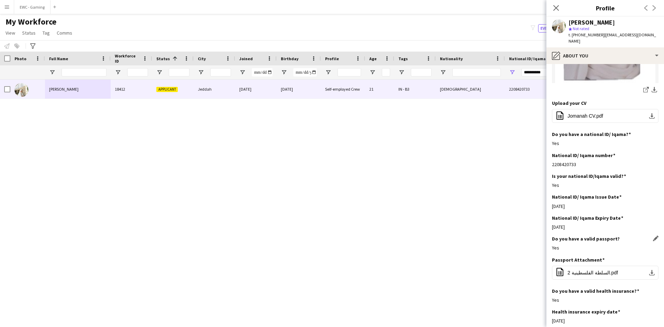
scroll to position [155, 0]
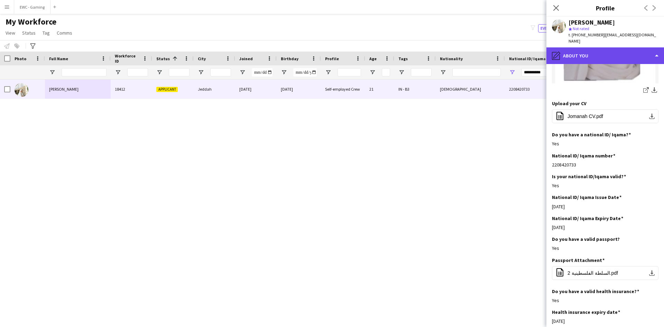
click at [600, 53] on div "pencil4 About you" at bounding box center [605, 55] width 118 height 17
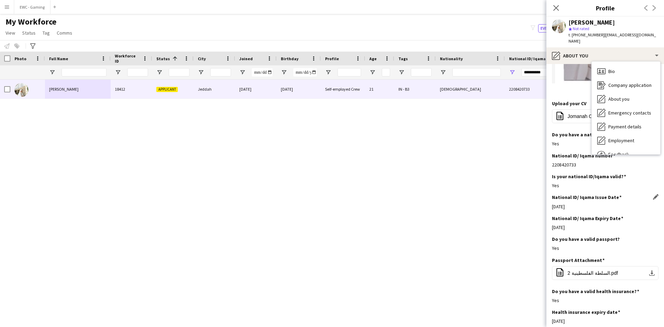
click at [604, 194] on h3 "National ID/ Iqama Issue Date" at bounding box center [587, 197] width 70 height 6
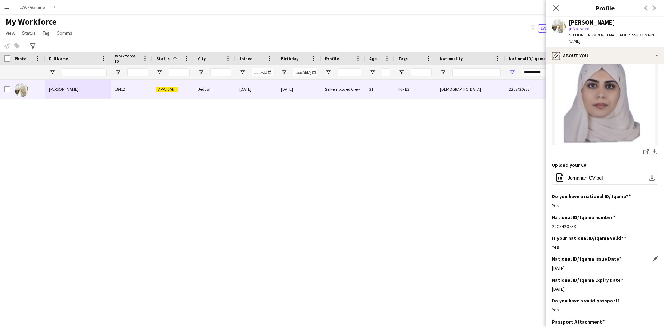
scroll to position [0, 0]
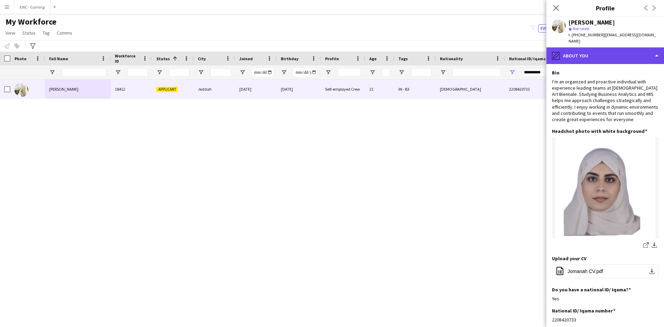
click at [602, 50] on div "pencil4 About you" at bounding box center [605, 55] width 118 height 17
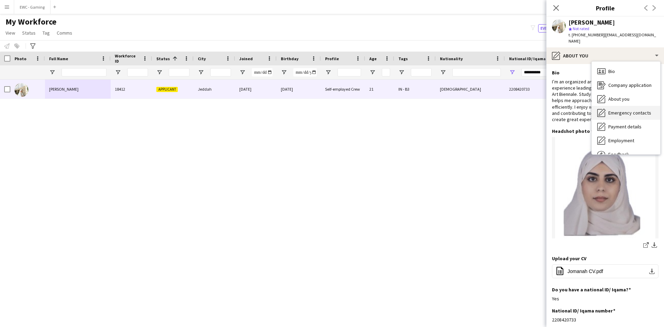
click at [629, 110] on div "Emergency contacts Emergency contacts" at bounding box center [626, 113] width 68 height 14
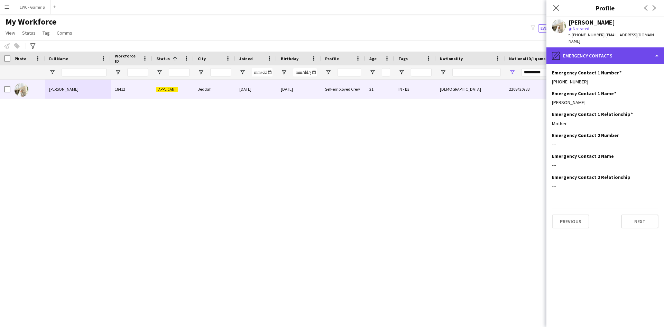
click at [599, 50] on div "pencil4 Emergency contacts" at bounding box center [605, 55] width 118 height 17
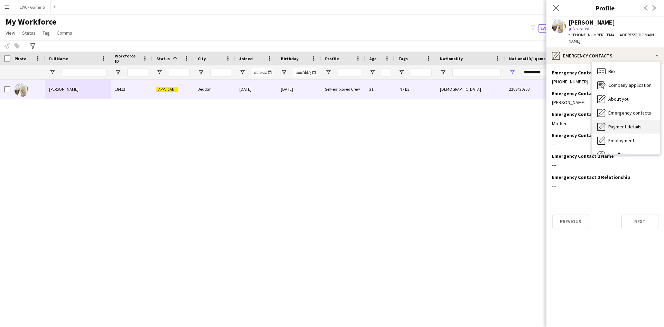
click at [611, 123] on span "Payment details" at bounding box center [624, 126] width 33 height 6
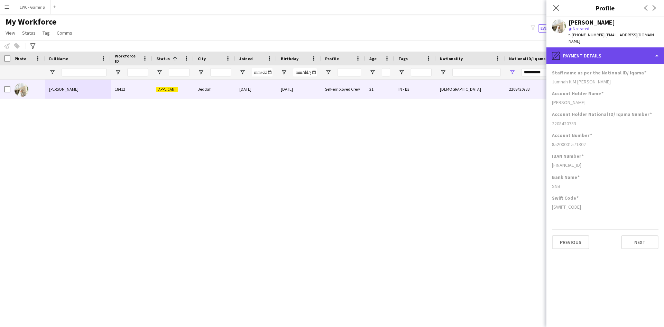
click at [613, 48] on div "pencil4 Payment details" at bounding box center [605, 55] width 118 height 17
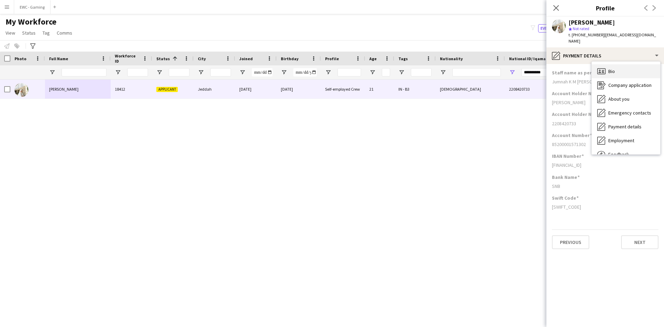
click at [633, 70] on div "Bio Bio" at bounding box center [626, 71] width 68 height 14
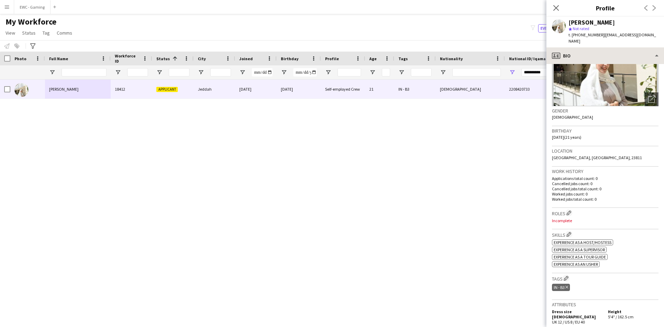
scroll to position [66, 0]
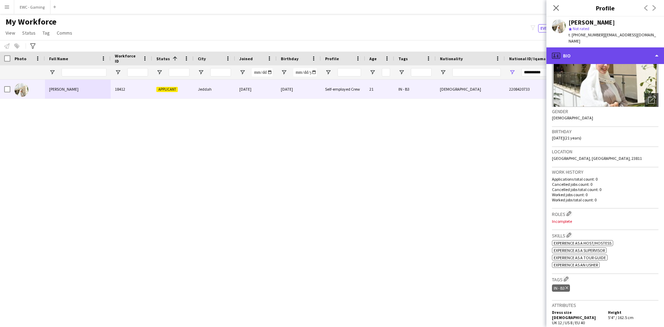
click at [617, 47] on div "profile Bio" at bounding box center [605, 55] width 118 height 17
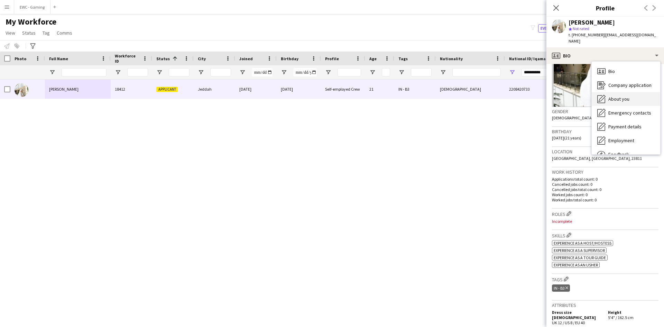
click at [617, 96] on span "About you" at bounding box center [618, 99] width 21 height 6
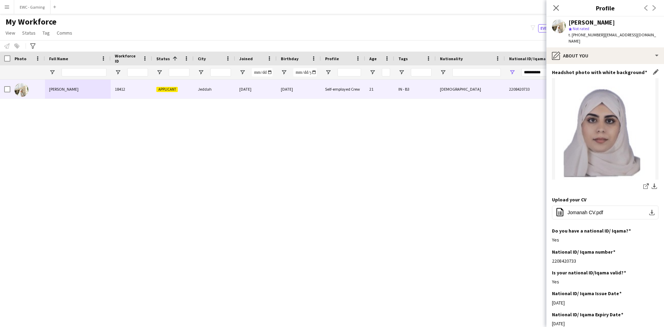
scroll to position [59, 0]
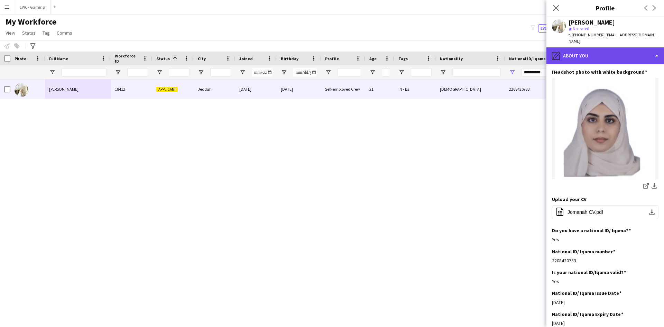
click at [605, 48] on div "pencil4 About you" at bounding box center [605, 55] width 118 height 17
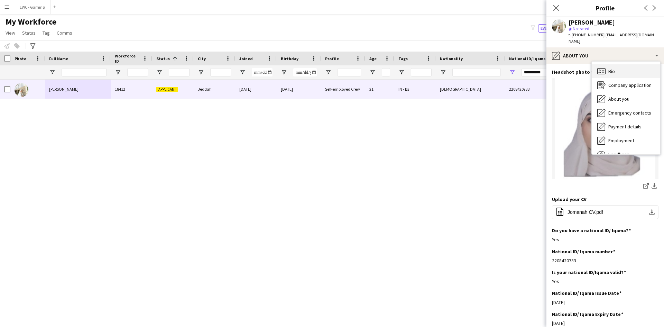
click at [621, 64] on div "Bio Bio" at bounding box center [626, 71] width 68 height 14
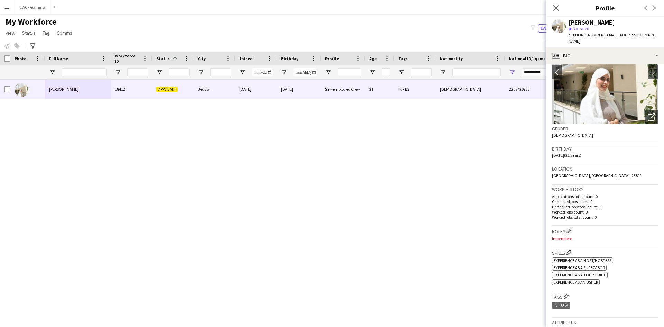
scroll to position [0, 0]
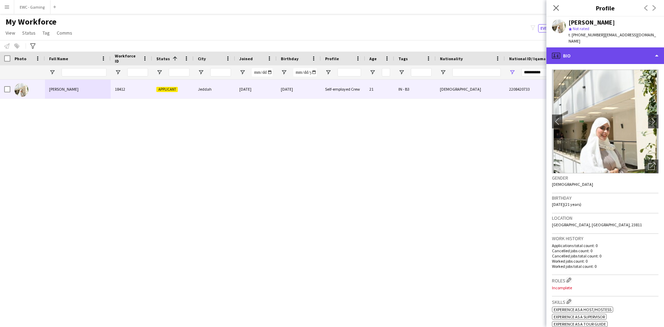
click at [586, 47] on div "profile Bio" at bounding box center [605, 55] width 118 height 17
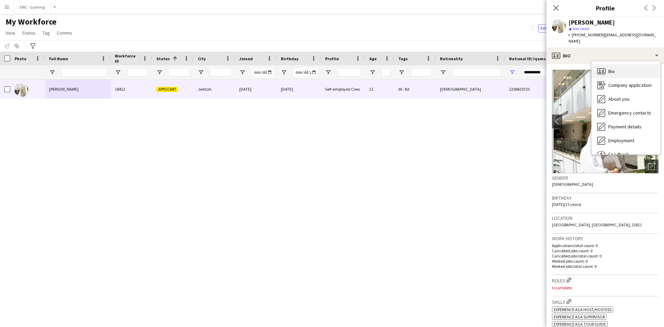
click at [619, 65] on div "Bio Bio" at bounding box center [626, 71] width 68 height 14
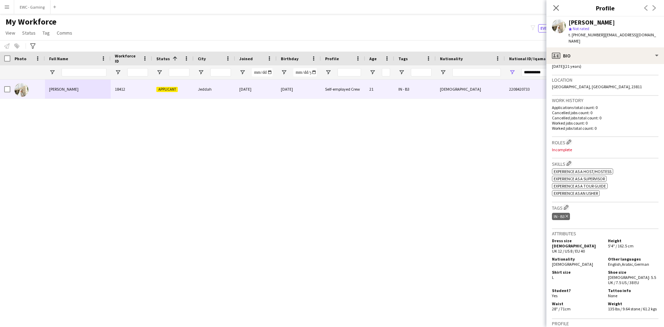
scroll to position [138, 0]
click at [572, 138] on button "Edit crew company roles" at bounding box center [568, 141] width 7 height 7
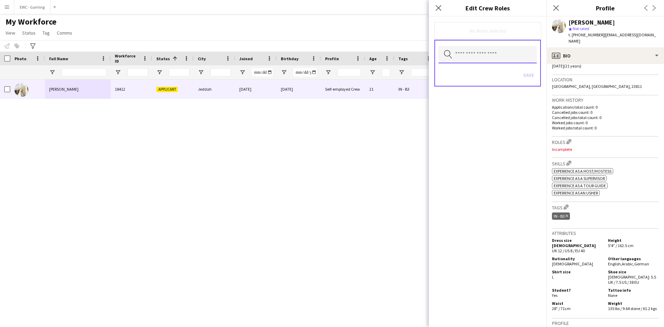
click at [491, 53] on input "text" at bounding box center [487, 54] width 98 height 17
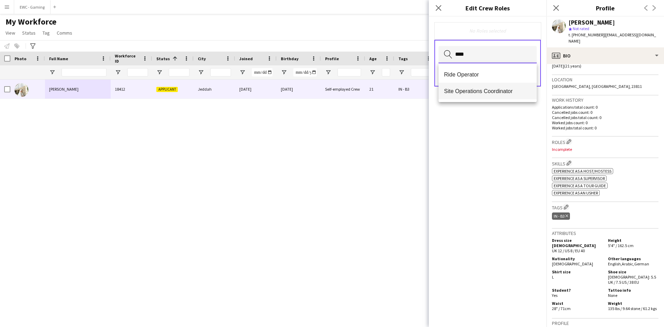
type input "****"
click at [478, 91] on span "Site Operations Coordinator" at bounding box center [487, 91] width 87 height 7
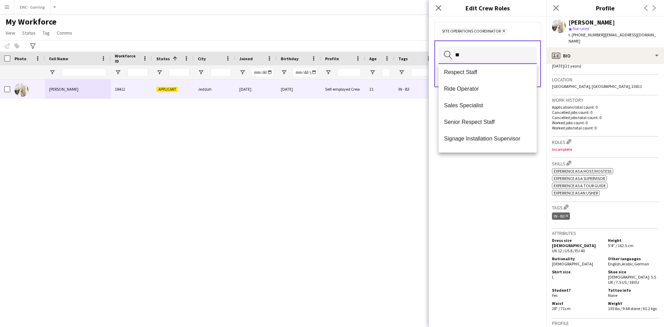
scroll to position [0, 0]
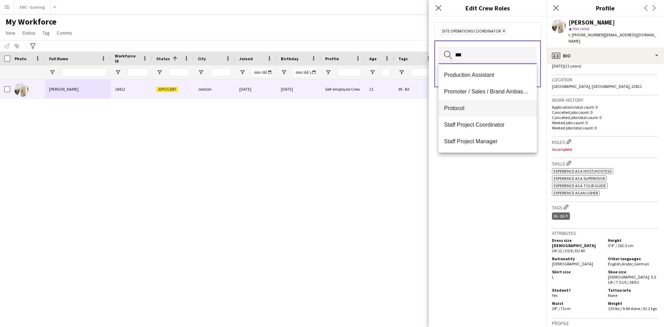
type input "***"
click at [475, 109] on span "Protocol" at bounding box center [487, 108] width 87 height 7
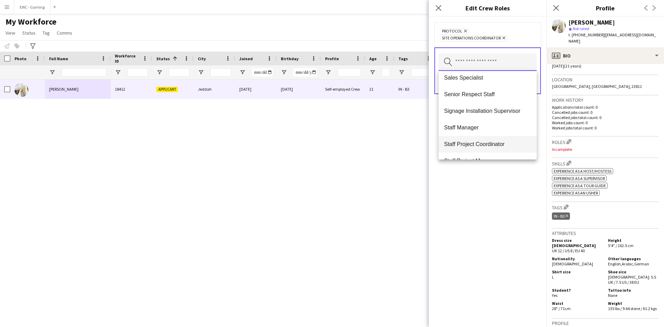
scroll to position [664, 0]
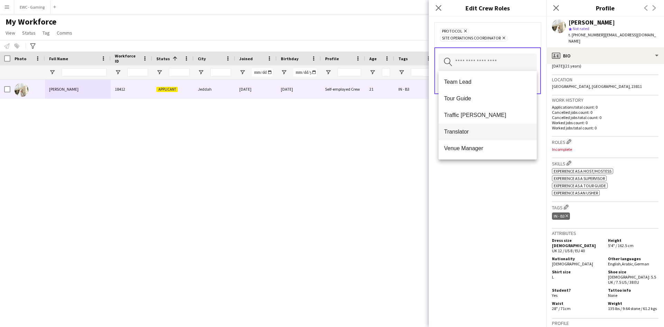
click at [492, 132] on span "Translator" at bounding box center [487, 131] width 87 height 7
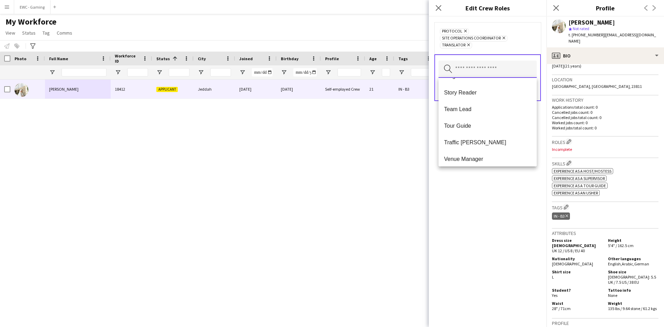
scroll to position [647, 0]
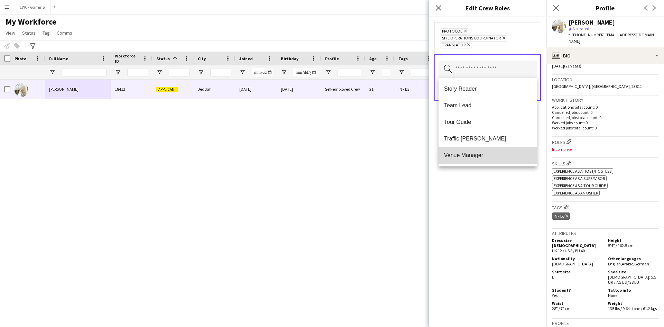
click at [491, 151] on mat-option "Venue Manager" at bounding box center [487, 155] width 98 height 17
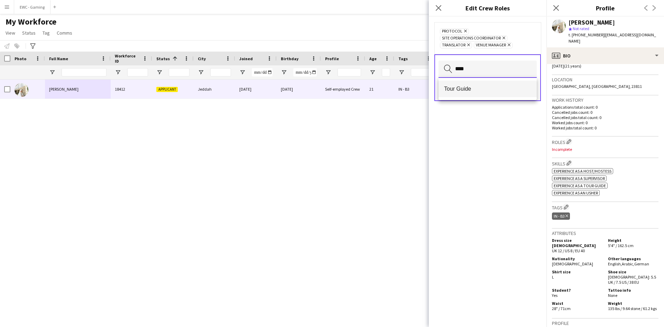
type input "****"
click at [484, 87] on span "Tour Guide" at bounding box center [487, 88] width 87 height 7
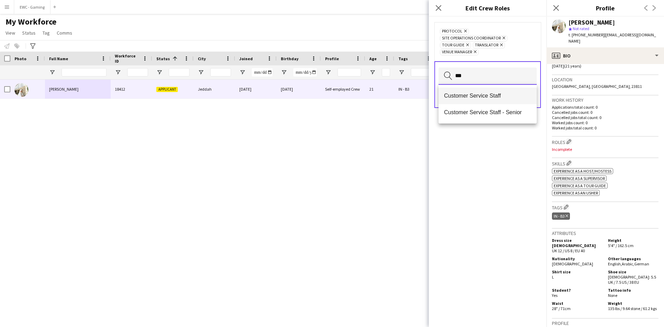
type input "***"
click at [485, 94] on span "Customer Service Staff" at bounding box center [487, 95] width 87 height 7
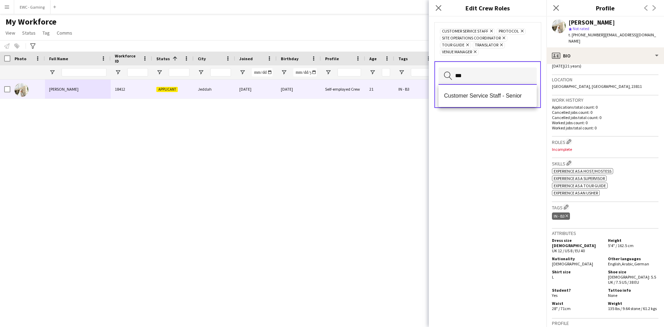
type input "***"
click at [485, 94] on span "Customer Service Staff - Senior" at bounding box center [487, 95] width 87 height 7
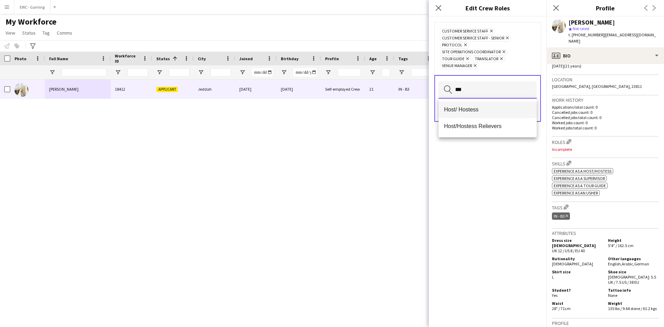
type input "***"
click at [484, 111] on span "Host/ Hostess" at bounding box center [487, 109] width 87 height 7
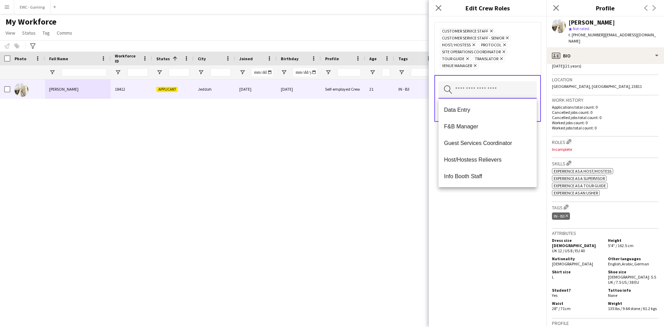
scroll to position [117, 0]
click at [494, 111] on span "Data Entry" at bounding box center [487, 109] width 87 height 7
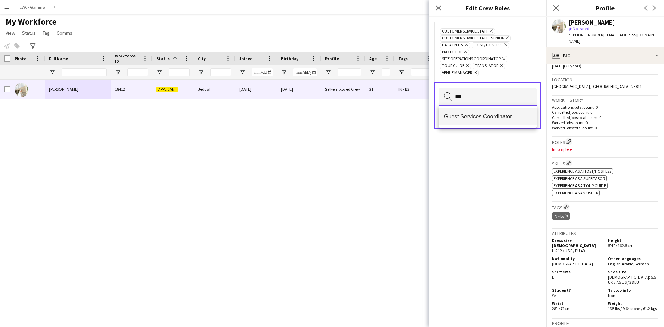
type input "***"
click at [496, 120] on mat-option "Guest Services Coordinator" at bounding box center [487, 116] width 98 height 17
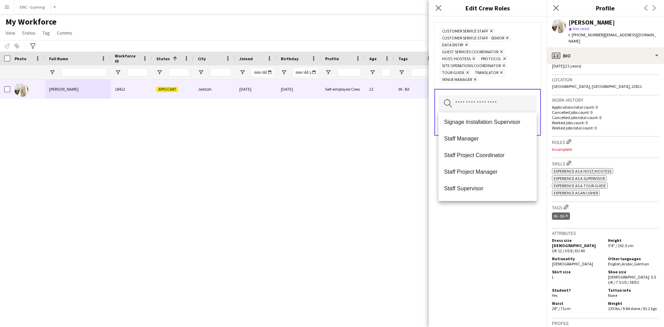
scroll to position [466, 0]
drag, startPoint x: 494, startPoint y: 169, endPoint x: 475, endPoint y: 154, distance: 24.9
click at [475, 154] on span "Staff Project Coordinator" at bounding box center [487, 154] width 87 height 7
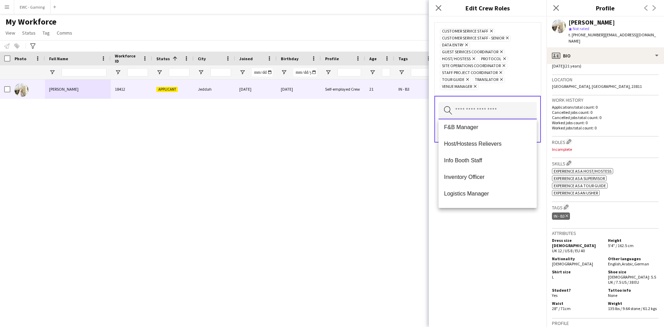
scroll to position [121, 0]
click at [484, 166] on mat-option "Info Booth Staff" at bounding box center [487, 159] width 98 height 17
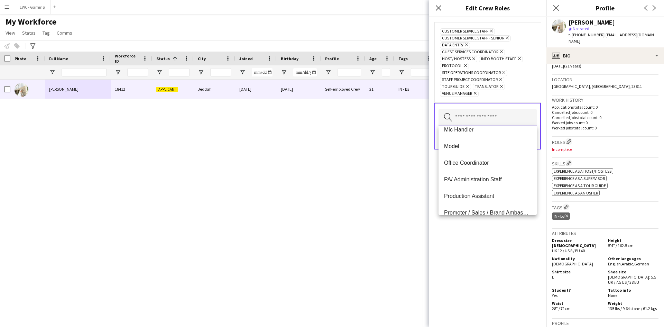
scroll to position [224, 0]
click at [490, 179] on span "PA/ Administration Staff" at bounding box center [487, 179] width 87 height 7
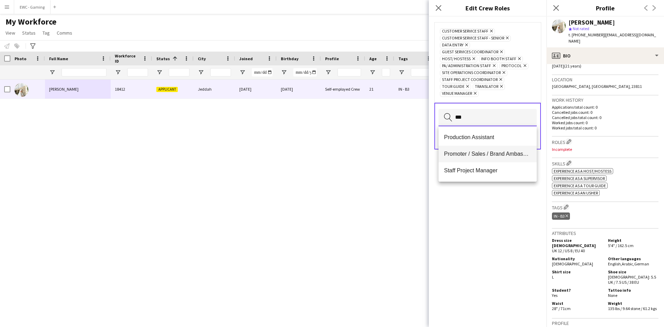
type input "***"
click at [483, 153] on span "Promoter / Sales / Brand Ambassador" at bounding box center [487, 153] width 87 height 7
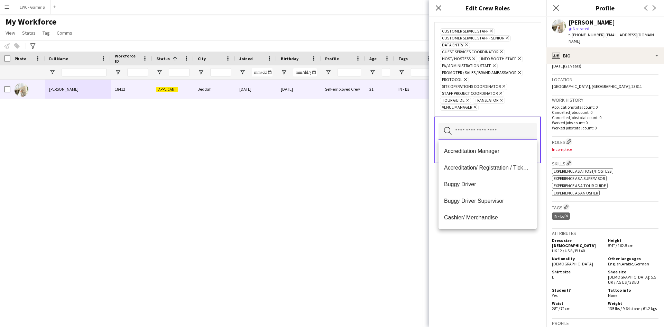
scroll to position [0, 0]
click at [482, 244] on div "Customer Service Staff Remove Customer Service Staff - Senior Remove Data Entry…" at bounding box center [488, 172] width 118 height 310
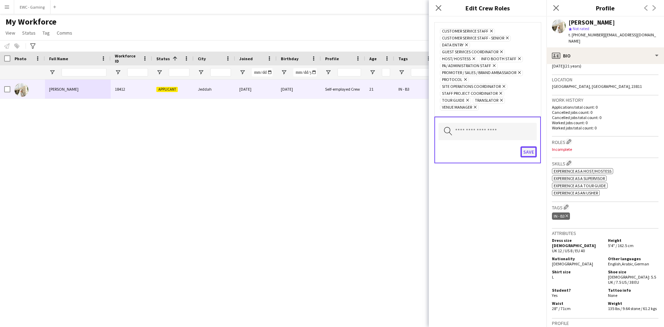
click at [528, 155] on button "Save" at bounding box center [528, 151] width 16 height 11
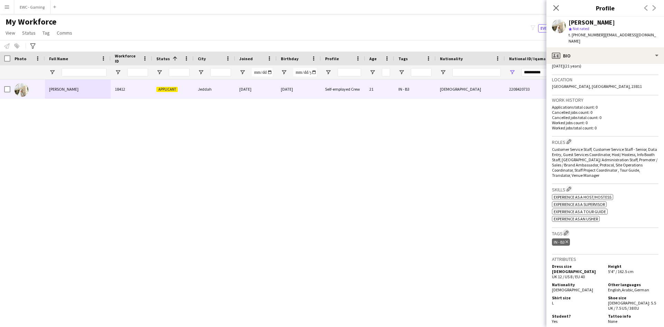
click at [564, 229] on button "Edit crew company tags" at bounding box center [566, 232] width 7 height 7
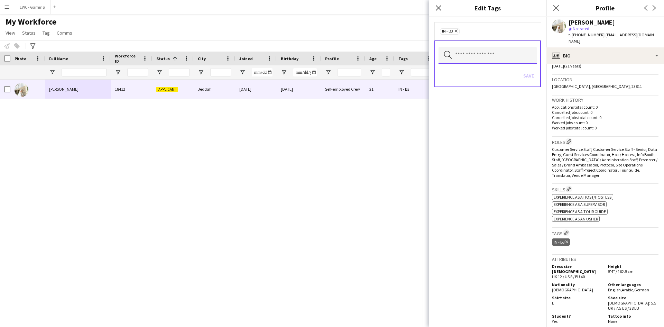
click at [502, 51] on input "text" at bounding box center [487, 55] width 98 height 17
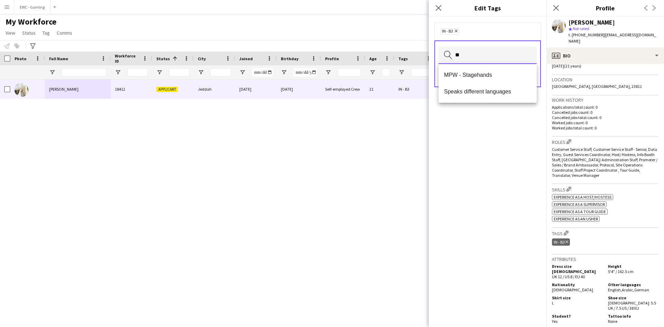
type input "*"
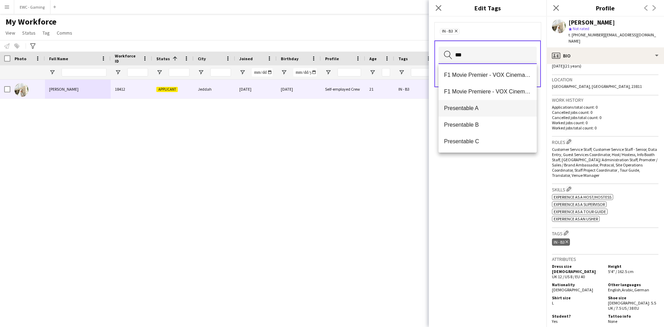
type input "***"
click at [482, 112] on mat-option "Presentable A" at bounding box center [487, 108] width 98 height 17
type input "**"
click at [486, 89] on span "2.3 English Level = 3/3 Excellent" at bounding box center [487, 91] width 87 height 7
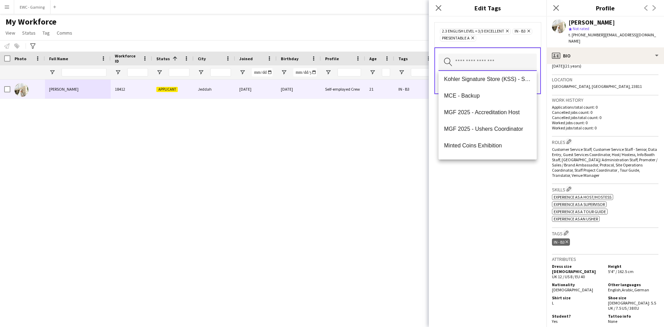
scroll to position [1079, 0]
click at [491, 65] on input "text" at bounding box center [487, 62] width 98 height 17
type input "*"
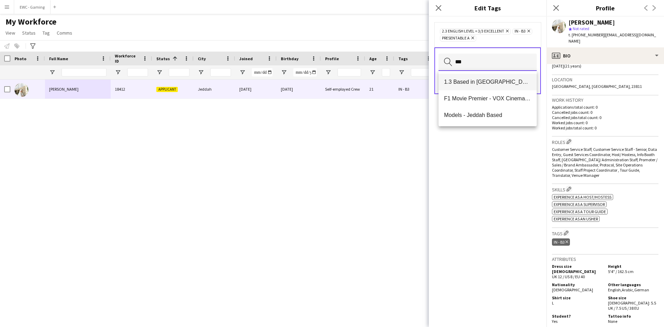
type input "***"
click at [487, 82] on span "1.3 Based in [GEOGRAPHIC_DATA]" at bounding box center [487, 81] width 87 height 7
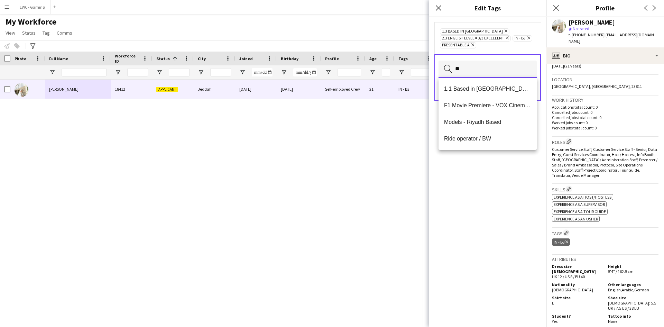
type input "**"
click at [487, 82] on mat-option "1.1 Based in [GEOGRAPHIC_DATA]" at bounding box center [487, 89] width 98 height 17
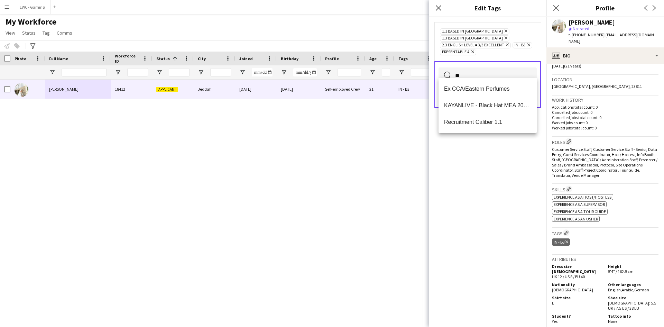
type input "*"
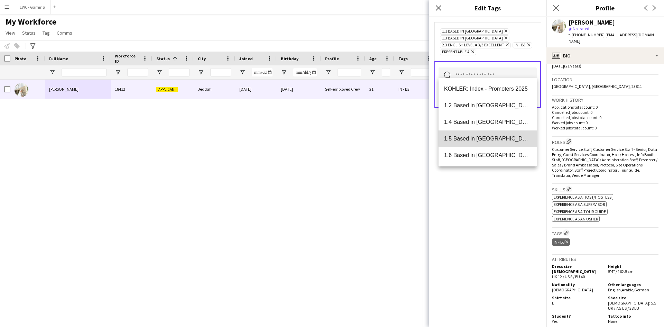
click at [492, 134] on mat-option "1.5 Based in Al Ula" at bounding box center [487, 138] width 98 height 17
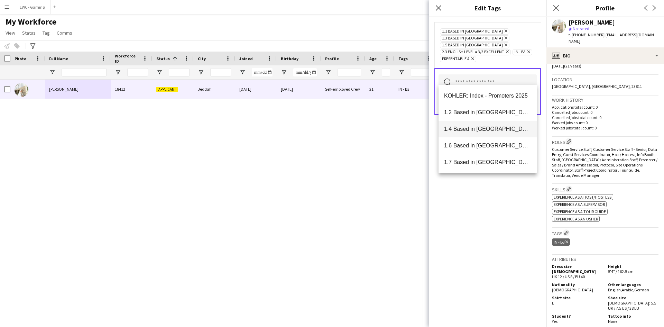
click at [493, 135] on mat-option "1.4 Based in Tabuk" at bounding box center [487, 129] width 98 height 17
click at [496, 129] on span "1.6 Based in Makkah" at bounding box center [487, 129] width 87 height 7
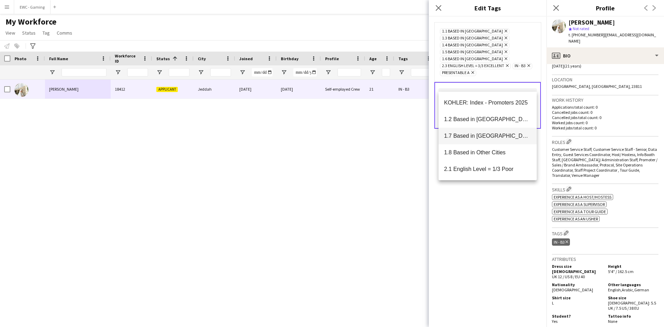
click at [496, 134] on span "1.7 Based in Madinah" at bounding box center [487, 135] width 87 height 7
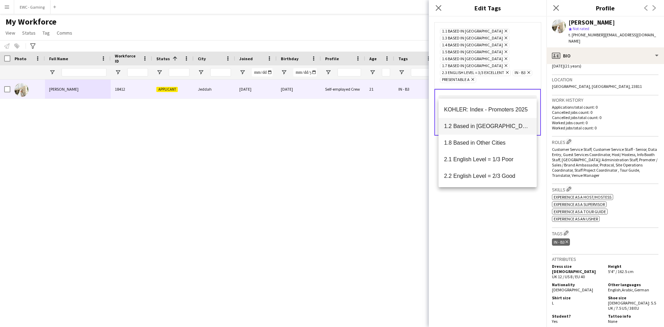
click at [496, 133] on mat-option "1.2 Based in Eastern Province" at bounding box center [487, 126] width 98 height 17
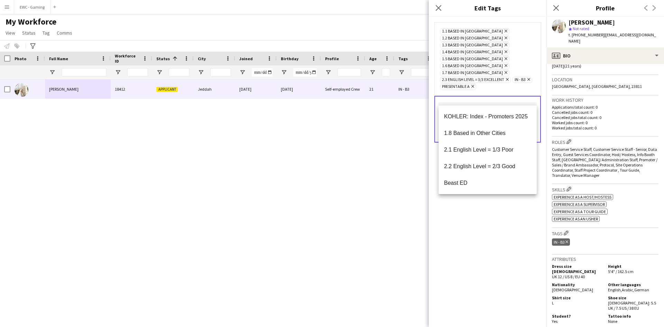
click at [482, 233] on div "1.1 Based in Riyadh Remove 1.2 Based in Eastern Province Remove 1.3 Based in Je…" at bounding box center [488, 172] width 118 height 310
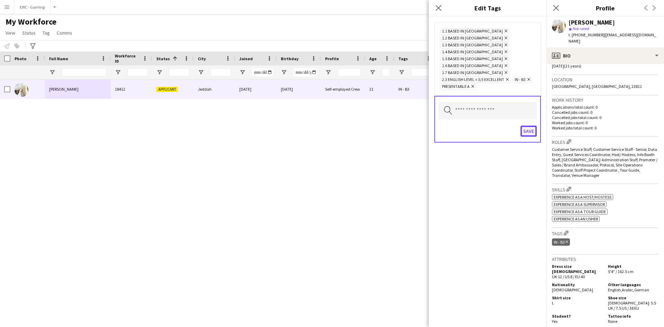
click at [528, 126] on button "Save" at bounding box center [528, 131] width 16 height 11
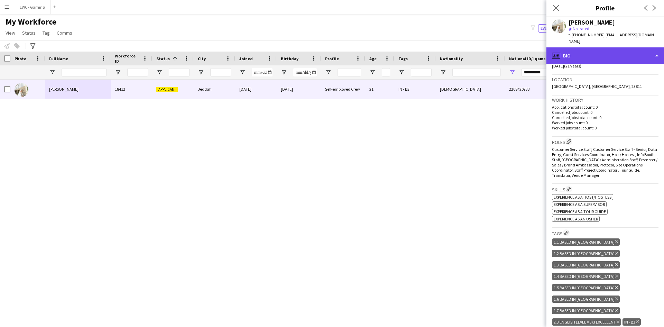
click at [617, 50] on div "profile Bio" at bounding box center [605, 55] width 118 height 17
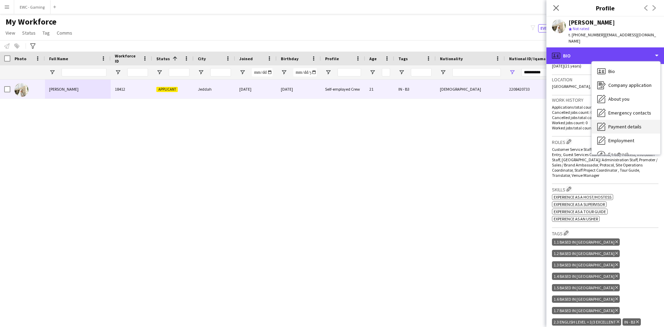
scroll to position [24, 0]
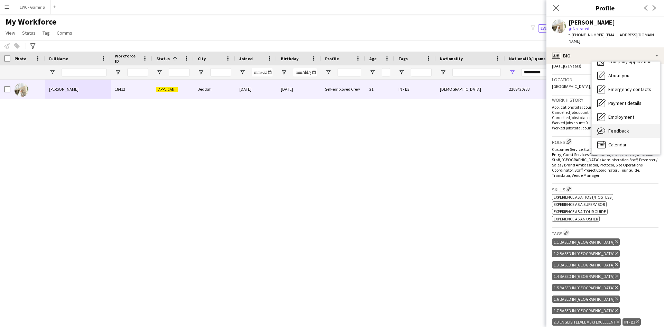
click at [627, 128] on span "Feedback" at bounding box center [618, 131] width 21 height 6
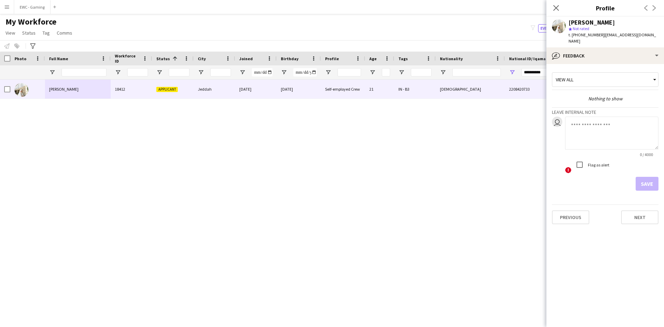
click at [594, 117] on textarea at bounding box center [611, 133] width 93 height 33
type textarea "**********"
click at [644, 177] on button "Save" at bounding box center [647, 184] width 23 height 14
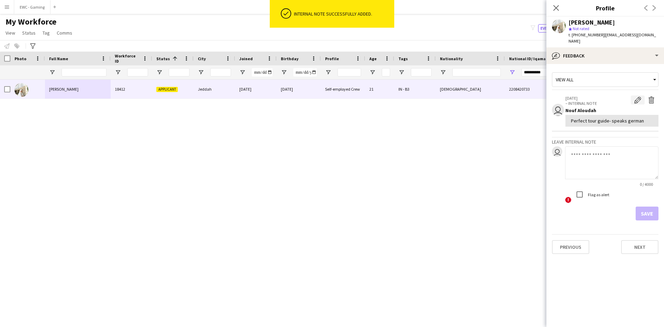
click at [637, 96] on app-icon "Edit internal note" at bounding box center [637, 99] width 7 height 7
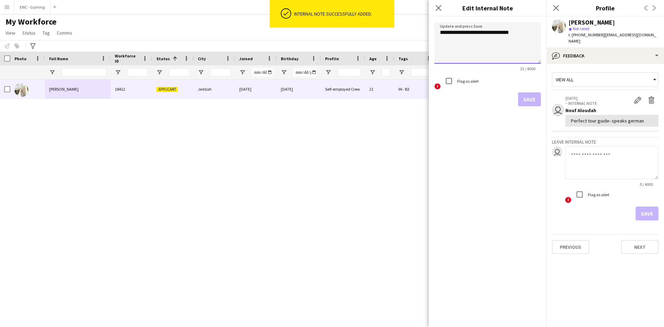
click at [512, 33] on textarea "**********" at bounding box center [487, 42] width 106 height 41
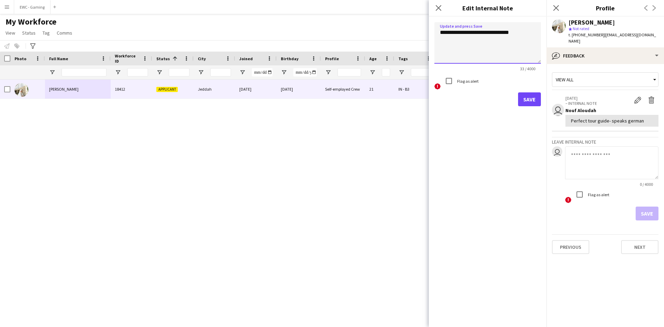
type textarea "**********"
click at [526, 105] on button "Save" at bounding box center [529, 99] width 23 height 14
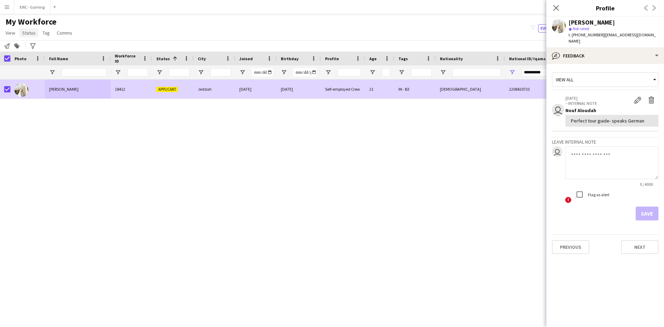
click at [24, 33] on span "Status" at bounding box center [28, 33] width 13 height 6
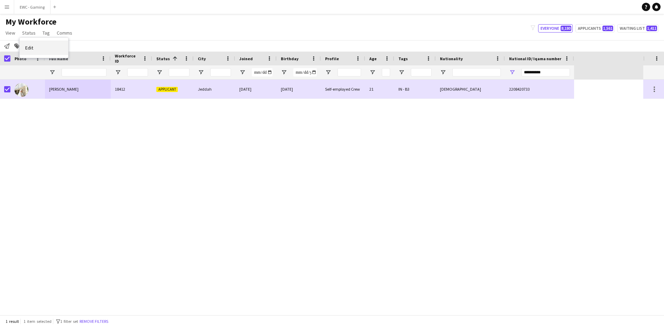
click at [42, 52] on link "Edit" at bounding box center [44, 47] width 48 height 15
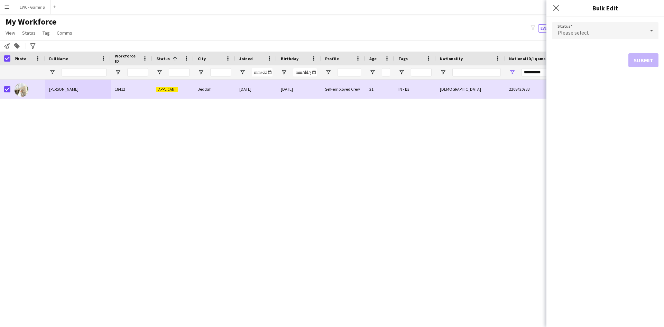
click at [601, 32] on div "Please select" at bounding box center [598, 30] width 93 height 17
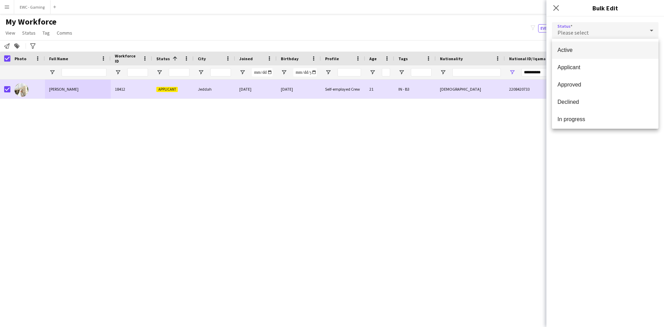
click at [593, 50] on span "Active" at bounding box center [604, 50] width 95 height 7
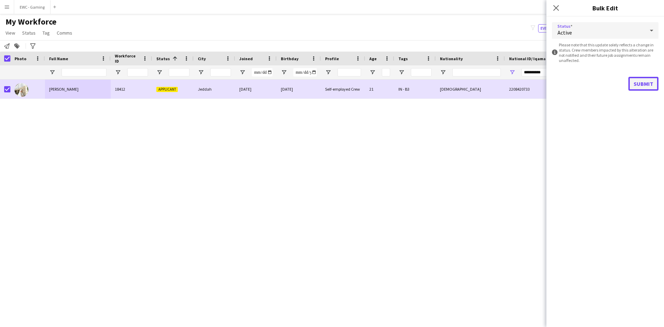
click at [649, 84] on button "Submit" at bounding box center [643, 84] width 30 height 14
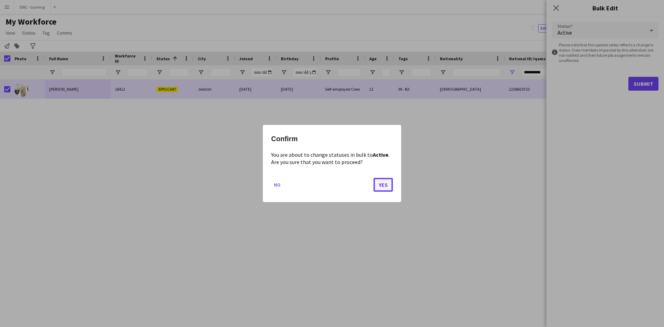
click at [384, 180] on button "Yes" at bounding box center [382, 185] width 19 height 14
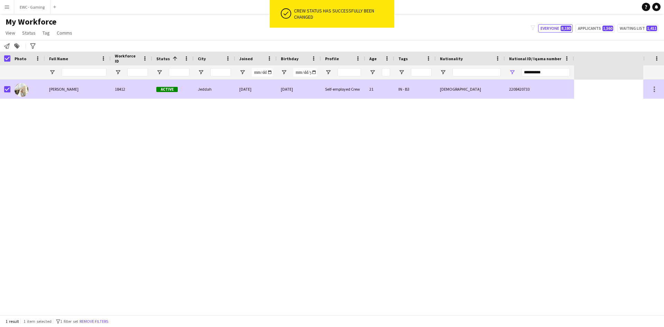
click at [29, 86] on div at bounding box center [27, 89] width 35 height 19
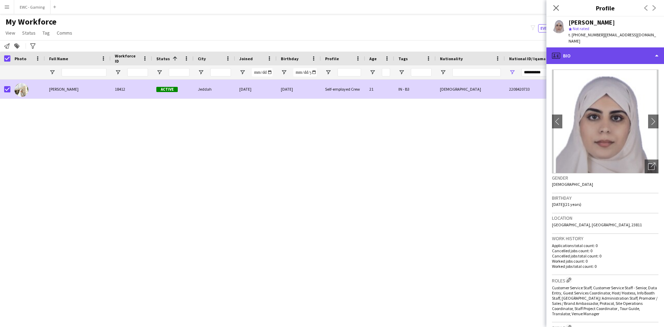
click at [588, 49] on div "profile Bio" at bounding box center [605, 55] width 118 height 17
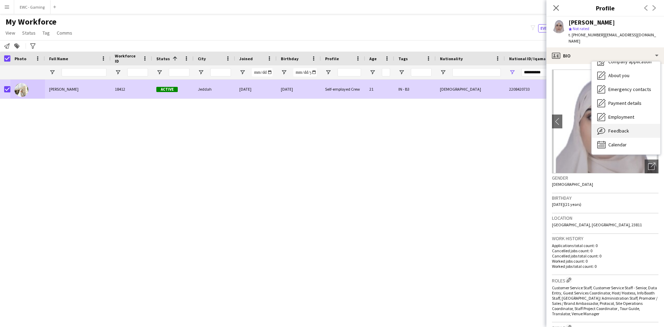
click at [623, 128] on span "Feedback" at bounding box center [618, 131] width 21 height 6
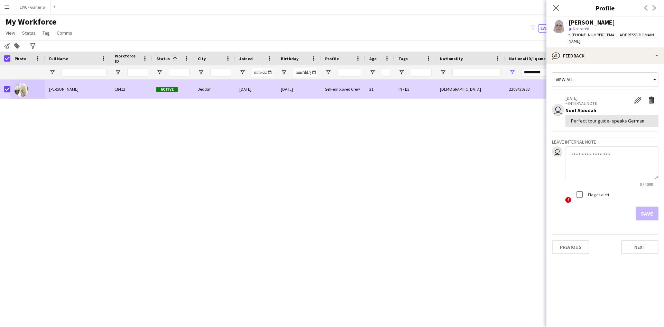
click at [598, 118] on div "Perfect tour guide- speaks German" at bounding box center [612, 121] width 82 height 6
copy div "Perfect tour guide- speaks German"
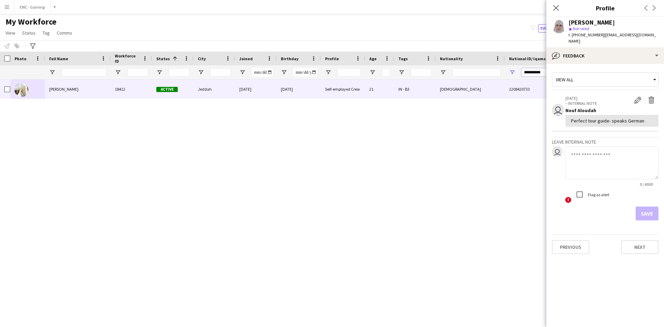
click at [541, 74] on input "**********" at bounding box center [545, 72] width 48 height 8
click at [538, 72] on input "**********" at bounding box center [545, 72] width 48 height 8
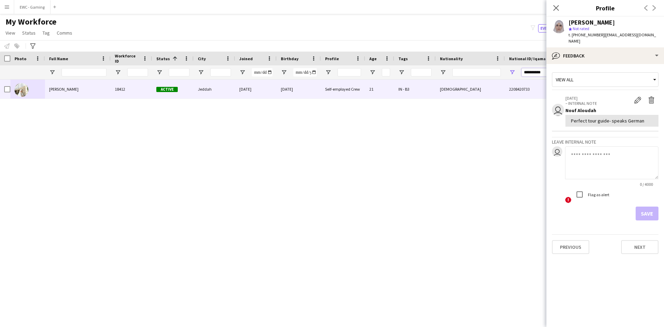
paste input "National ID/ Iqama number Filter Input"
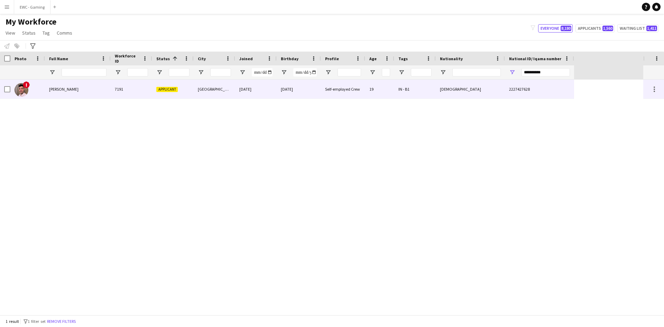
click at [82, 91] on div "Ahmad Alashger" at bounding box center [78, 89] width 66 height 19
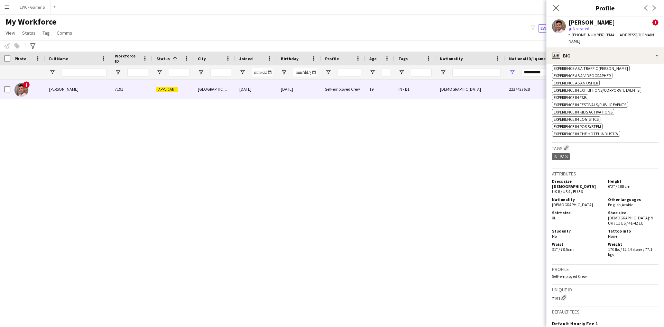
scroll to position [369, 0]
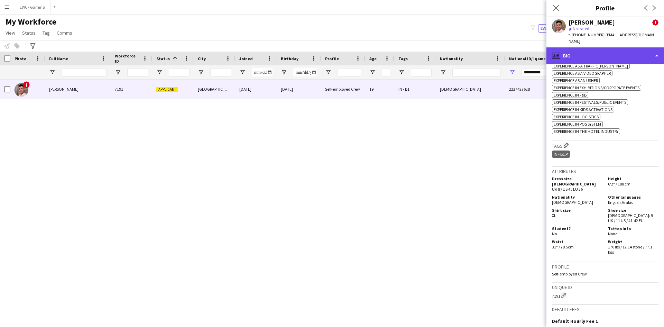
click at [585, 54] on div "profile Bio" at bounding box center [605, 55] width 118 height 17
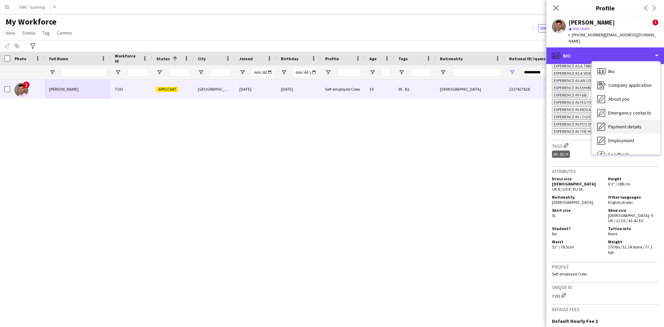
scroll to position [24, 0]
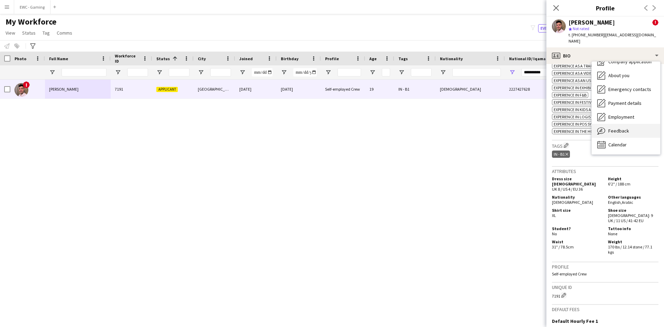
click at [622, 128] on span "Feedback" at bounding box center [618, 131] width 21 height 6
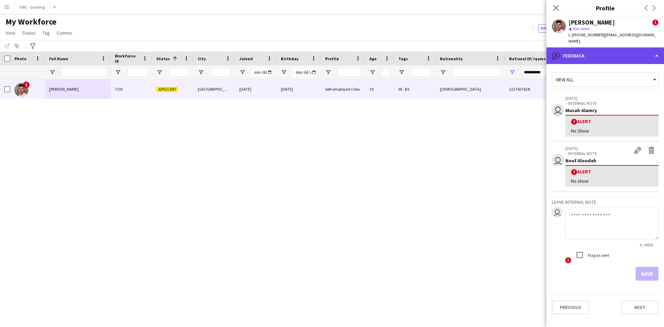
click at [615, 48] on div "bubble-pencil Feedback" at bounding box center [605, 55] width 118 height 17
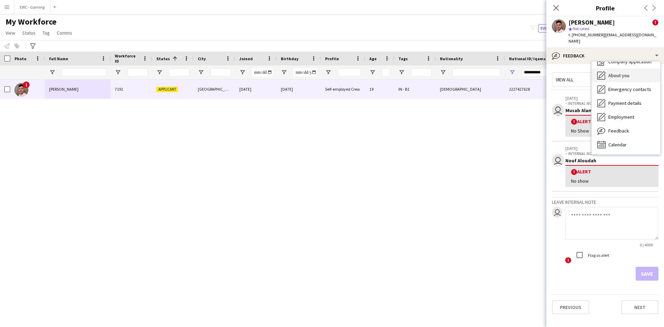
click at [623, 72] on span "About you" at bounding box center [618, 75] width 21 height 6
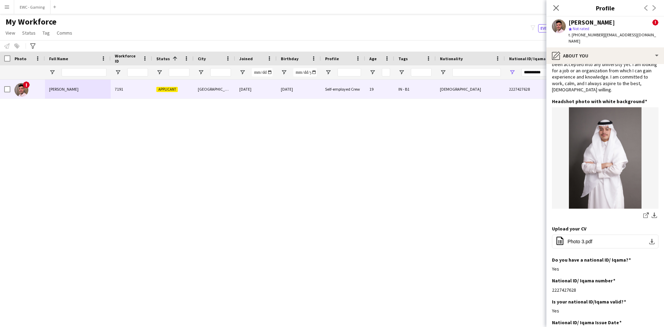
scroll to position [24, 0]
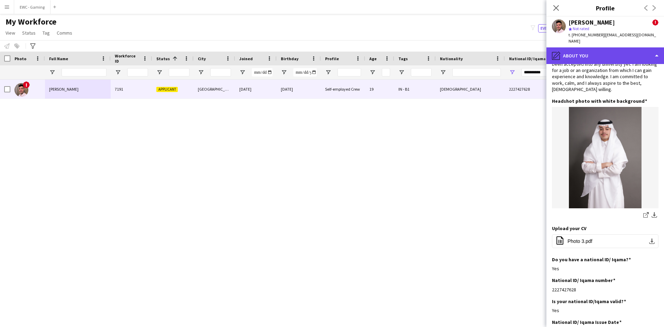
click at [615, 49] on div "pencil4 About you" at bounding box center [605, 55] width 118 height 17
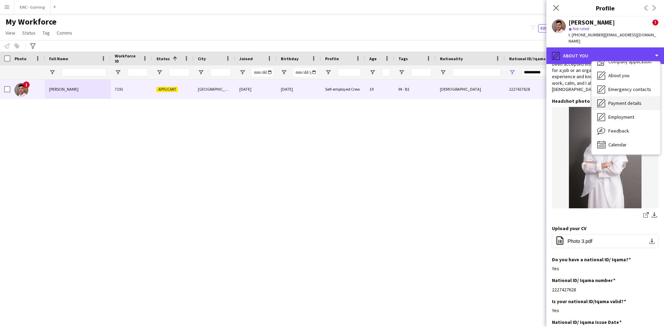
scroll to position [0, 0]
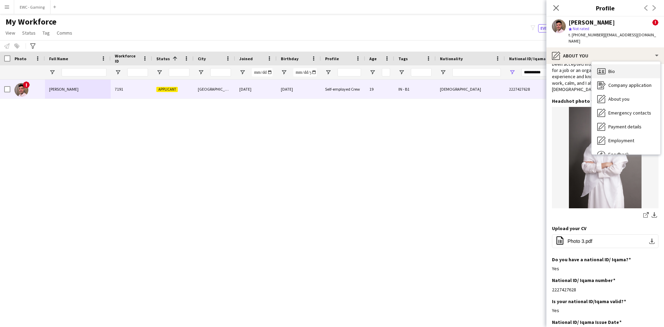
click at [625, 65] on div "Bio Bio" at bounding box center [626, 71] width 68 height 14
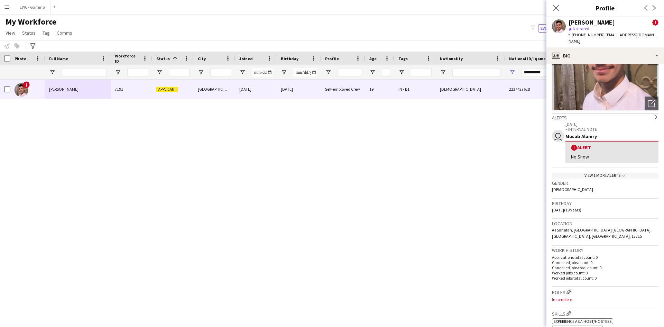
scroll to position [66, 0]
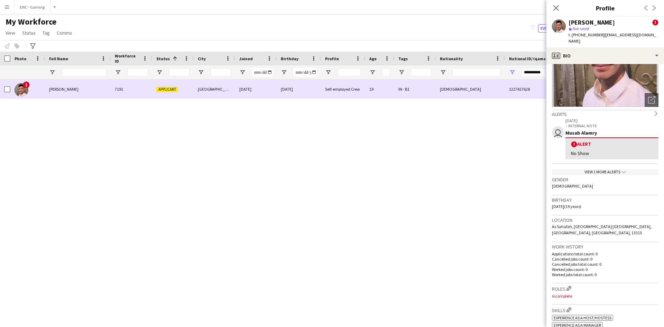
click at [34, 89] on div "!" at bounding box center [27, 89] width 35 height 19
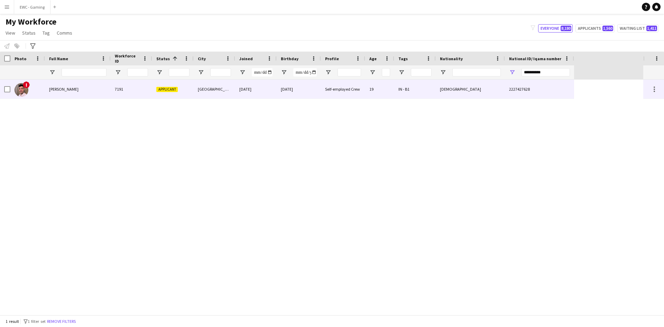
click at [64, 93] on div "Ahmad Alashger" at bounding box center [78, 89] width 66 height 19
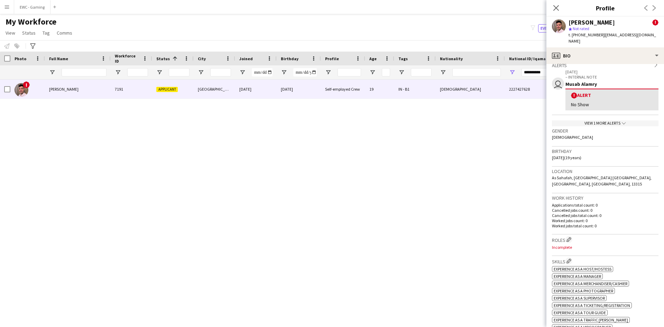
scroll to position [0, 0]
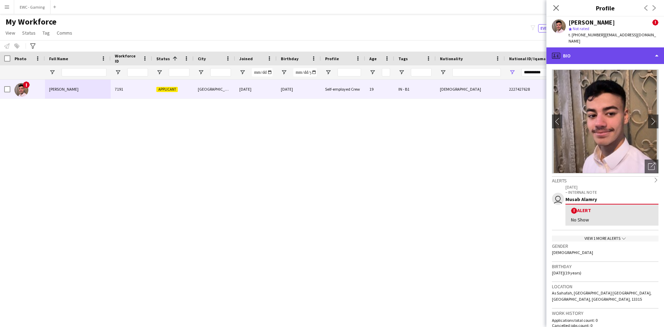
click at [619, 48] on div "profile Bio" at bounding box center [605, 55] width 118 height 17
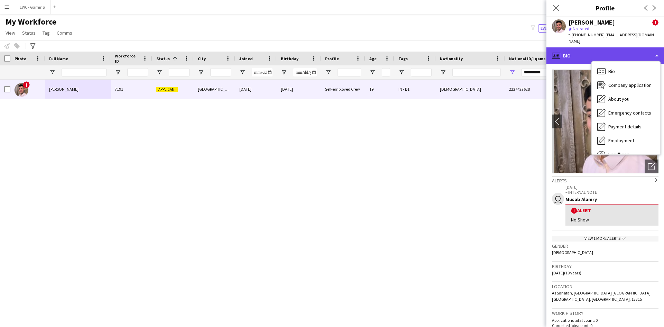
click at [619, 48] on div "profile Bio" at bounding box center [605, 55] width 118 height 17
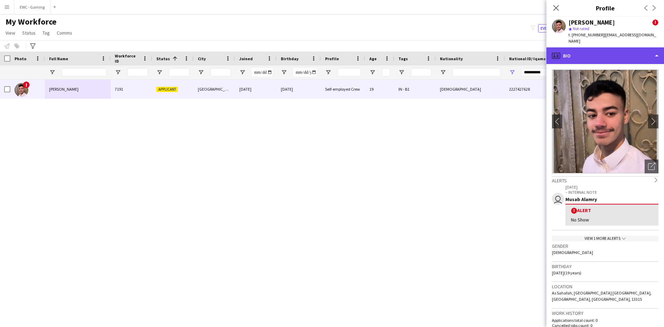
click at [619, 48] on div "profile Bio" at bounding box center [605, 55] width 118 height 17
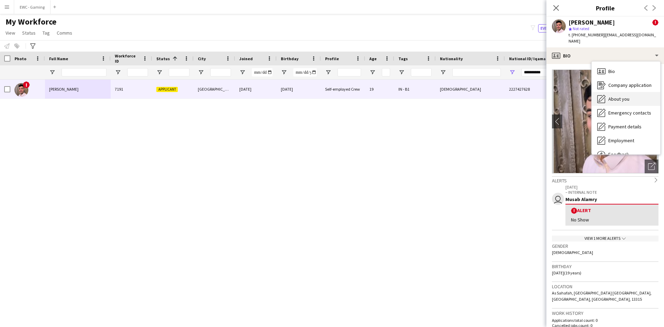
click at [625, 92] on div "About you About you" at bounding box center [626, 99] width 68 height 14
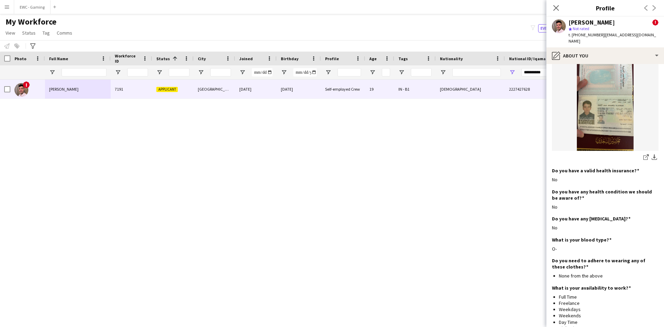
scroll to position [366, 0]
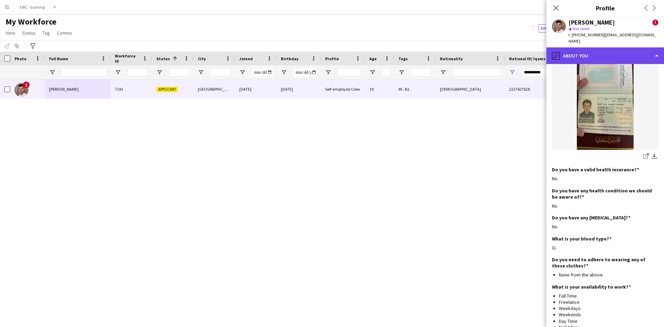
click at [603, 49] on div "pencil4 About you" at bounding box center [605, 55] width 118 height 17
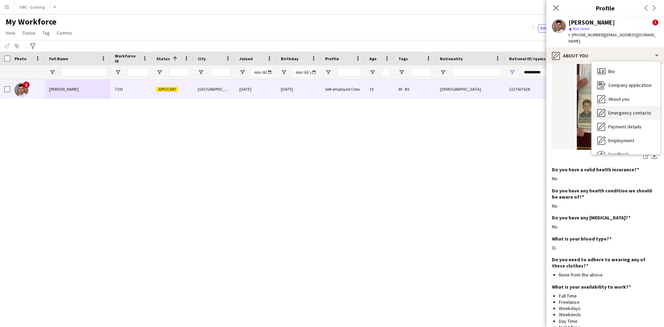
click at [612, 110] on span "Emergency contacts" at bounding box center [629, 113] width 43 height 6
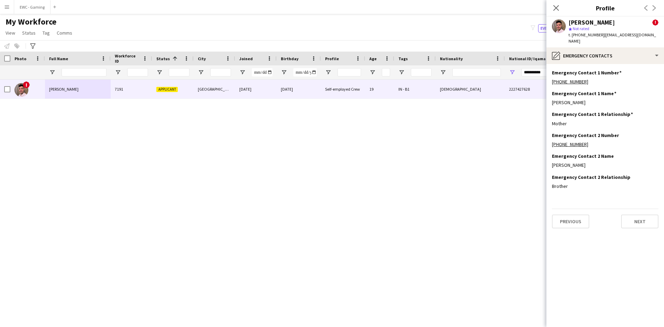
scroll to position [0, 0]
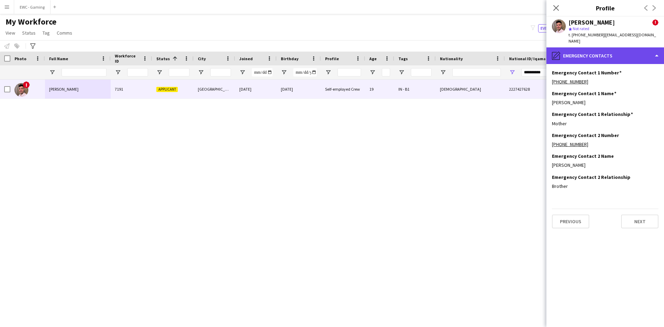
click at [588, 47] on div "pencil4 Emergency contacts" at bounding box center [605, 55] width 118 height 17
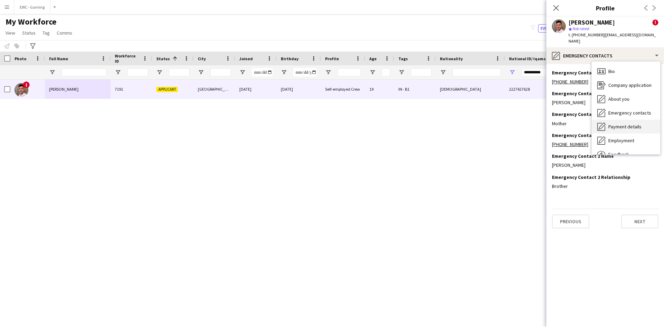
click at [615, 124] on div "Payment details Payment details" at bounding box center [626, 127] width 68 height 14
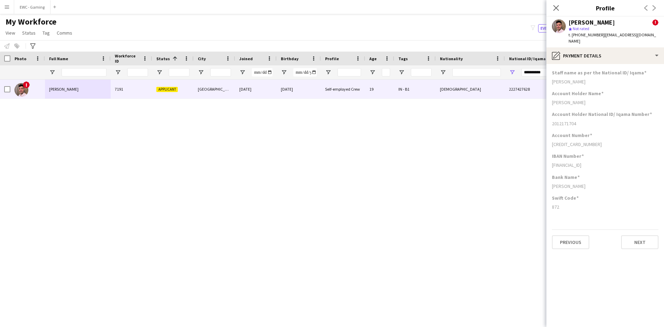
click at [560, 132] on h3 "Account Number" at bounding box center [572, 135] width 40 height 6
click at [565, 162] on div "SA76 8000 0349 6080 1541 4691" at bounding box center [605, 165] width 106 height 6
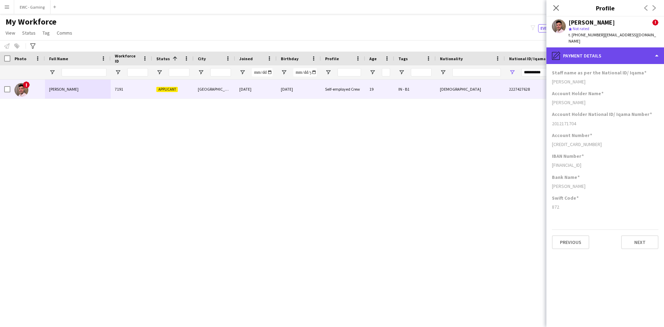
click at [595, 47] on div "pencil4 Payment details" at bounding box center [605, 55] width 118 height 17
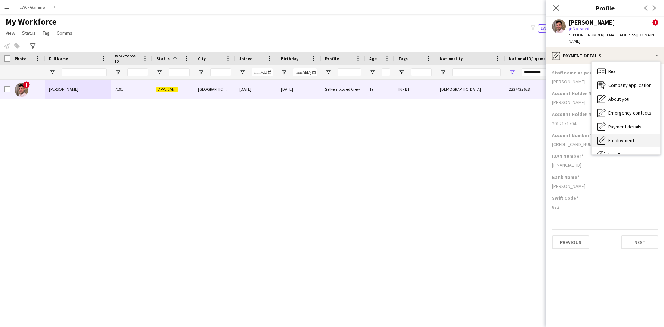
click at [618, 137] on span "Employment" at bounding box center [621, 140] width 26 height 6
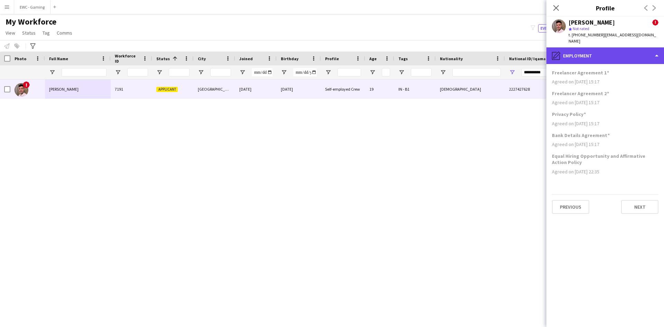
click at [619, 50] on div "pencil4 Employment" at bounding box center [605, 55] width 118 height 17
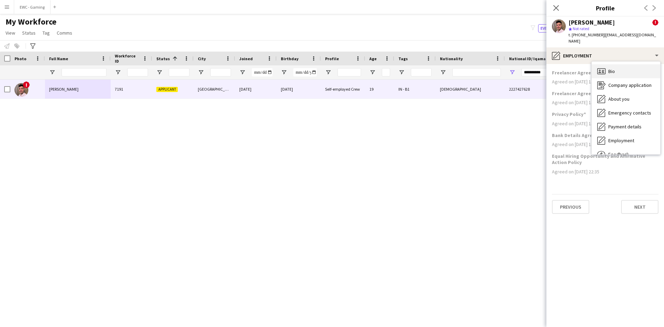
click at [622, 64] on div "Bio Bio" at bounding box center [626, 71] width 68 height 14
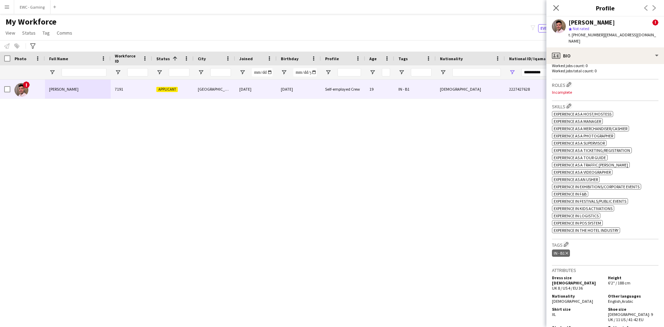
scroll to position [270, 0]
click at [559, 9] on app-icon "Close pop-in" at bounding box center [556, 8] width 10 height 10
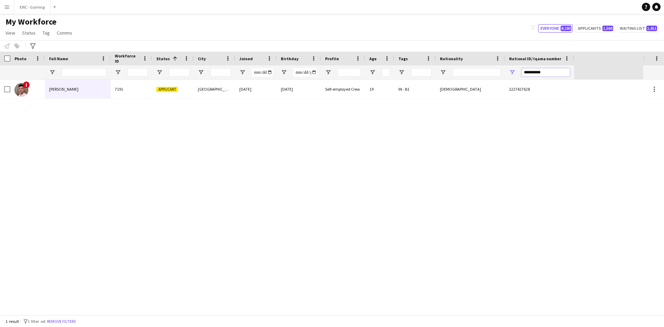
click at [545, 71] on input "**********" at bounding box center [545, 72] width 48 height 8
paste input "National ID/ Iqama number Filter Input"
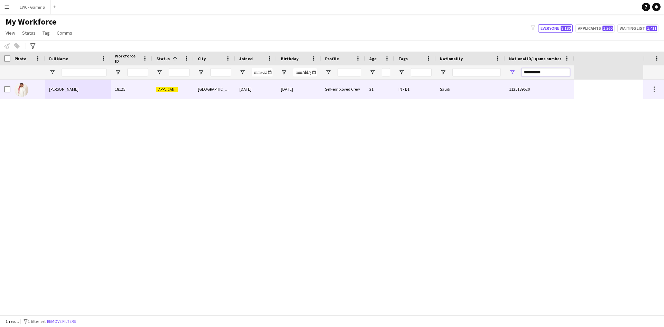
type input "**********"
click at [120, 89] on div "18125" at bounding box center [131, 89] width 41 height 19
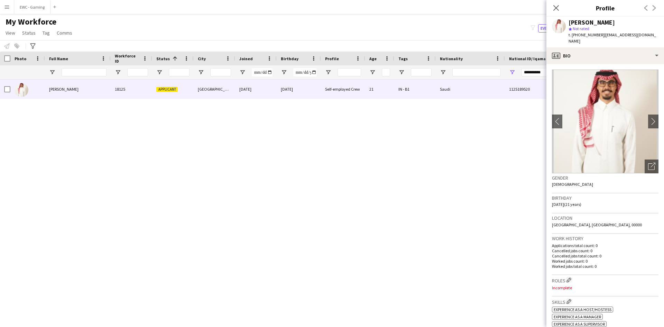
click at [93, 178] on div "Fahad Abdu 18125 Applicant Riyadh 21-08-2025 26-06-2004 Self-employed Crew 21 I…" at bounding box center [321, 197] width 643 height 235
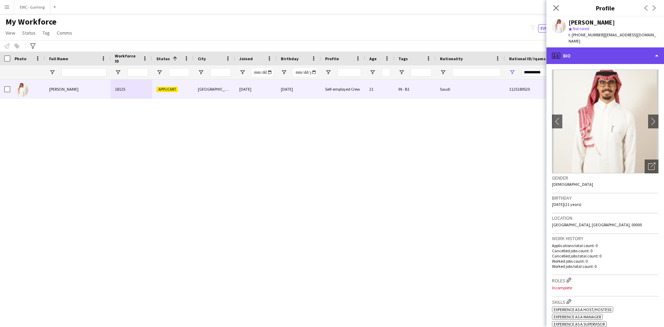
click at [605, 52] on div "profile Bio" at bounding box center [605, 55] width 118 height 17
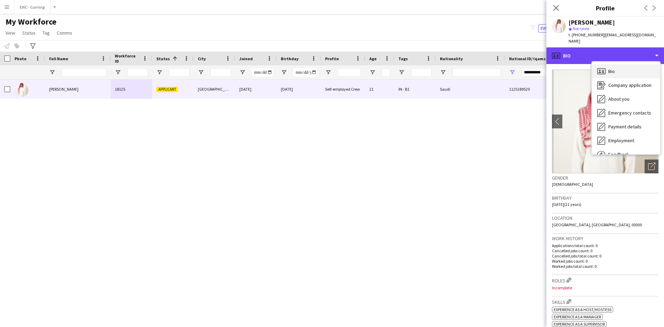
scroll to position [24, 0]
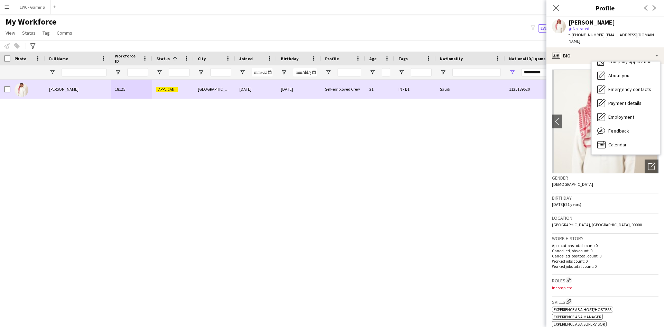
click at [88, 88] on div "Fahad Abdu" at bounding box center [78, 89] width 66 height 19
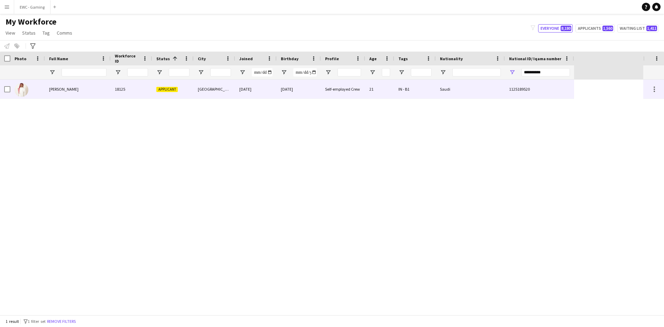
click at [77, 93] on div "Fahad Abdu" at bounding box center [78, 89] width 66 height 19
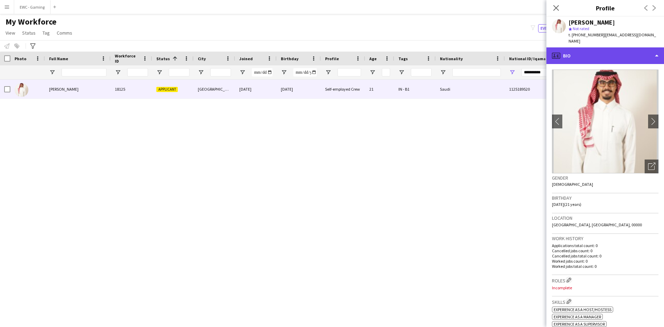
click at [586, 51] on div "profile Bio" at bounding box center [605, 55] width 118 height 17
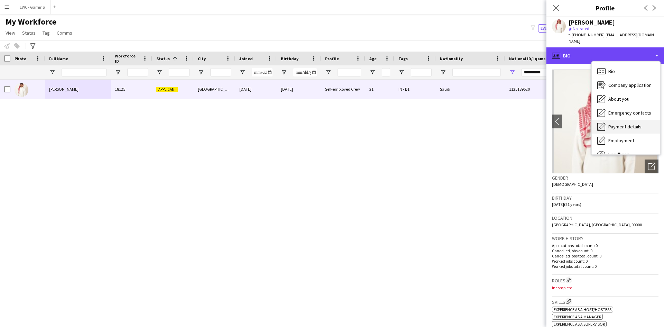
scroll to position [0, 0]
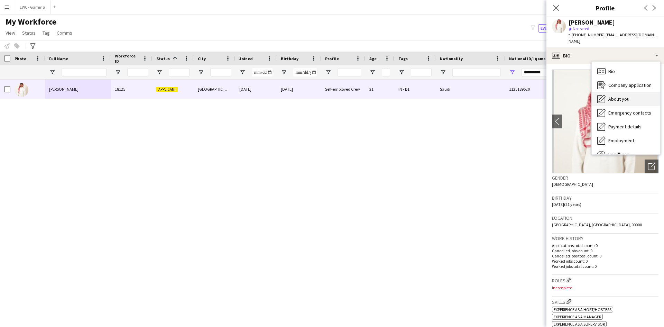
click at [627, 96] on span "About you" at bounding box center [618, 99] width 21 height 6
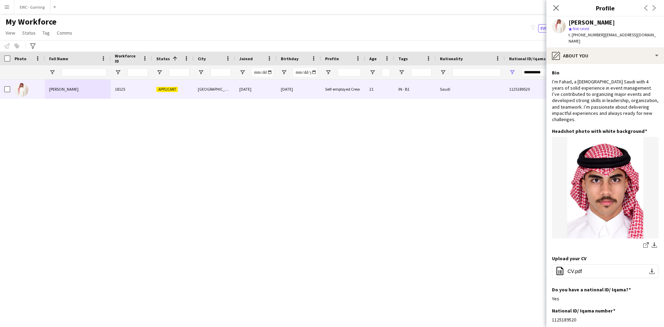
click at [65, 177] on div "Fahad Abdu 18125 Applicant Riyadh 21-08-2025 26-06-2004 Self-employed Crew 21 I…" at bounding box center [321, 197] width 643 height 235
click at [590, 107] on div "I’m Fahad, a 21-year-old Saudi with 4 years of solid experience in event manage…" at bounding box center [605, 100] width 106 height 44
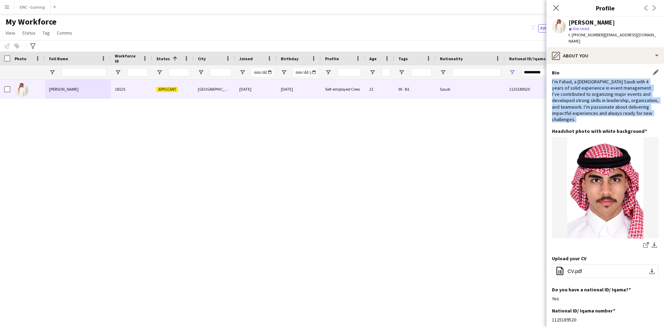
click at [590, 107] on div "I’m Fahad, a 21-year-old Saudi with 4 years of solid experience in event manage…" at bounding box center [605, 100] width 106 height 44
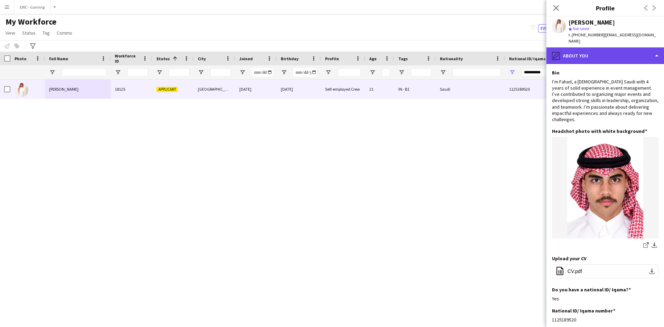
click at [614, 50] on div "pencil4 About you" at bounding box center [605, 55] width 118 height 17
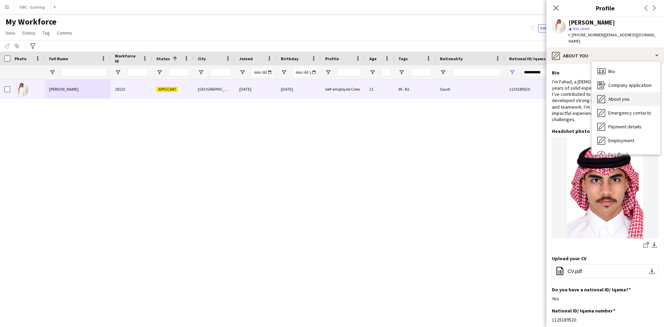
click at [631, 92] on div "About you About you" at bounding box center [626, 99] width 68 height 14
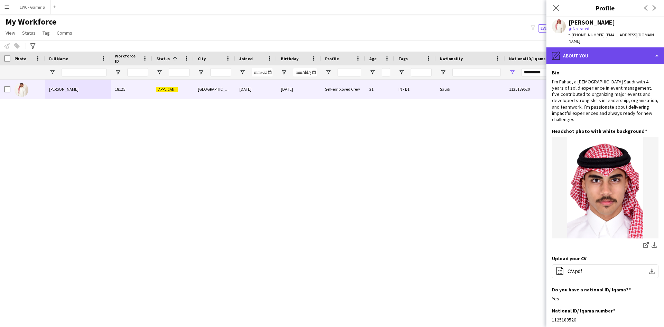
click at [607, 55] on div "pencil4 About you" at bounding box center [605, 55] width 118 height 17
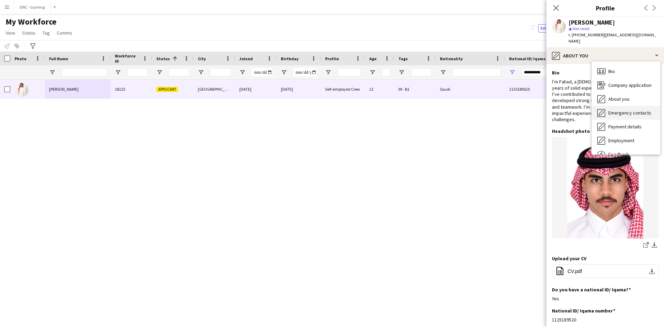
click at [622, 110] on span "Emergency contacts" at bounding box center [629, 113] width 43 height 6
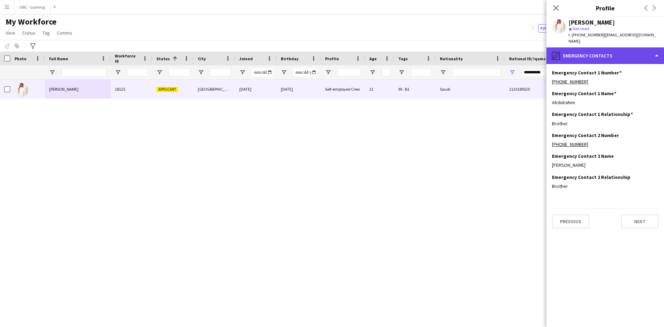
click at [605, 54] on div "pencil4 Emergency contacts" at bounding box center [605, 55] width 118 height 17
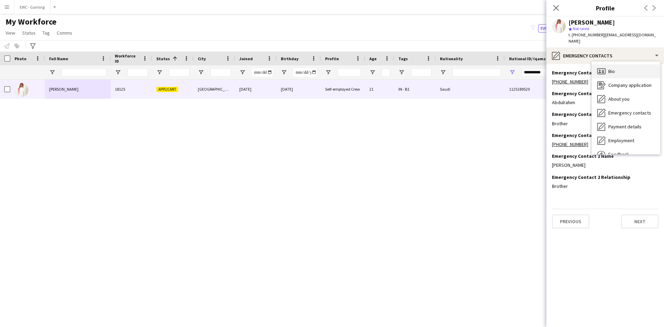
click at [614, 68] on span "Bio" at bounding box center [611, 71] width 7 height 6
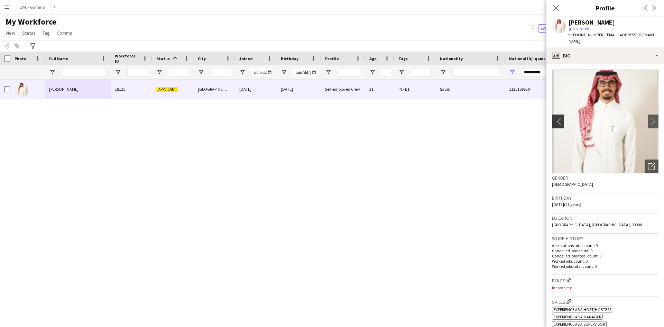
click at [559, 118] on app-icon "chevron-left" at bounding box center [557, 121] width 11 height 7
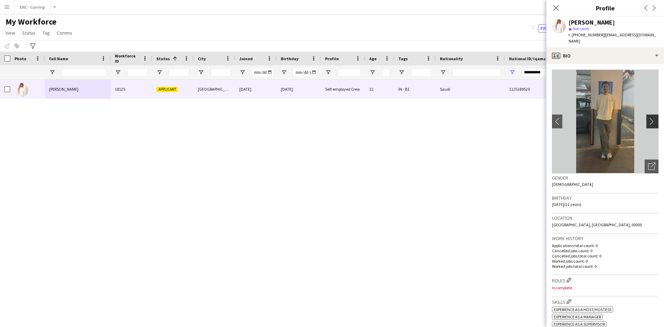
click at [650, 118] on app-icon "chevron-right" at bounding box center [653, 121] width 11 height 7
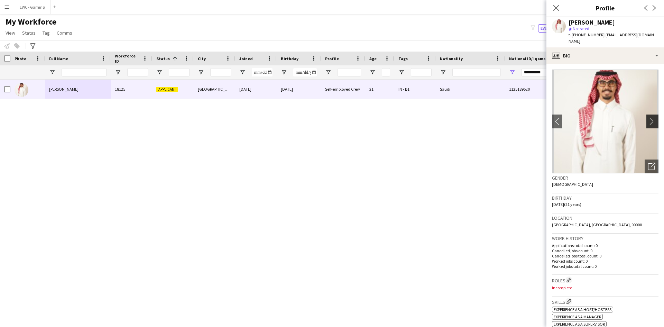
click at [650, 118] on app-icon "chevron-right" at bounding box center [653, 121] width 11 height 7
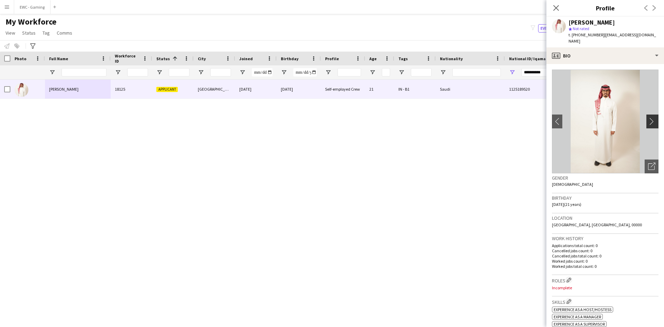
click at [650, 118] on app-icon "chevron-right" at bounding box center [653, 121] width 11 height 7
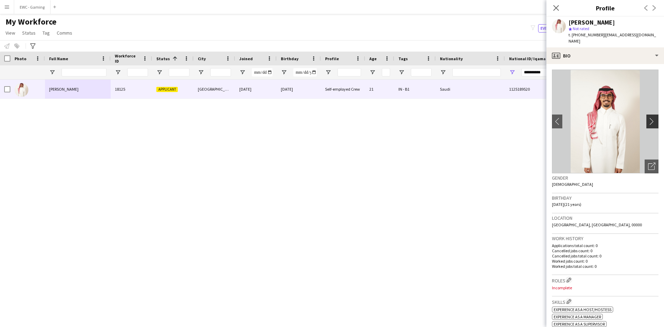
click at [650, 118] on app-icon "chevron-right" at bounding box center [653, 121] width 11 height 7
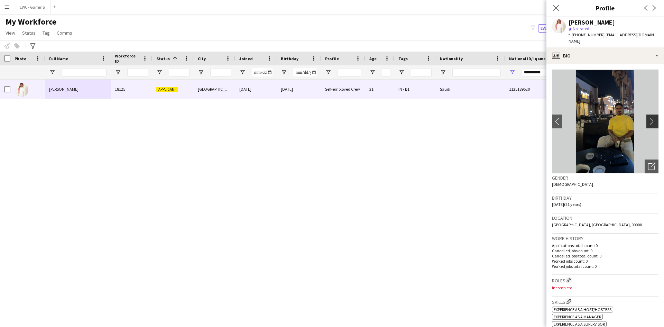
click at [650, 118] on app-icon "chevron-right" at bounding box center [653, 121] width 11 height 7
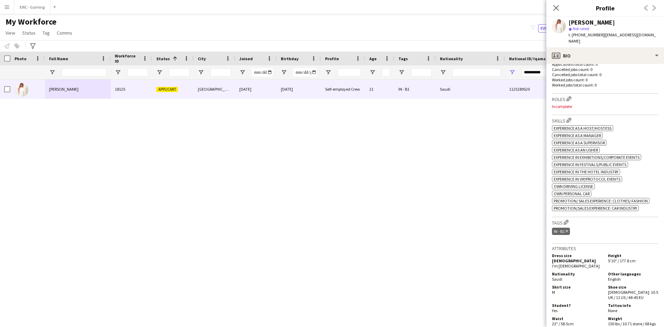
scroll to position [346, 0]
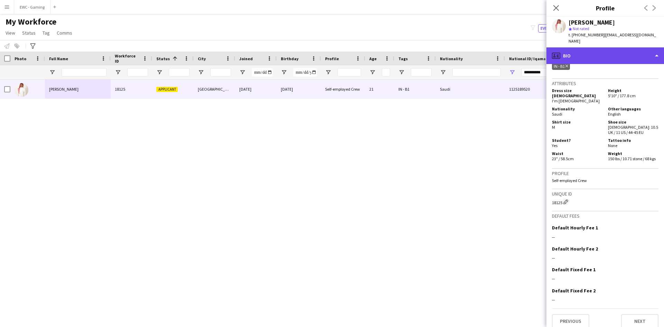
click at [632, 50] on div "profile Bio" at bounding box center [605, 55] width 118 height 17
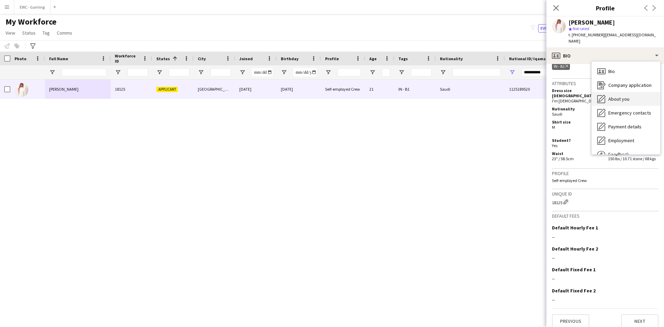
click at [630, 95] on div "About you About you" at bounding box center [626, 99] width 68 height 14
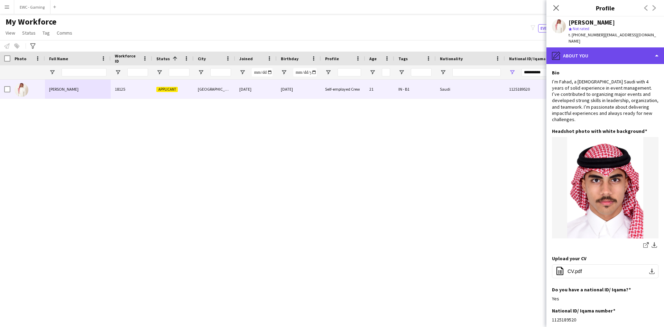
click at [615, 47] on div "pencil4 About you" at bounding box center [605, 55] width 118 height 17
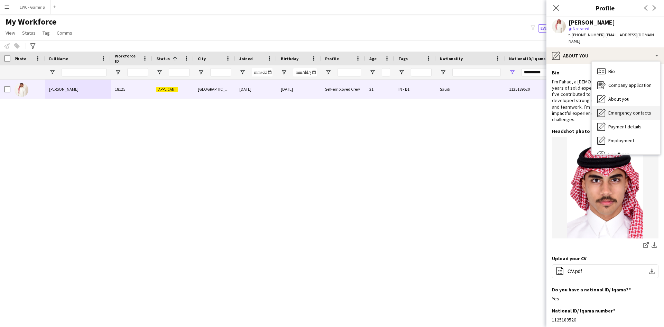
click at [625, 110] on span "Emergency contacts" at bounding box center [629, 113] width 43 height 6
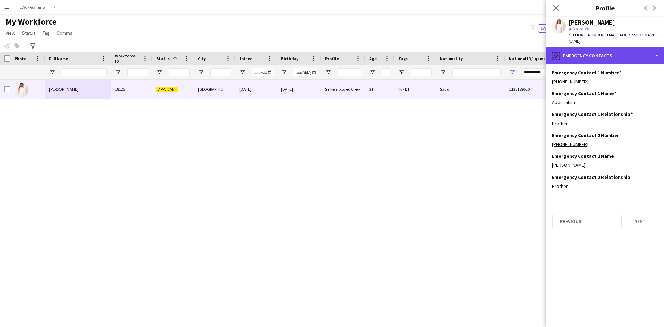
click at [622, 54] on div "pencil4 Emergency contacts" at bounding box center [605, 55] width 118 height 17
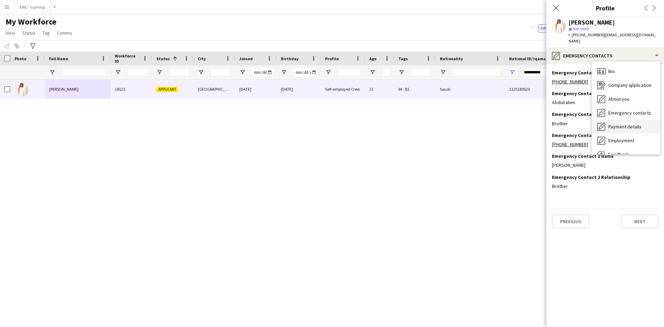
click at [627, 120] on div "Payment details Payment details" at bounding box center [626, 127] width 68 height 14
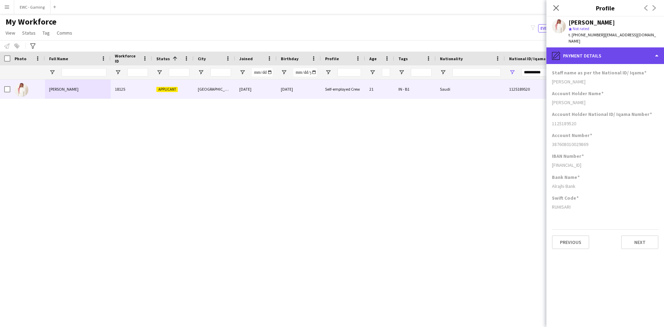
click at [627, 55] on div "pencil4 Payment details" at bounding box center [605, 55] width 118 height 17
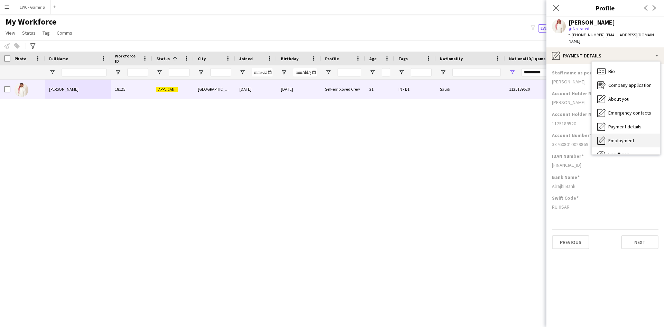
click at [630, 137] on span "Employment" at bounding box center [621, 140] width 26 height 6
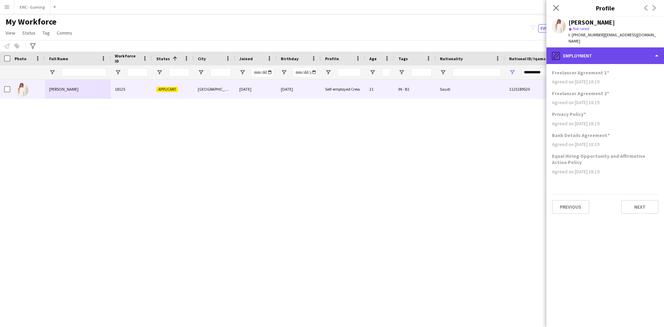
click at [618, 55] on div "pencil4 Employment" at bounding box center [605, 55] width 118 height 17
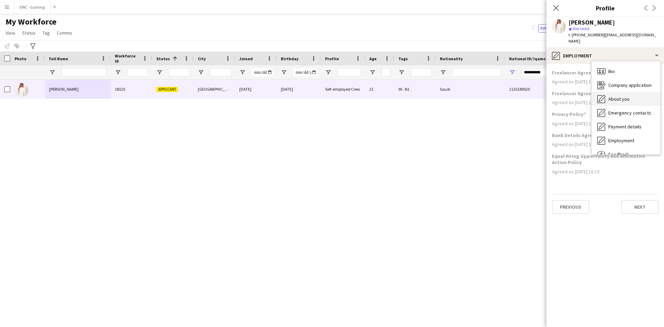
click at [628, 96] on div "About you About you" at bounding box center [626, 99] width 68 height 14
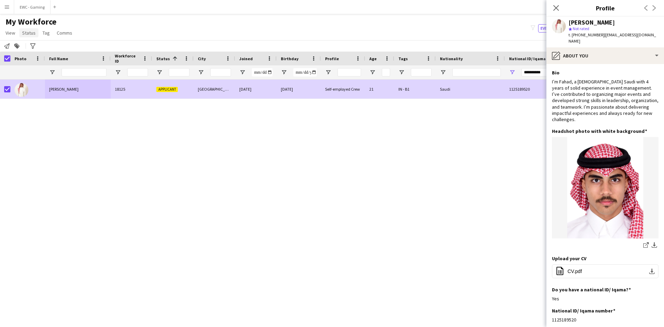
click at [34, 29] on link "Status" at bounding box center [28, 32] width 19 height 9
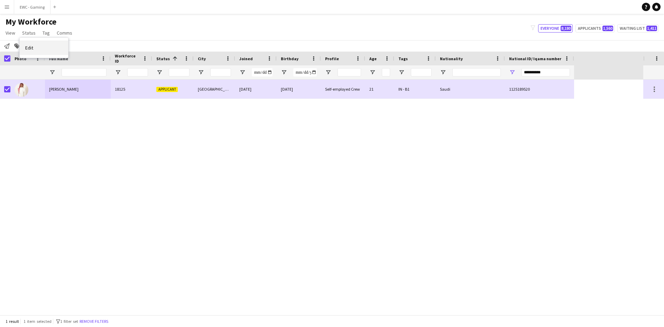
click at [39, 48] on link "Edit" at bounding box center [44, 47] width 48 height 15
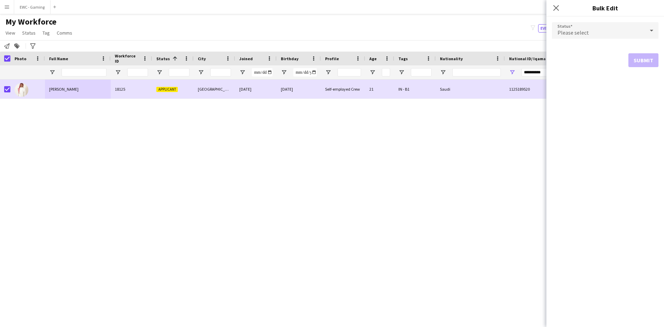
click at [610, 34] on div "Please select" at bounding box center [598, 30] width 93 height 17
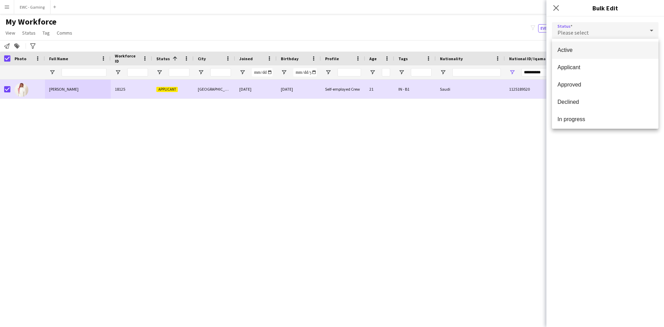
click at [583, 50] on span "Active" at bounding box center [604, 50] width 95 height 7
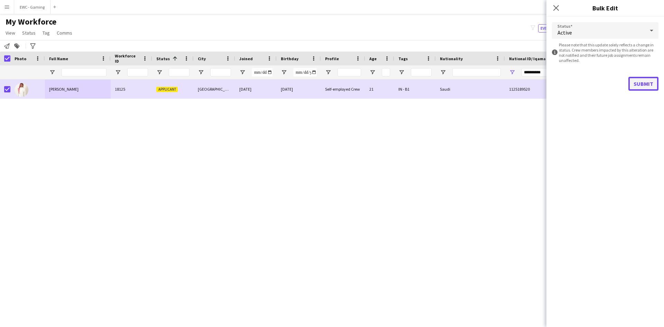
click at [643, 80] on button "Submit" at bounding box center [643, 84] width 30 height 14
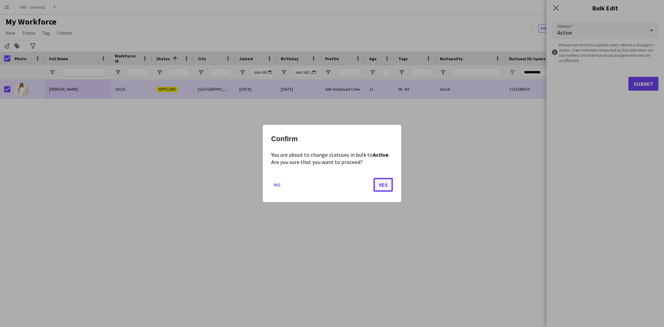
click at [389, 186] on button "Yes" at bounding box center [382, 185] width 19 height 14
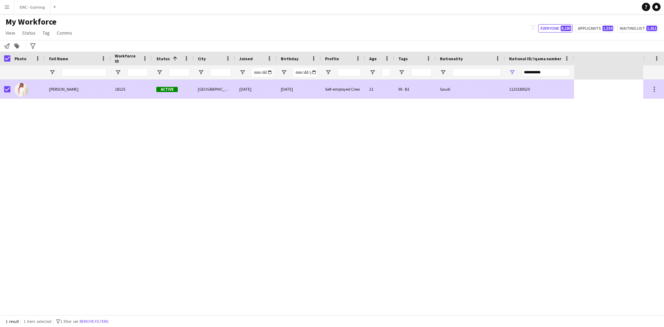
click at [34, 92] on div at bounding box center [27, 89] width 35 height 19
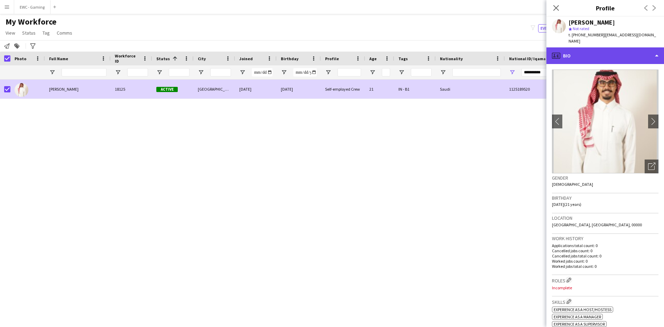
click at [573, 56] on div "profile Bio" at bounding box center [605, 55] width 118 height 17
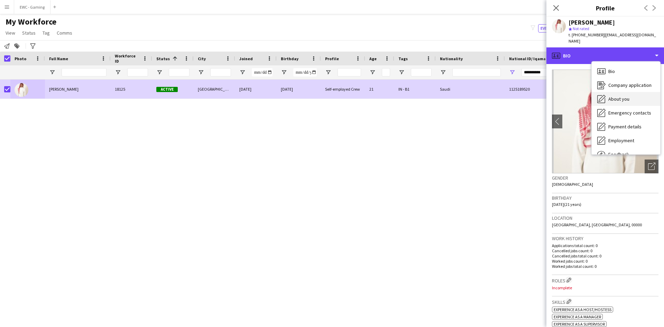
scroll to position [24, 0]
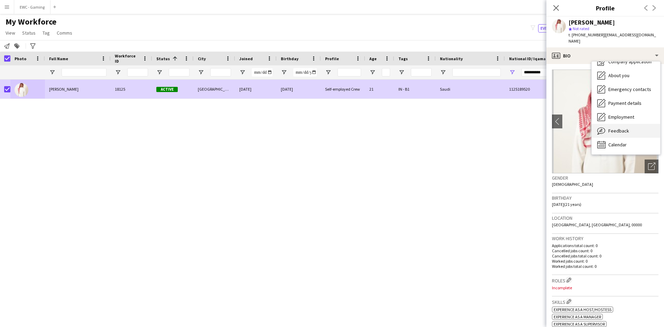
click at [622, 128] on span "Feedback" at bounding box center [618, 131] width 21 height 6
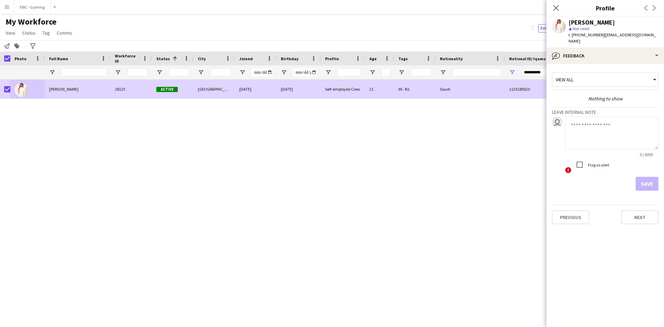
click at [594, 124] on textarea at bounding box center [611, 133] width 93 height 33
type textarea "**********"
click at [644, 180] on button "Save" at bounding box center [647, 184] width 23 height 14
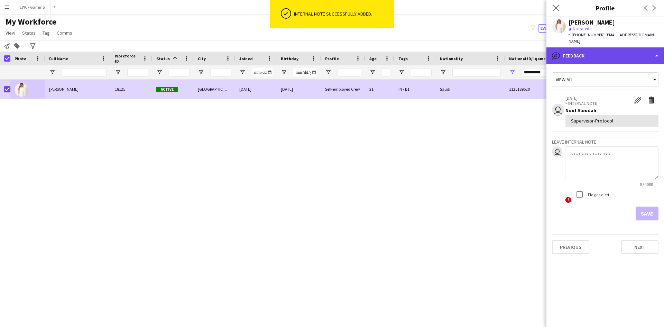
click at [609, 48] on div "bubble-pencil Feedback" at bounding box center [605, 55] width 118 height 17
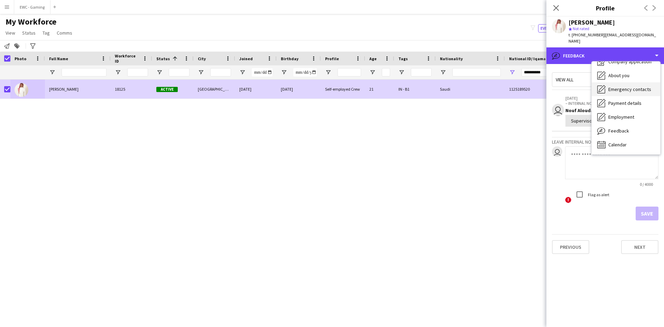
scroll to position [0, 0]
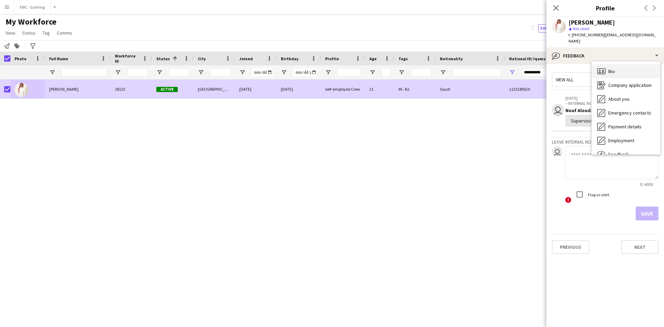
click at [628, 68] on div "Bio Bio" at bounding box center [626, 71] width 68 height 14
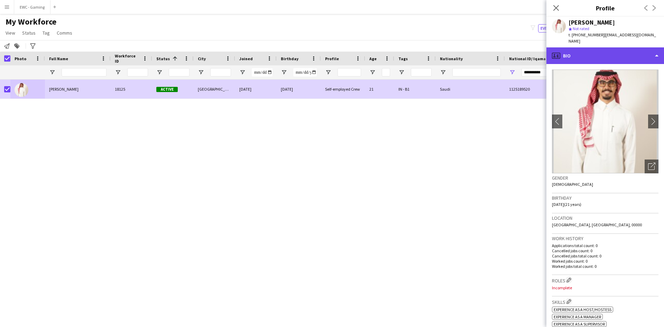
click at [617, 49] on div "profile Bio" at bounding box center [605, 55] width 118 height 17
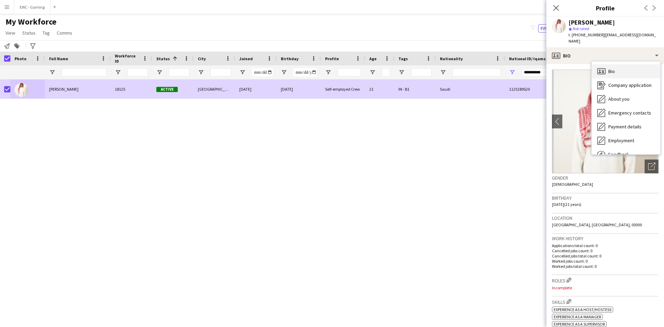
click at [610, 68] on span "Bio" at bounding box center [611, 71] width 7 height 6
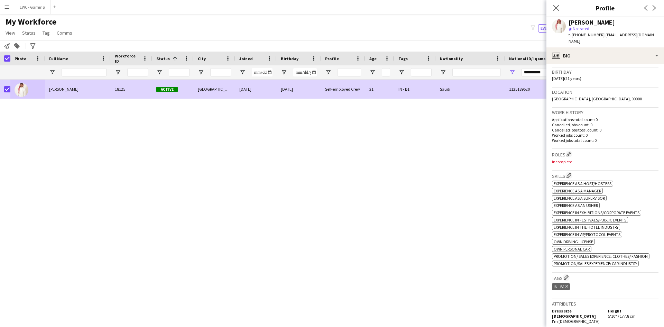
scroll to position [126, 0]
click at [568, 151] on app-icon "Edit crew company roles" at bounding box center [568, 153] width 5 height 5
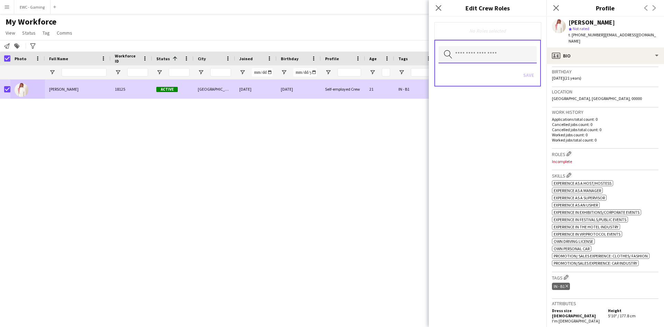
click at [489, 59] on input "text" at bounding box center [487, 54] width 98 height 17
type input "*****"
click at [479, 73] on span "Protocol" at bounding box center [487, 74] width 87 height 7
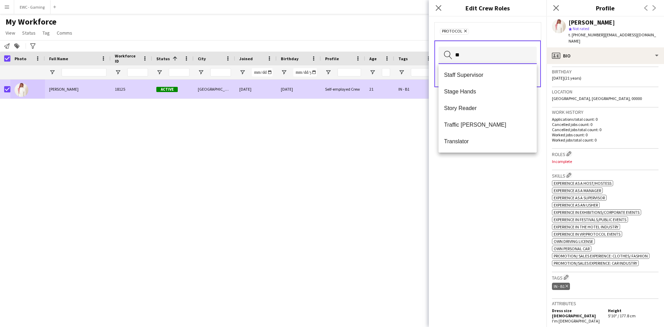
scroll to position [0, 0]
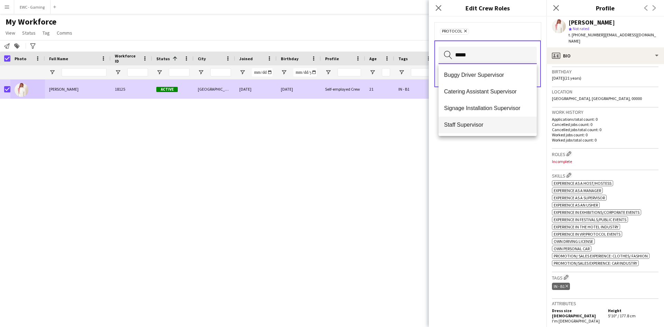
type input "*****"
click at [483, 127] on span "Staff Supervisor" at bounding box center [487, 124] width 87 height 7
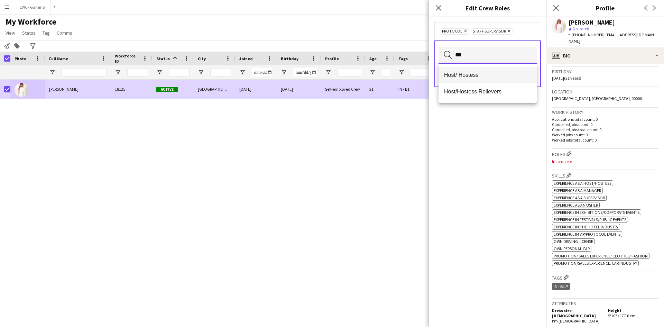
type input "***"
click at [479, 75] on span "Host/ Hostess" at bounding box center [487, 75] width 87 height 7
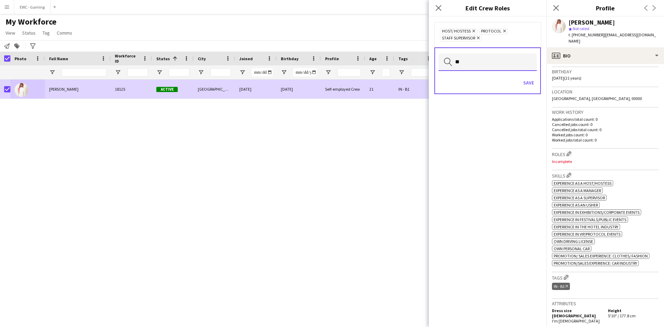
type input "*"
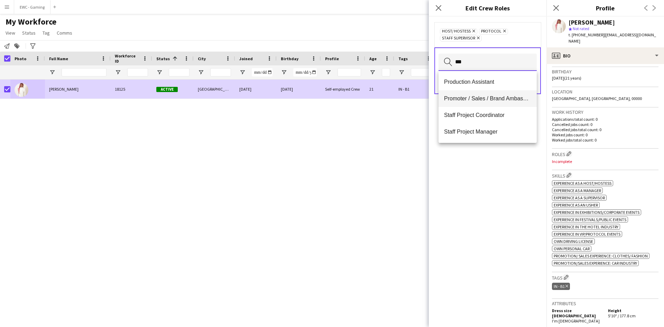
type input "***"
click at [498, 100] on span "Promoter / Sales / Brand Ambassador" at bounding box center [487, 98] width 87 height 7
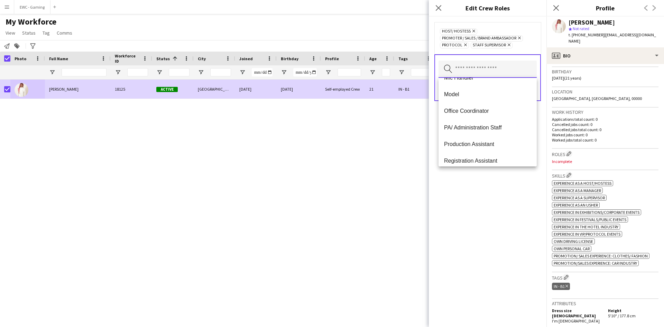
scroll to position [631, 0]
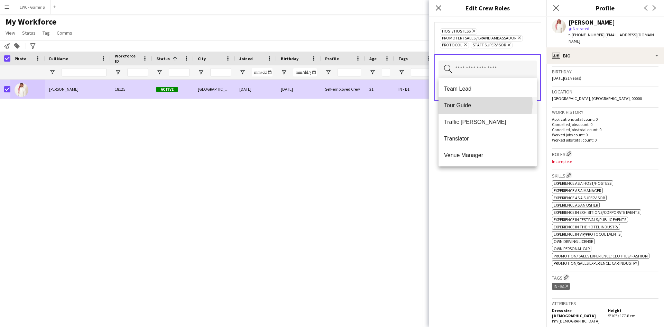
click at [475, 103] on span "Tour Guide" at bounding box center [487, 105] width 87 height 7
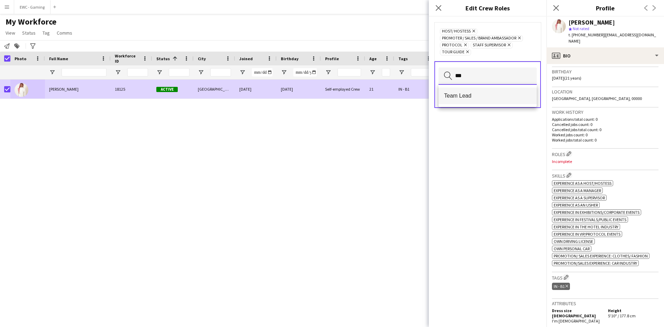
type input "***"
click at [482, 96] on span "Team Lead" at bounding box center [487, 95] width 87 height 7
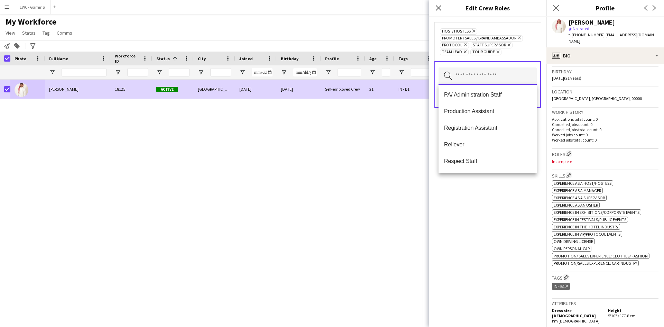
scroll to position [597, 0]
click at [482, 146] on span "Translator" at bounding box center [487, 145] width 87 height 7
click at [531, 52] on icon "Remove" at bounding box center [531, 51] width 4 height 4
click at [515, 84] on input "text" at bounding box center [487, 75] width 98 height 17
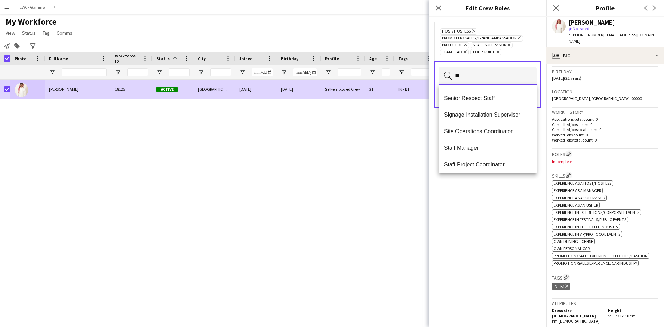
scroll to position [0, 0]
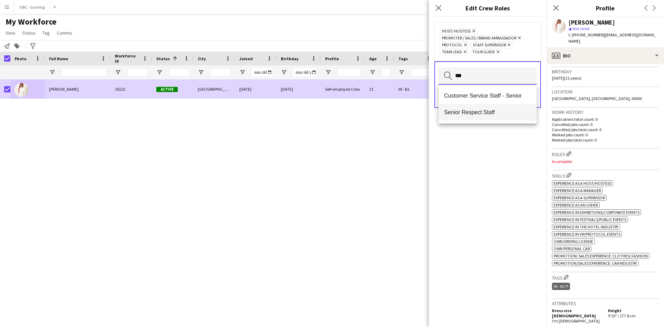
type input "***"
click at [492, 114] on span "Senior Respect Staff" at bounding box center [487, 112] width 87 height 7
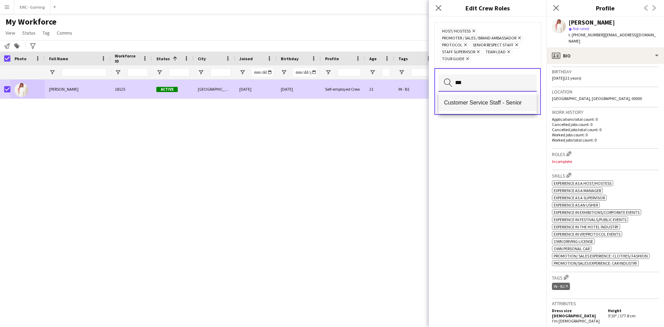
type input "***"
click at [490, 102] on span "Customer Service Staff - Senior" at bounding box center [487, 102] width 87 height 7
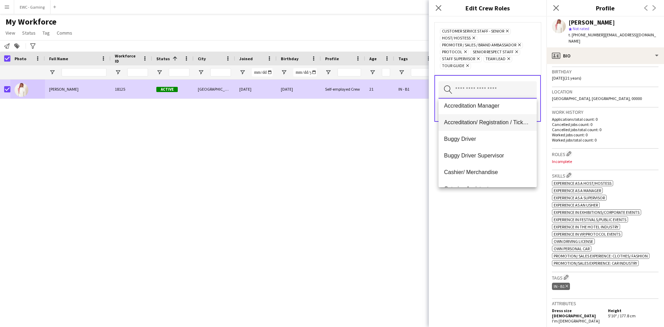
scroll to position [3, 0]
click at [490, 125] on span "Accreditation/ Registration / Ticketing" at bounding box center [487, 122] width 87 height 7
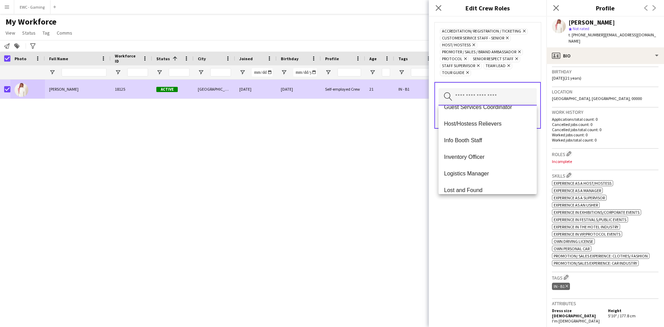
scroll to position [97, 0]
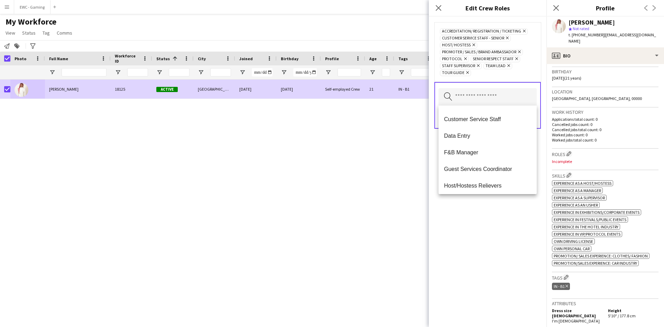
click at [490, 125] on mat-option "Customer Service Staff" at bounding box center [487, 119] width 98 height 17
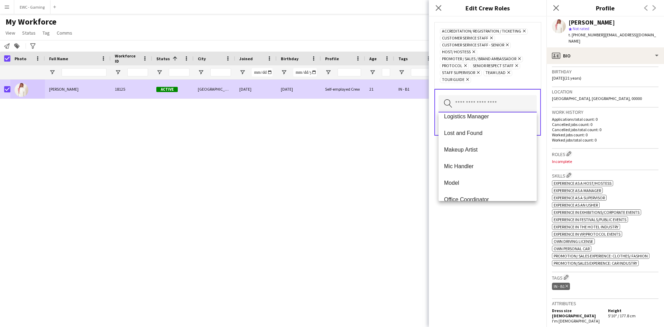
scroll to position [206, 0]
click at [490, 137] on mat-option "Lost and Found" at bounding box center [487, 132] width 98 height 17
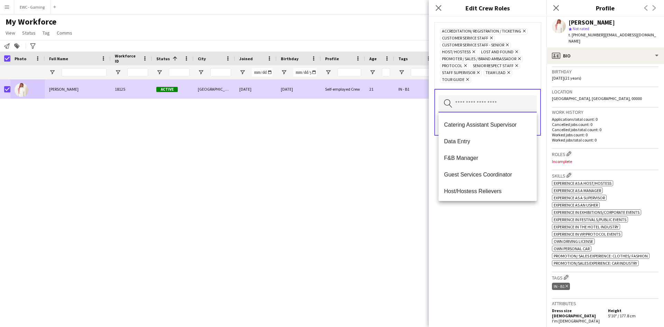
scroll to position [82, 0]
click at [493, 145] on mat-option "Data Entry" at bounding box center [487, 141] width 98 height 17
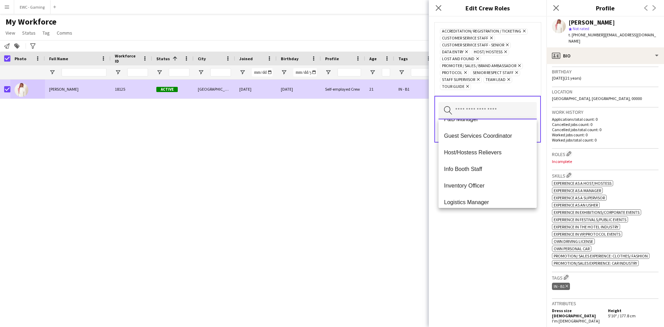
scroll to position [111, 0]
click at [508, 137] on span "Guest Services Coordinator" at bounding box center [487, 135] width 87 height 7
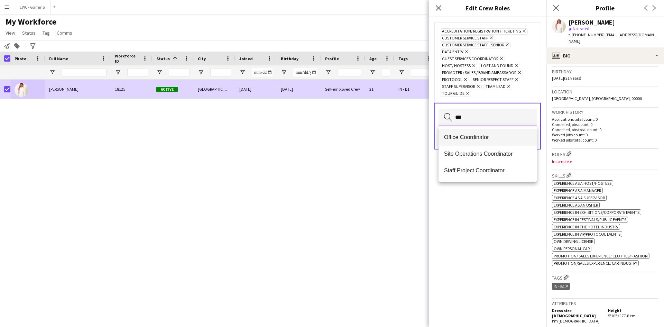
type input "***"
click at [490, 132] on mat-option "Office Coordinator" at bounding box center [487, 137] width 98 height 17
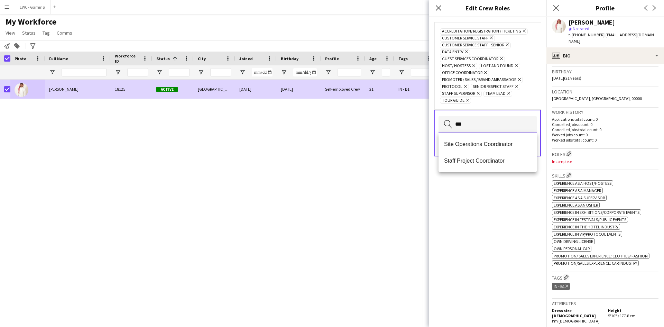
type input "***"
click at [479, 197] on div "Accreditation/ Registration / Ticketing Remove Customer Service Staff Remove Cu…" at bounding box center [488, 172] width 118 height 310
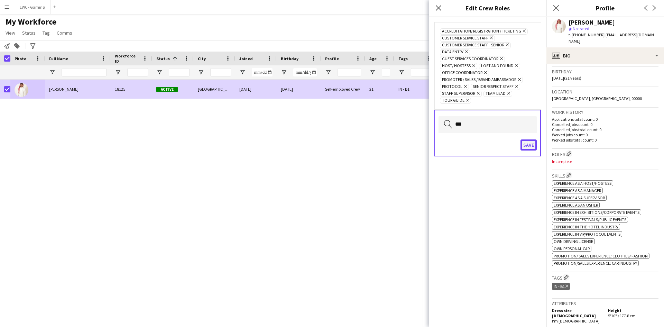
click at [531, 143] on button "Save" at bounding box center [528, 144] width 16 height 11
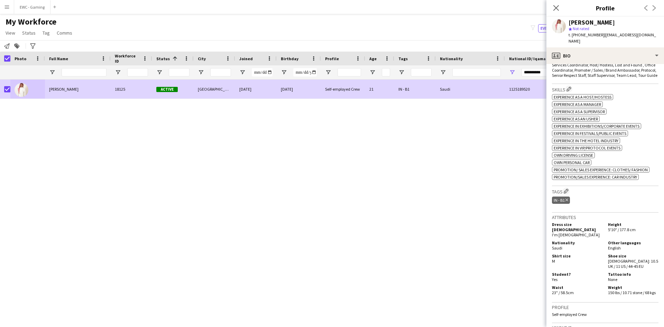
scroll to position [234, 0]
click at [568, 188] on app-icon "Edit crew company tags" at bounding box center [566, 190] width 5 height 5
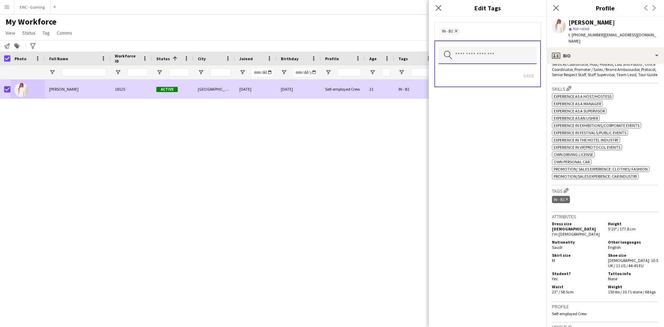
click at [481, 61] on input "text" at bounding box center [487, 55] width 98 height 17
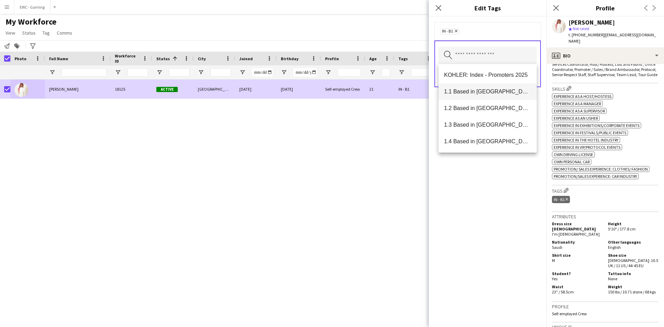
click at [477, 96] on mat-option "1.1 Based in [GEOGRAPHIC_DATA]" at bounding box center [487, 91] width 98 height 17
click at [474, 109] on span "1.3 Based in [GEOGRAPHIC_DATA]" at bounding box center [487, 108] width 87 height 7
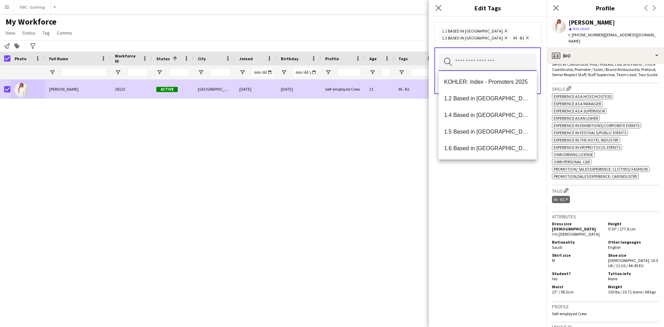
click at [482, 57] on input "text" at bounding box center [487, 62] width 98 height 17
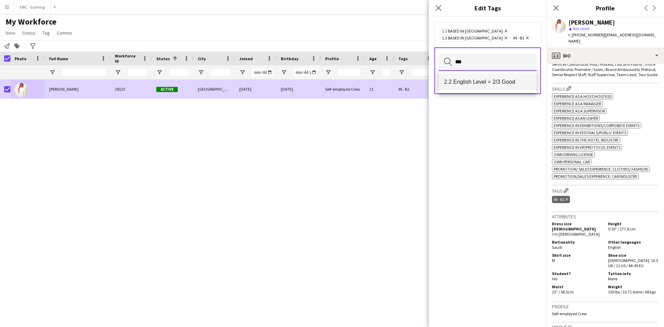
type input "***"
click at [479, 81] on span "2.2 English Level = 2/3 Good" at bounding box center [487, 81] width 87 height 7
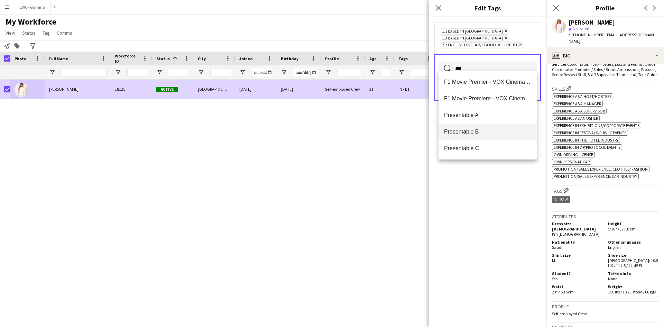
type input "***"
click at [474, 131] on span "Presentable B" at bounding box center [487, 131] width 87 height 7
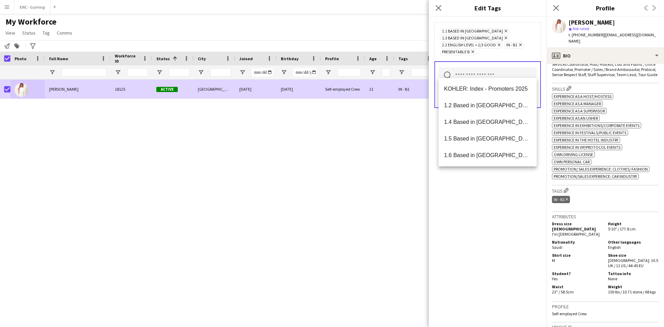
click at [489, 216] on div "1.1 Based in Riyadh Remove 1.3 Based in Jeddah Remove 2.2 English Level = 2/3 G…" at bounding box center [488, 172] width 118 height 310
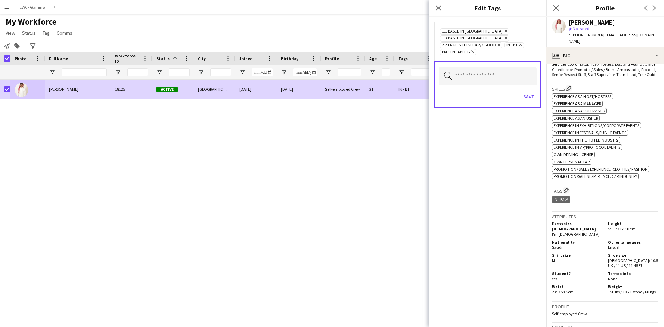
click at [474, 50] on icon at bounding box center [472, 51] width 3 height 3
click at [477, 63] on input "text" at bounding box center [487, 69] width 98 height 17
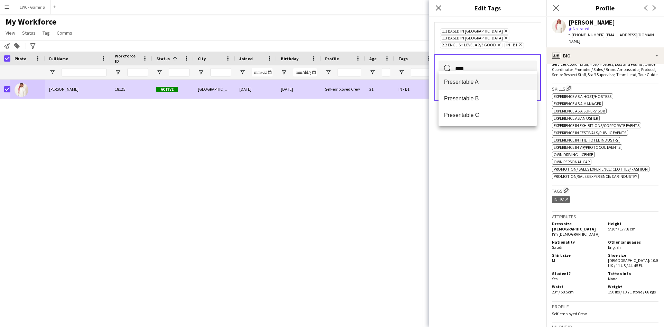
type input "****"
click at [479, 82] on span "Presentable A" at bounding box center [487, 81] width 87 height 7
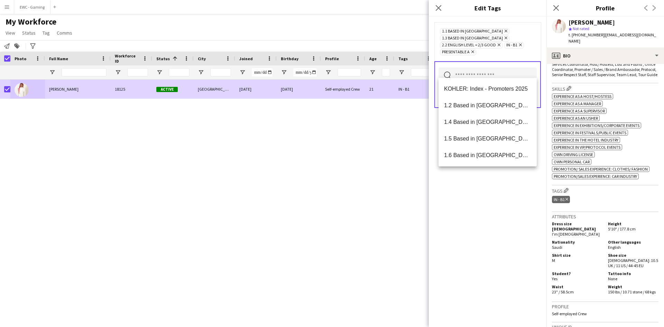
click at [491, 193] on div "1.1 Based in Riyadh Remove 1.3 Based in Jeddah Remove 2.2 English Level = 2/3 G…" at bounding box center [488, 172] width 118 height 310
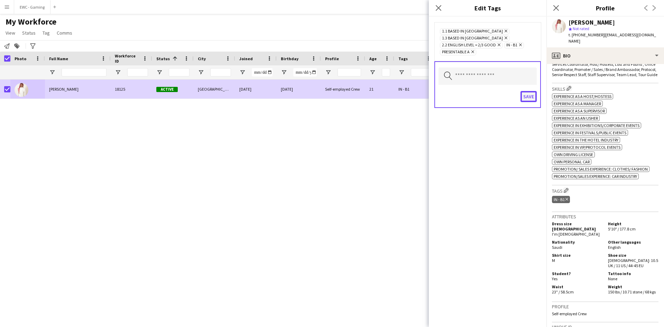
click at [525, 91] on button "Save" at bounding box center [528, 96] width 16 height 11
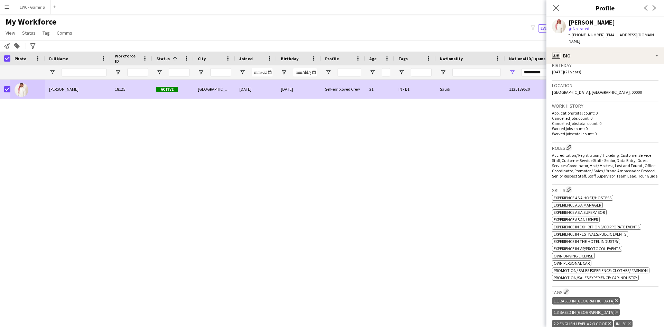
scroll to position [0, 0]
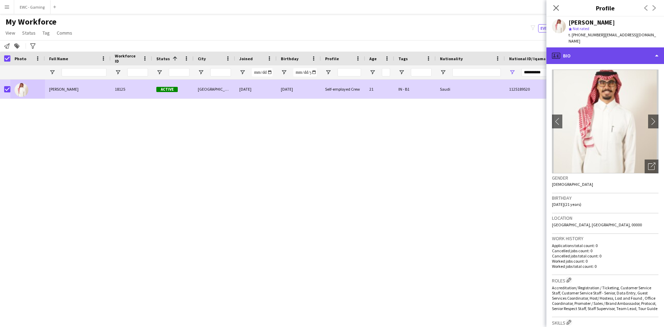
click at [592, 47] on div "profile Bio" at bounding box center [605, 55] width 118 height 17
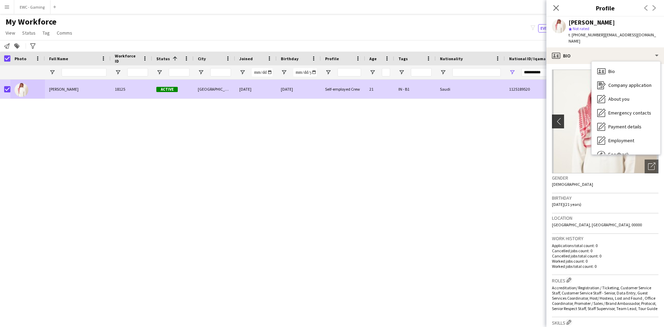
click at [556, 118] on app-icon "chevron-left" at bounding box center [557, 121] width 11 height 7
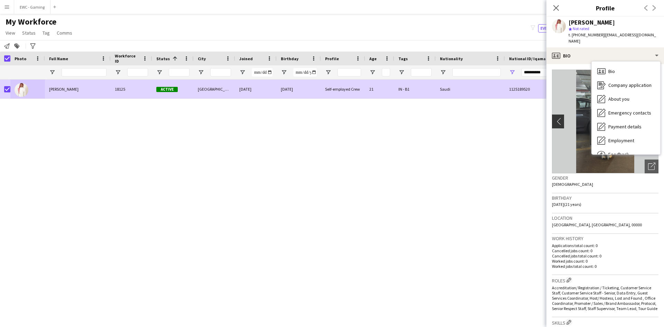
click at [556, 118] on app-icon "chevron-left" at bounding box center [557, 121] width 11 height 7
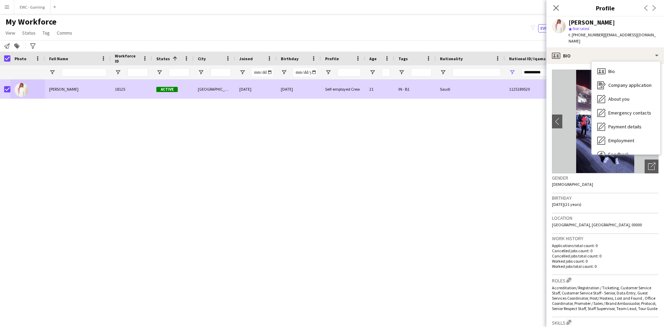
click at [620, 200] on div "Birthday 26-06-2004 (21 years)" at bounding box center [605, 203] width 106 height 20
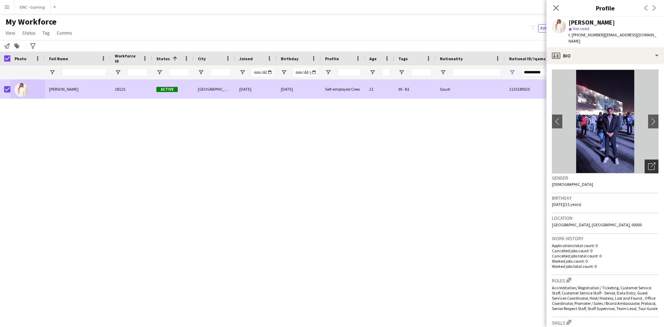
click at [648, 163] on icon "Open photos pop-in" at bounding box center [651, 166] width 7 height 7
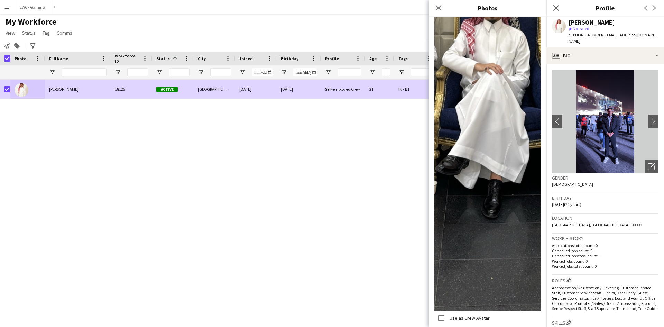
scroll to position [941, 0]
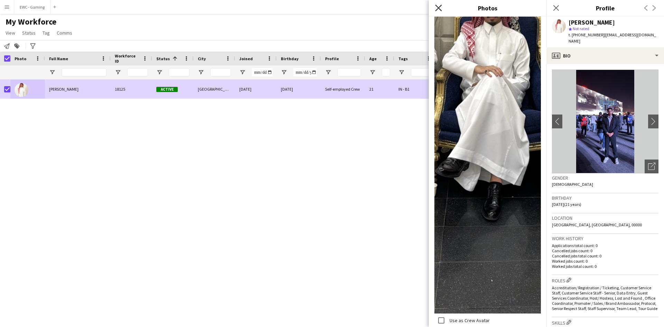
click at [439, 8] on icon at bounding box center [438, 7] width 7 height 7
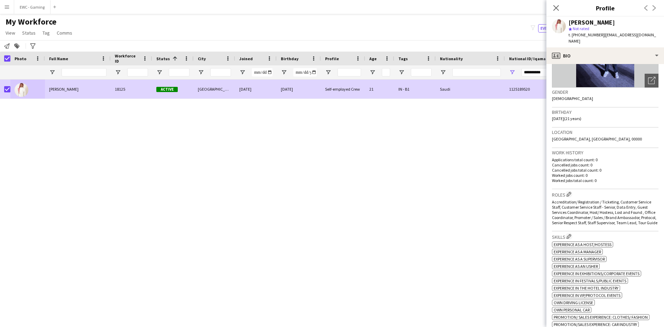
scroll to position [0, 0]
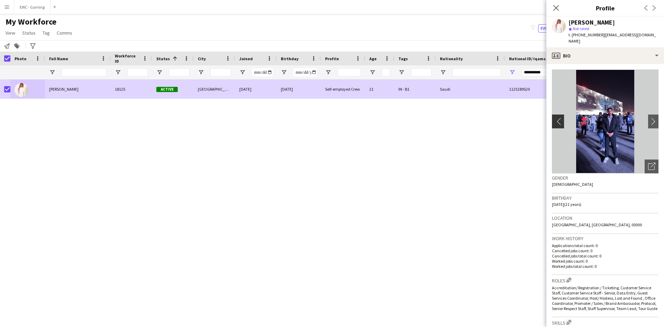
click at [554, 118] on app-icon "chevron-left" at bounding box center [557, 121] width 11 height 7
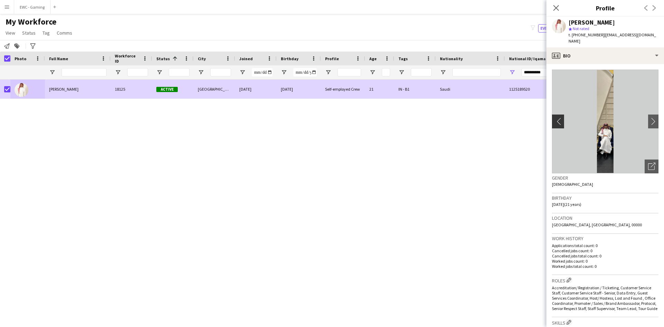
click at [554, 118] on app-icon "chevron-left" at bounding box center [557, 121] width 11 height 7
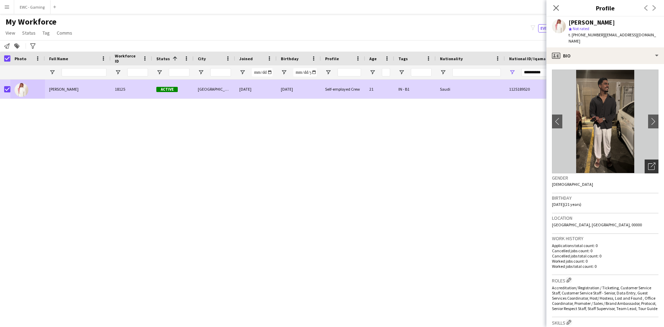
click at [648, 163] on icon "Open photos pop-in" at bounding box center [651, 166] width 7 height 7
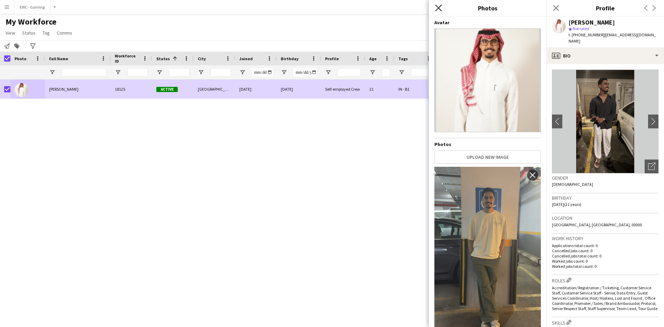
click at [436, 5] on icon at bounding box center [438, 7] width 7 height 7
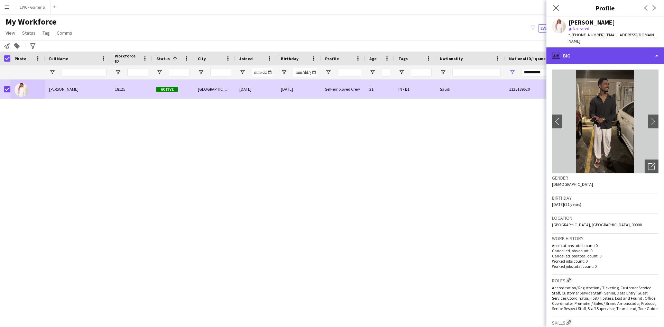
click at [602, 47] on div "profile Bio" at bounding box center [605, 55] width 118 height 17
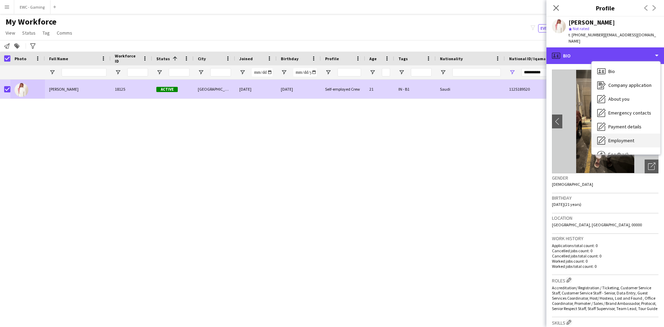
scroll to position [24, 0]
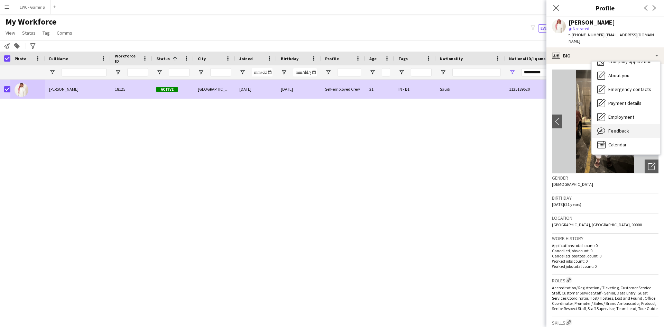
click at [623, 128] on span "Feedback" at bounding box center [618, 131] width 21 height 6
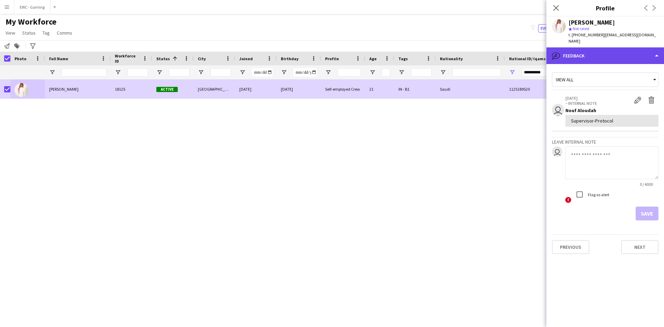
click at [575, 47] on div "bubble-pencil Feedback" at bounding box center [605, 55] width 118 height 17
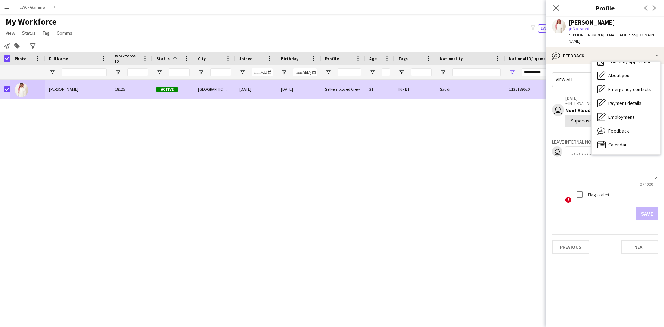
click at [569, 139] on h3 "Leave internal note" at bounding box center [605, 142] width 106 height 6
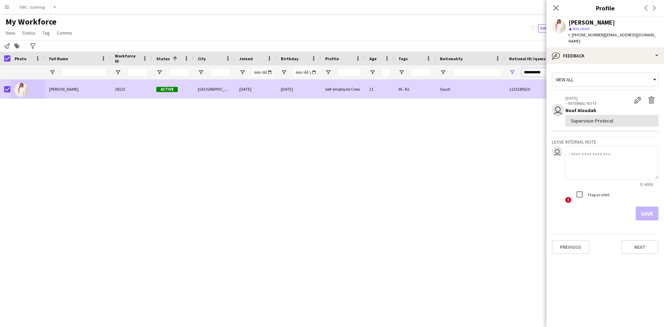
click at [540, 73] on input "**********" at bounding box center [545, 72] width 48 height 8
paste input "National ID/ Iqama number Filter Input"
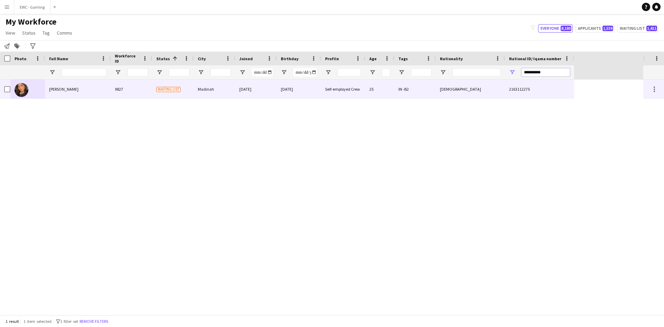
type input "**********"
click at [81, 88] on div "Samah Tufail" at bounding box center [78, 89] width 66 height 19
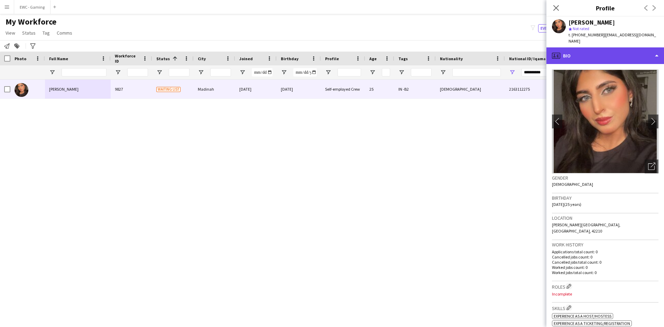
click at [606, 48] on div "profile Bio" at bounding box center [605, 55] width 118 height 17
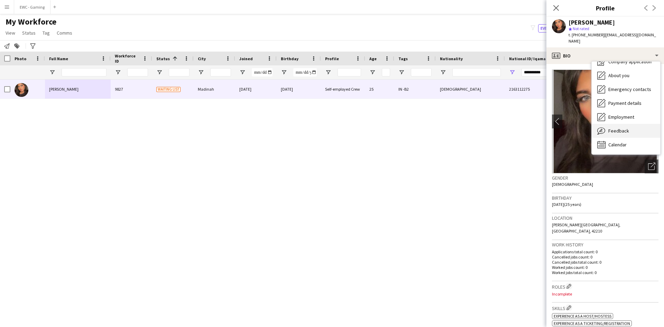
click at [624, 128] on div "Feedback Feedback" at bounding box center [626, 131] width 68 height 14
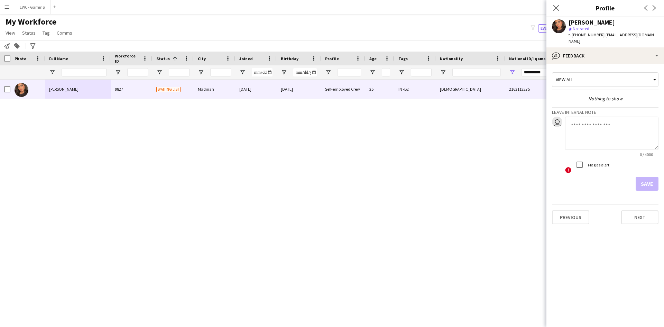
click at [610, 125] on textarea at bounding box center [611, 133] width 93 height 33
type textarea "*******"
click at [643, 178] on button "Save" at bounding box center [647, 184] width 23 height 14
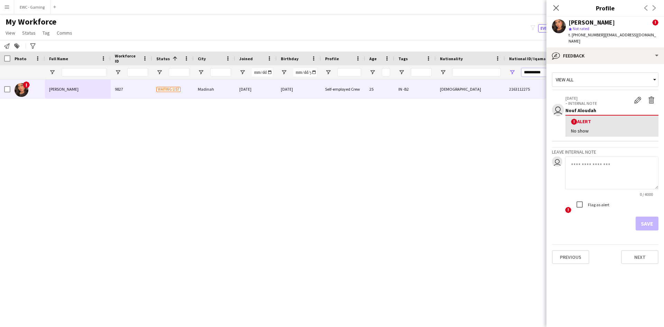
click at [530, 73] on input "**********" at bounding box center [545, 72] width 48 height 8
paste input "National ID/ Iqama number Filter Input"
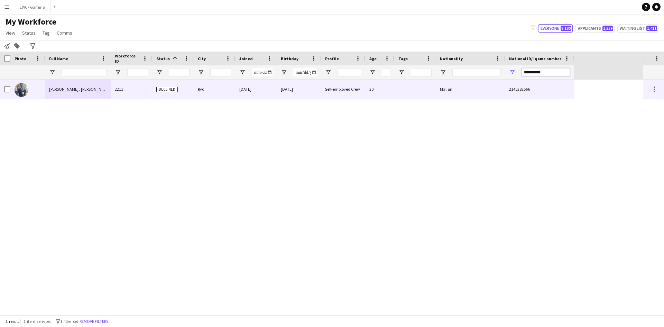
type input "**********"
click at [36, 89] on div at bounding box center [27, 89] width 35 height 19
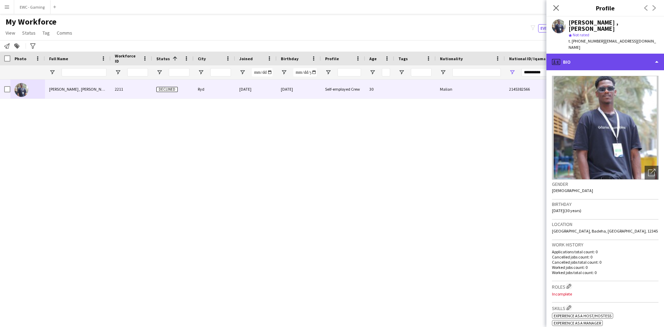
click at [621, 54] on div "profile Bio" at bounding box center [605, 62] width 118 height 17
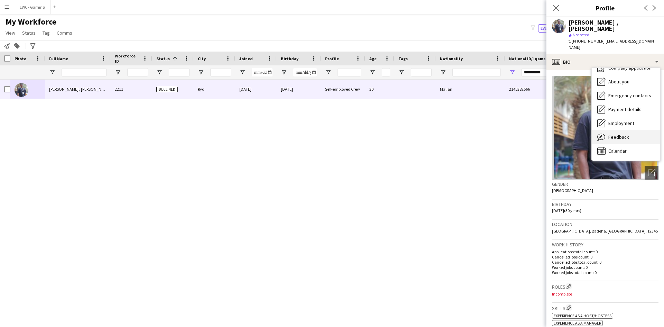
click at [628, 130] on div "Feedback Feedback" at bounding box center [626, 137] width 68 height 14
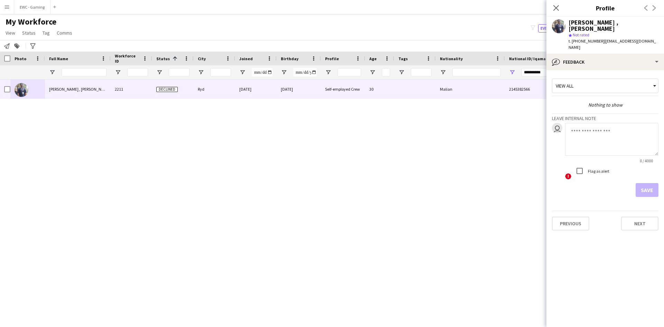
click at [616, 143] on textarea at bounding box center [611, 139] width 93 height 33
type textarea "*******"
click at [650, 183] on button "Save" at bounding box center [647, 190] width 23 height 14
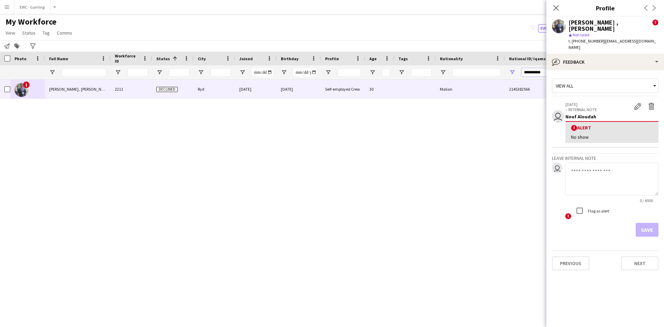
click at [533, 74] on input "**********" at bounding box center [545, 72] width 48 height 8
paste input "National ID/ Iqama number Filter Input"
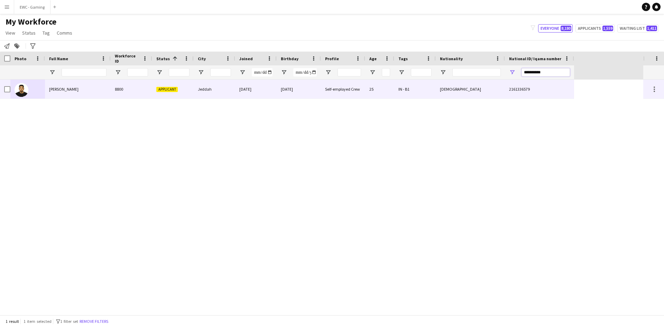
type input "**********"
click at [72, 87] on span "Amro Mohammed" at bounding box center [63, 88] width 29 height 5
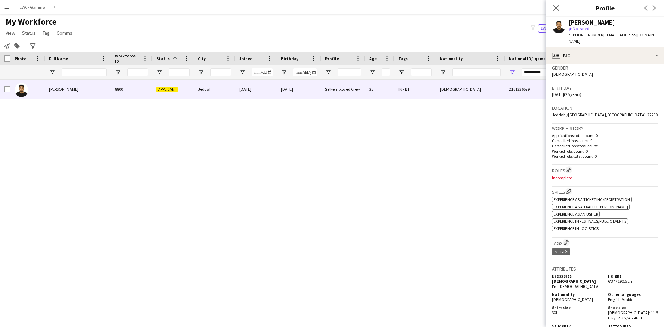
scroll to position [110, 0]
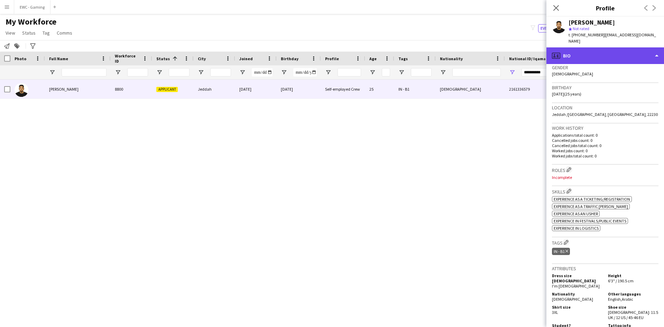
click at [604, 50] on div "profile Bio" at bounding box center [605, 55] width 118 height 17
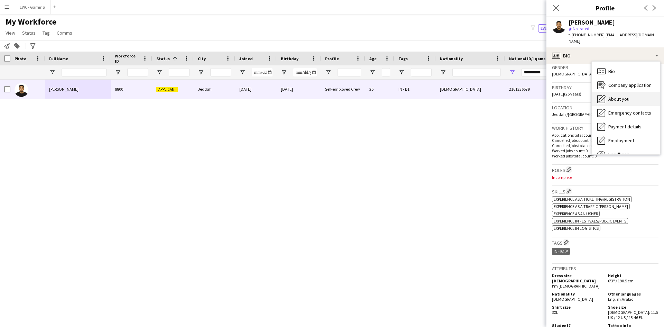
click at [631, 97] on div "About you About you" at bounding box center [626, 99] width 68 height 14
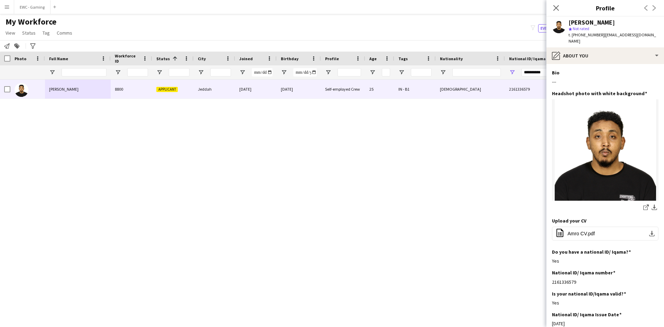
click at [631, 97] on div "Headshot photo with white background Edit this field share-external-link-1 down…" at bounding box center [605, 153] width 106 height 127
click at [599, 91] on h3 "Headshot photo with white background" at bounding box center [599, 93] width 95 height 6
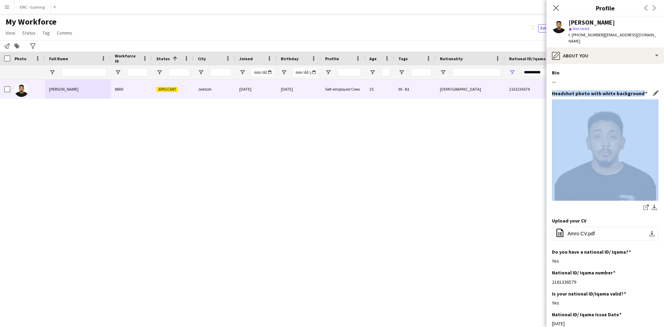
click at [599, 91] on h3 "Headshot photo with white background" at bounding box center [599, 93] width 95 height 6
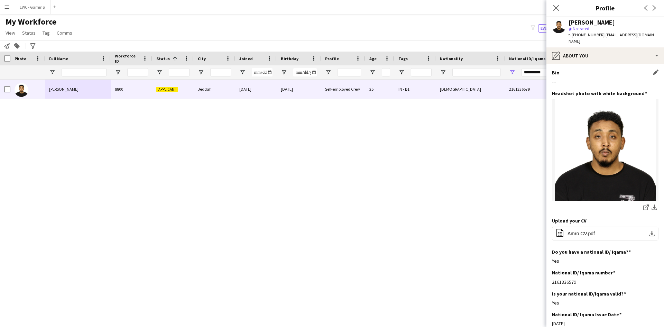
click at [604, 78] on div "---" at bounding box center [605, 81] width 106 height 6
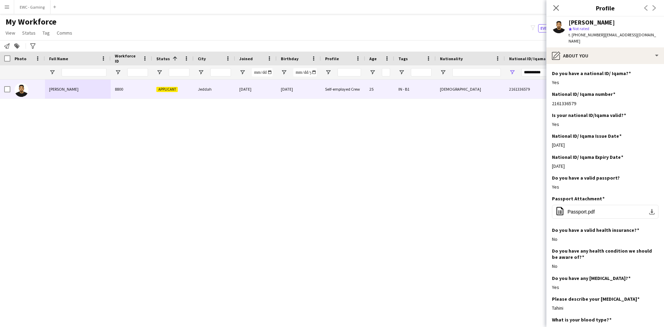
scroll to position [178, 0]
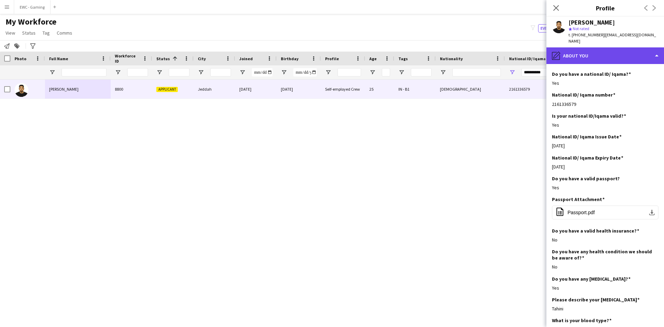
click at [604, 55] on div "pencil4 About you" at bounding box center [605, 55] width 118 height 17
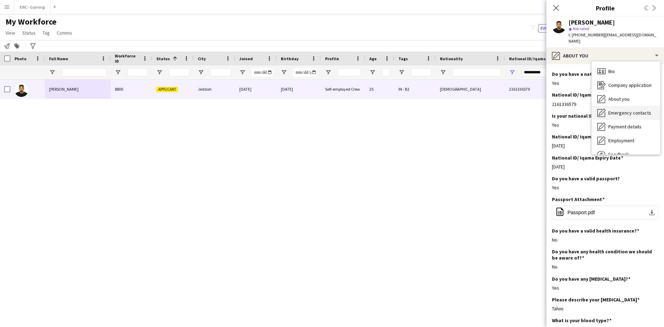
click at [636, 116] on div "Emergency contacts Emergency contacts" at bounding box center [626, 113] width 68 height 14
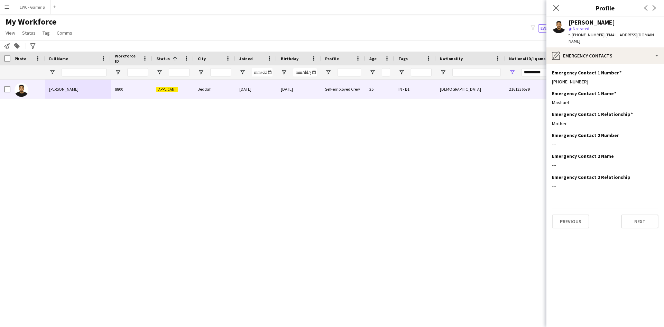
scroll to position [0, 0]
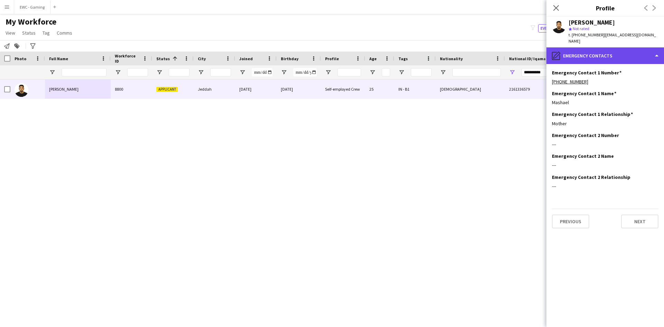
click at [594, 59] on div "pencil4 Emergency contacts" at bounding box center [605, 55] width 118 height 17
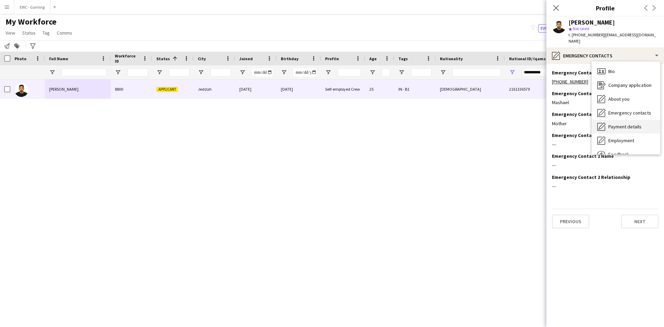
click at [633, 127] on span "Payment details" at bounding box center [624, 126] width 33 height 6
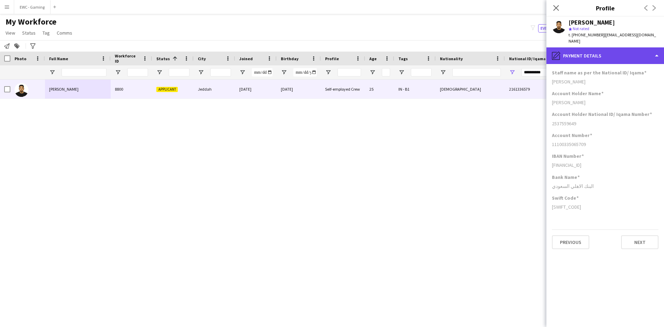
click at [605, 53] on div "pencil4 Payment details" at bounding box center [605, 55] width 118 height 17
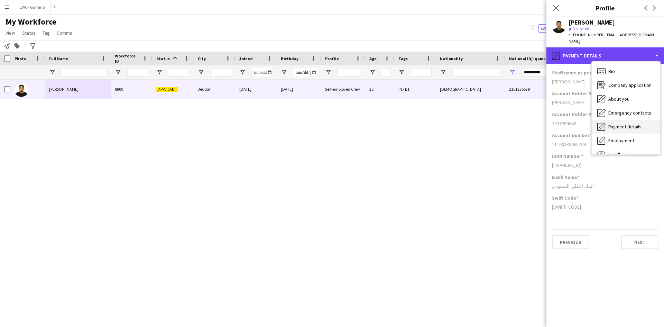
scroll to position [24, 0]
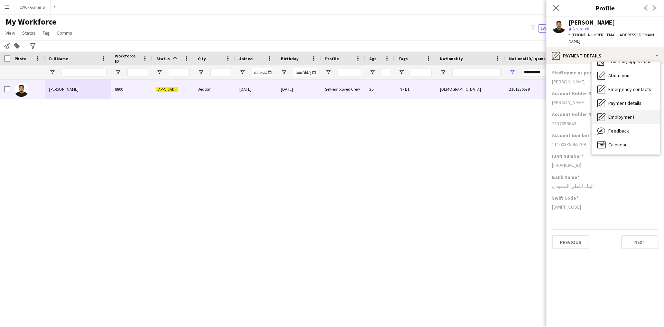
click at [624, 120] on span "Employment" at bounding box center [621, 117] width 26 height 6
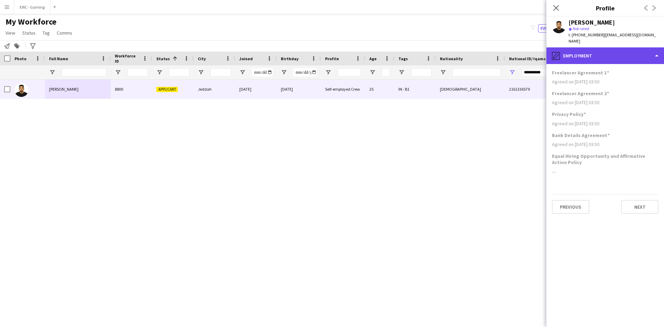
click at [583, 61] on div "pencil4 Employment" at bounding box center [605, 55] width 118 height 17
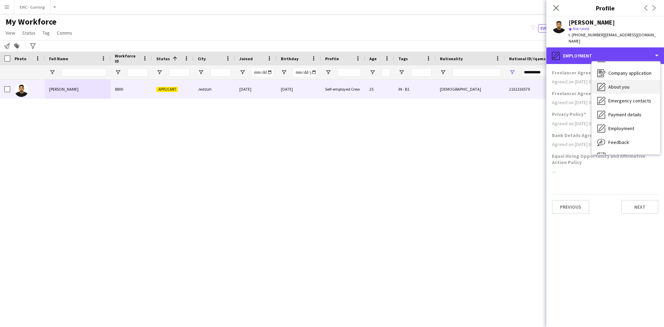
scroll to position [0, 0]
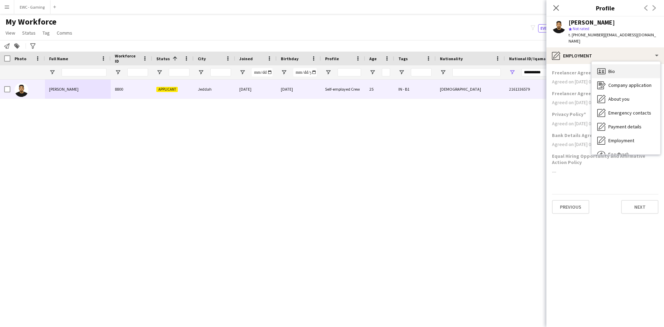
click at [613, 75] on div "Bio Bio" at bounding box center [626, 71] width 68 height 14
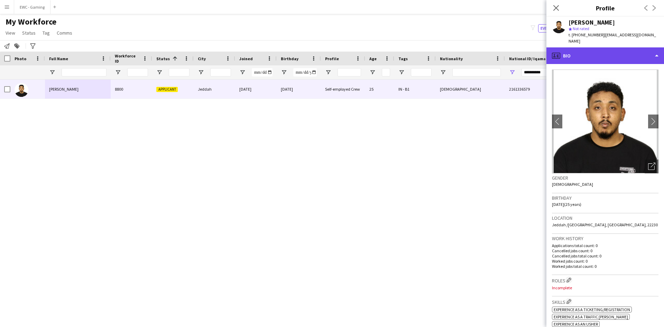
click at [575, 59] on div "profile Bio" at bounding box center [605, 55] width 118 height 17
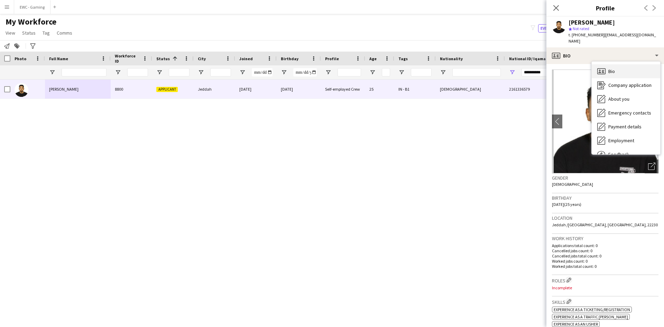
click at [626, 72] on div "Bio Bio" at bounding box center [626, 71] width 68 height 14
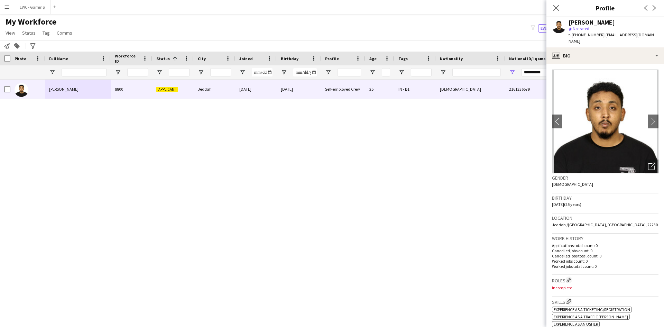
scroll to position [113, 0]
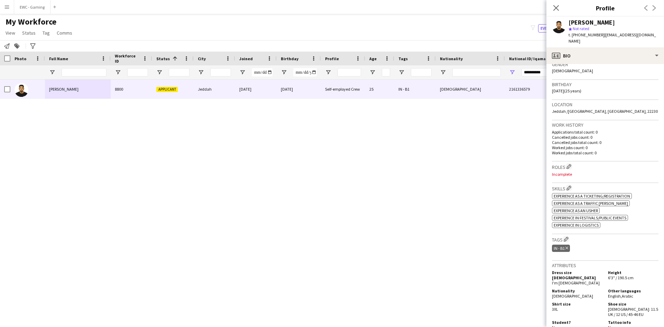
click at [566, 166] on h3 "Roles Edit crew company roles" at bounding box center [605, 166] width 106 height 7
click at [571, 167] on app-icon "Edit crew company roles" at bounding box center [568, 166] width 5 height 5
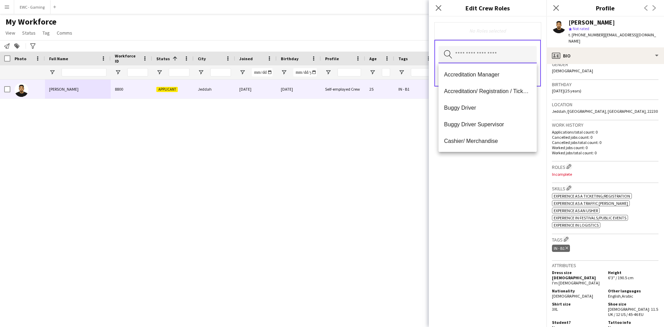
click at [469, 59] on input "text" at bounding box center [487, 54] width 98 height 17
type input "**"
click at [474, 140] on span "Traffic Marshall" at bounding box center [487, 141] width 87 height 7
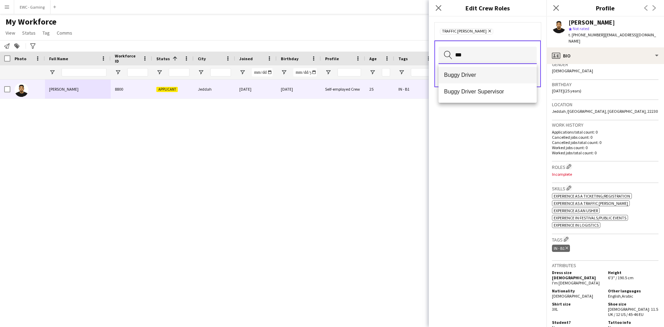
type input "***"
click at [482, 74] on span "Buggy Driver" at bounding box center [487, 75] width 87 height 7
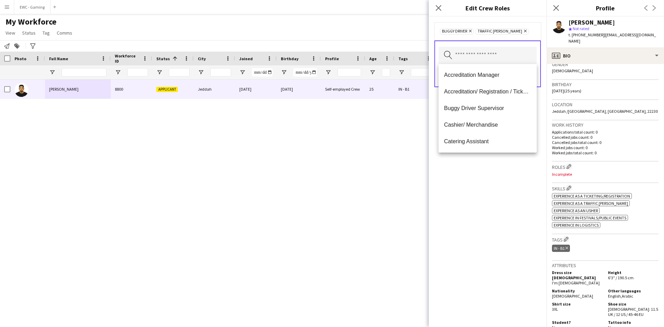
click at [483, 214] on div "Buggy Driver Remove Traffic Marshall Remove Search by role type Save" at bounding box center [488, 172] width 118 height 310
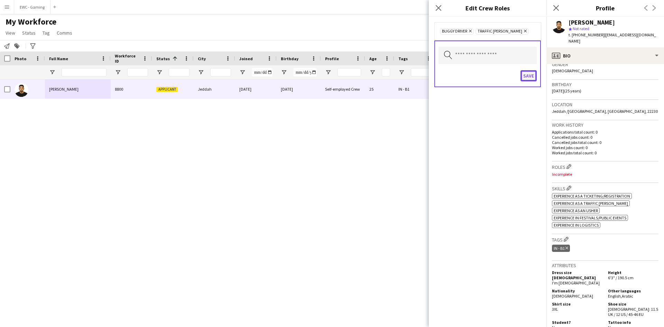
click at [530, 71] on button "Save" at bounding box center [528, 75] width 16 height 11
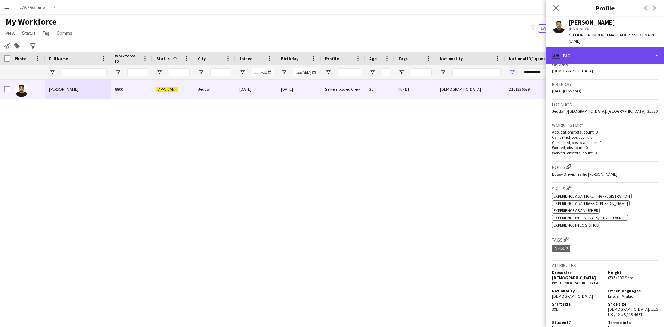
click at [602, 59] on div "profile Bio" at bounding box center [605, 55] width 118 height 17
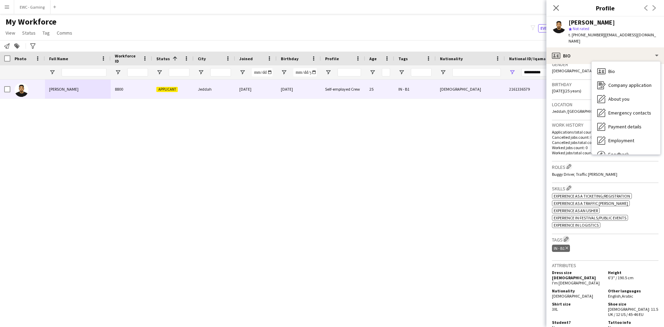
click at [565, 240] on app-icon "Edit crew company tags" at bounding box center [566, 239] width 5 height 5
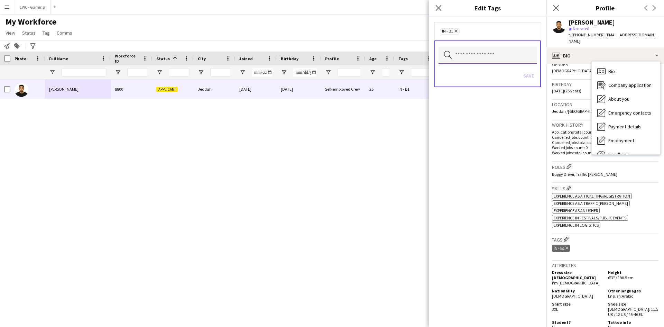
click at [509, 58] on input "text" at bounding box center [487, 55] width 98 height 17
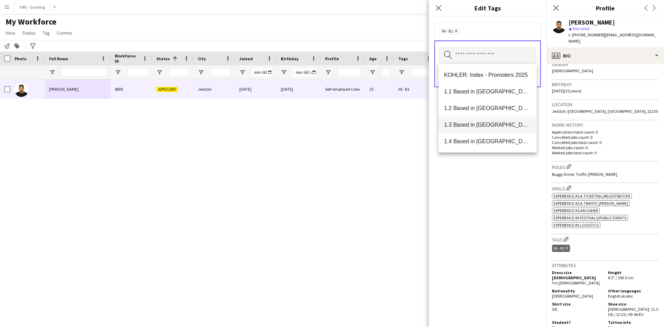
click at [483, 127] on span "1.3 Based in [GEOGRAPHIC_DATA]" at bounding box center [487, 124] width 87 height 7
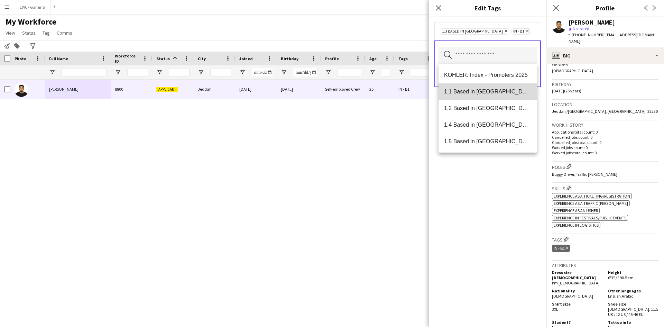
click at [497, 94] on span "1.1 Based in [GEOGRAPHIC_DATA]" at bounding box center [487, 91] width 87 height 7
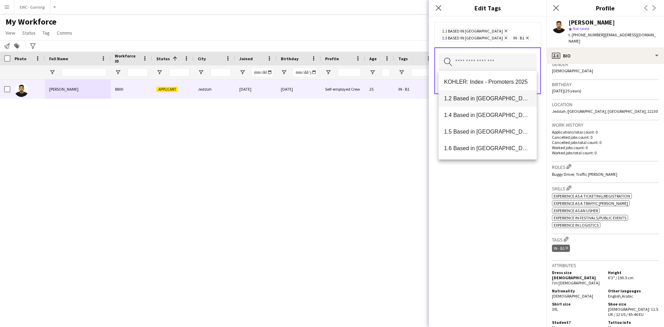
click at [499, 95] on span "1.2 Based in Eastern Province" at bounding box center [487, 98] width 87 height 7
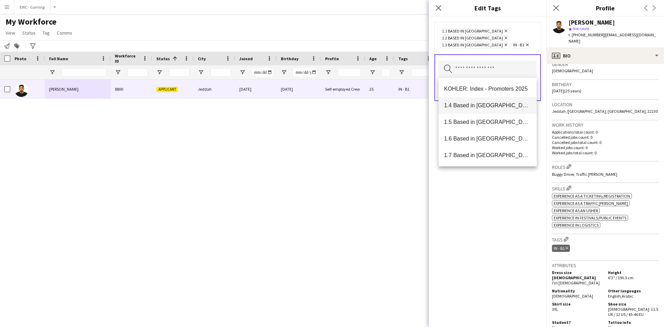
click at [498, 105] on span "1.4 Based in Tabuk" at bounding box center [487, 105] width 87 height 7
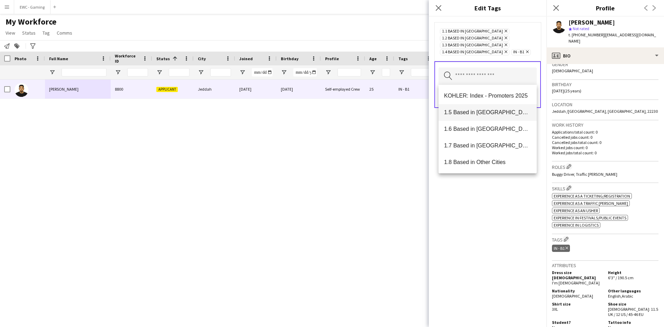
click at [497, 117] on mat-option "1.5 Based in Al Ula" at bounding box center [487, 112] width 98 height 17
click at [497, 117] on mat-option "1.6 Based in Makkah" at bounding box center [487, 112] width 98 height 17
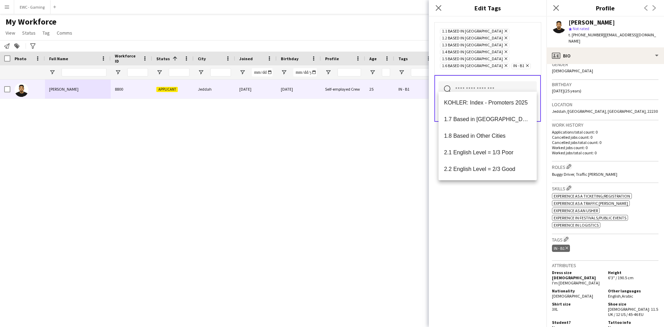
click at [497, 117] on span "1.7 Based in Madinah" at bounding box center [487, 119] width 87 height 7
click at [497, 228] on div "1.1 Based in Riyadh Remove 1.2 Based in Eastern Province Remove 1.3 Based in Je…" at bounding box center [488, 172] width 118 height 310
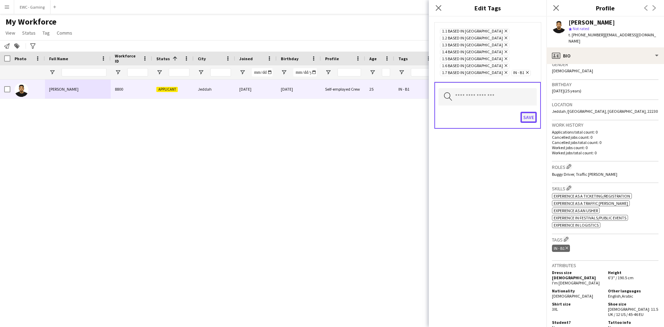
click at [529, 112] on button "Save" at bounding box center [528, 117] width 16 height 11
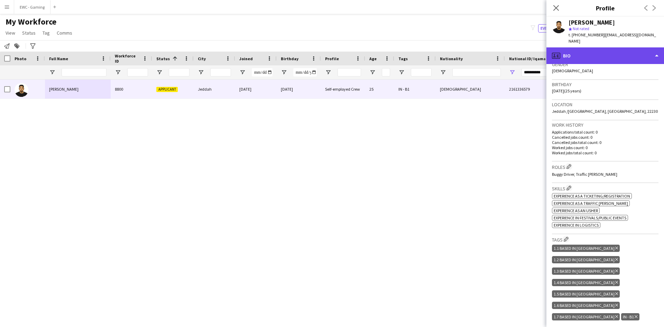
click at [585, 61] on div "profile Bio" at bounding box center [605, 55] width 118 height 17
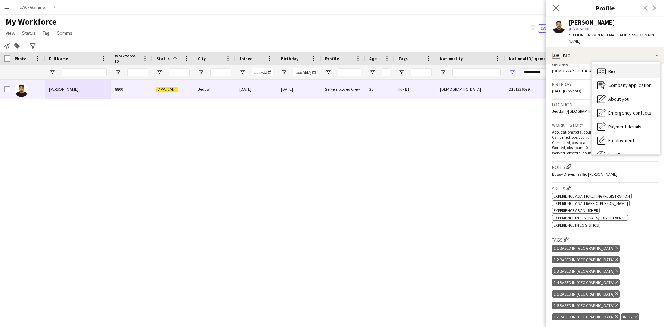
click at [618, 74] on div "Bio Bio" at bounding box center [626, 71] width 68 height 14
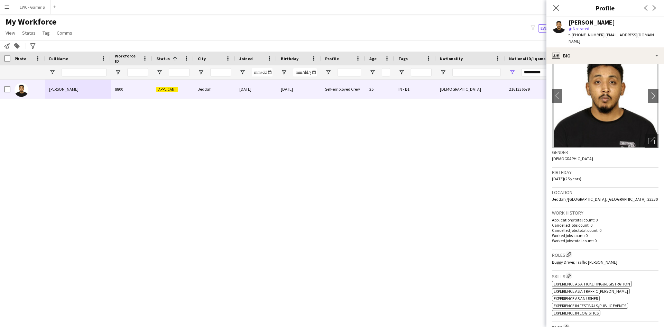
scroll to position [25, 0]
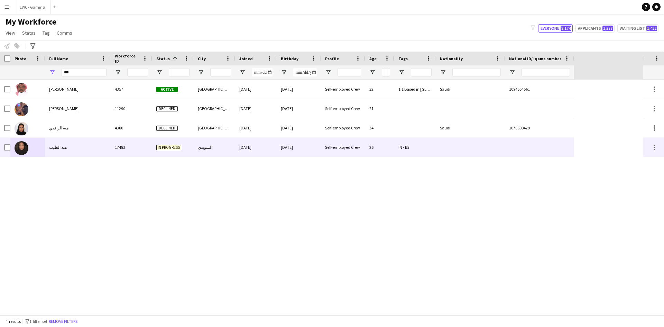
click at [54, 149] on span "هبه الطيب" at bounding box center [58, 147] width 18 height 5
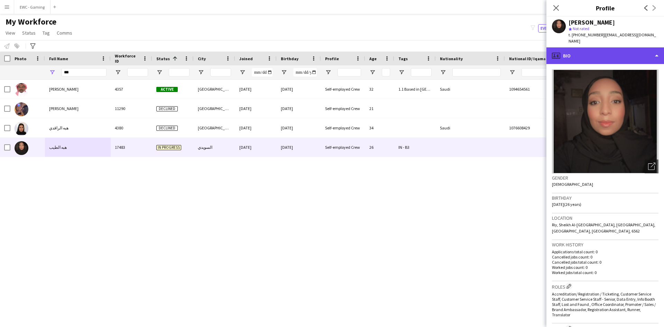
click at [592, 56] on div "profile Bio" at bounding box center [605, 55] width 118 height 17
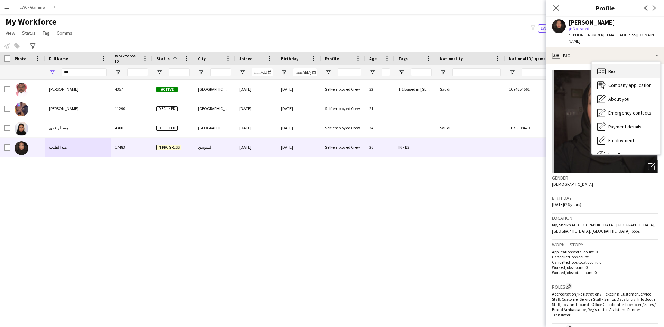
click at [612, 68] on span "Bio" at bounding box center [611, 71] width 7 height 6
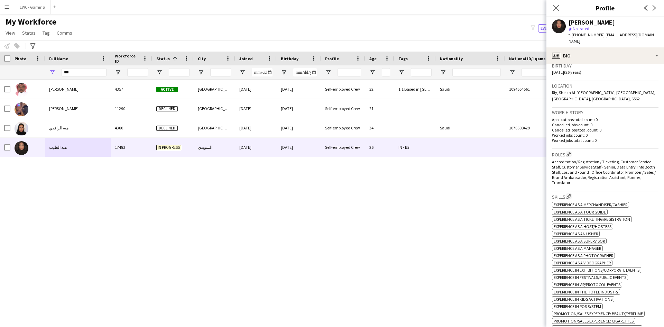
scroll to position [129, 0]
